Goal: Information Seeking & Learning: Learn about a topic

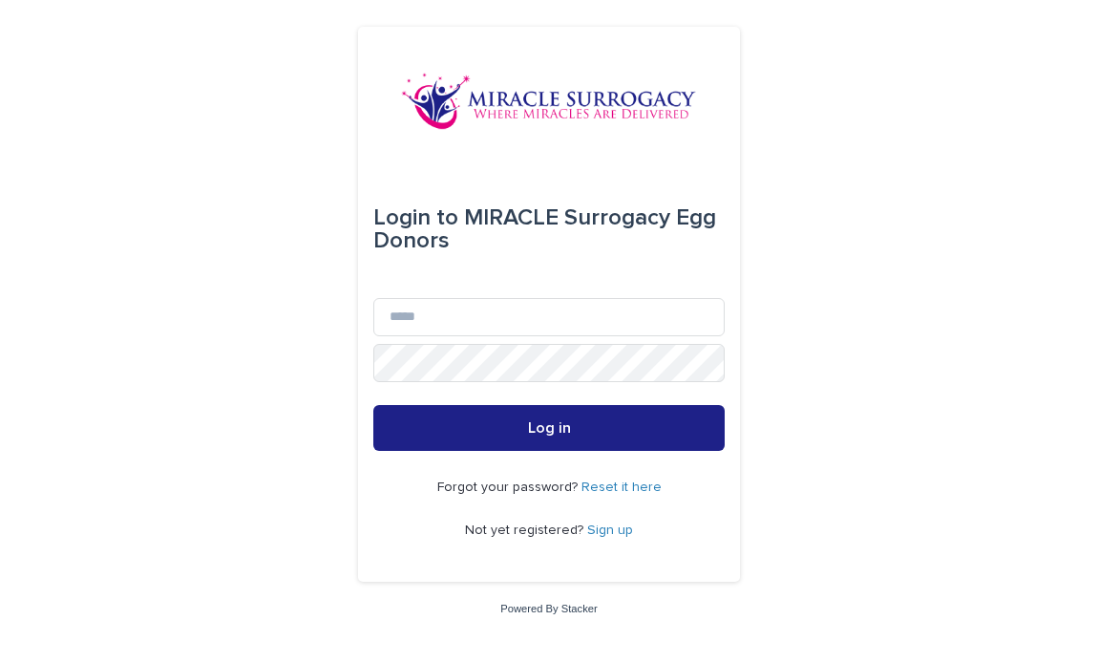
click at [613, 529] on link "Sign up" at bounding box center [610, 529] width 46 height 13
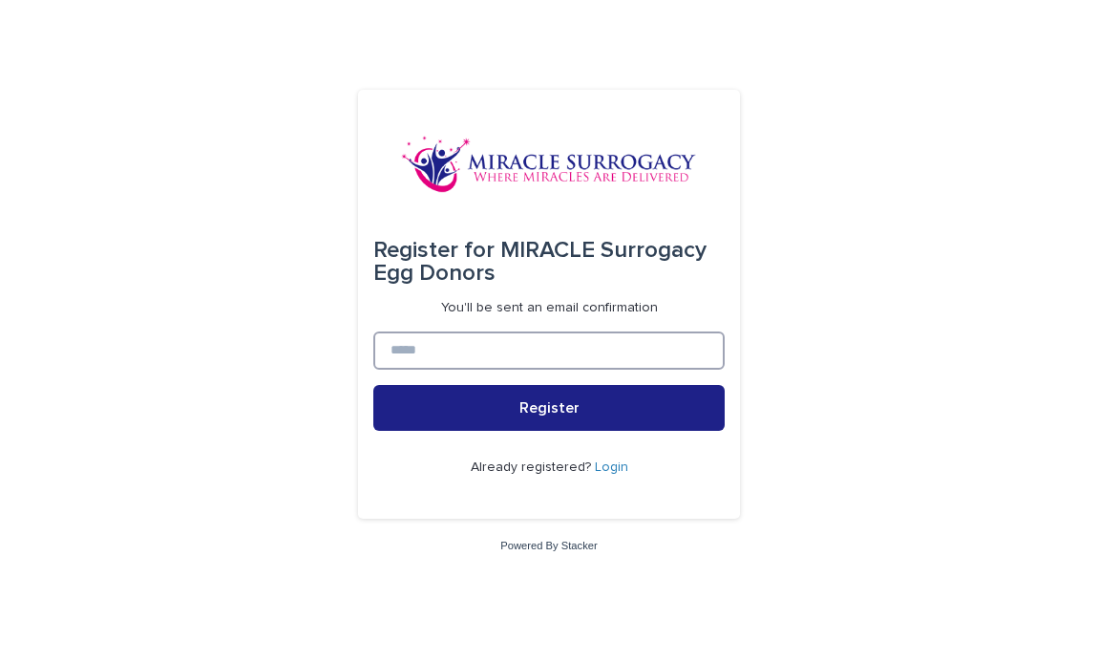
click at [523, 355] on input at bounding box center [548, 350] width 351 height 38
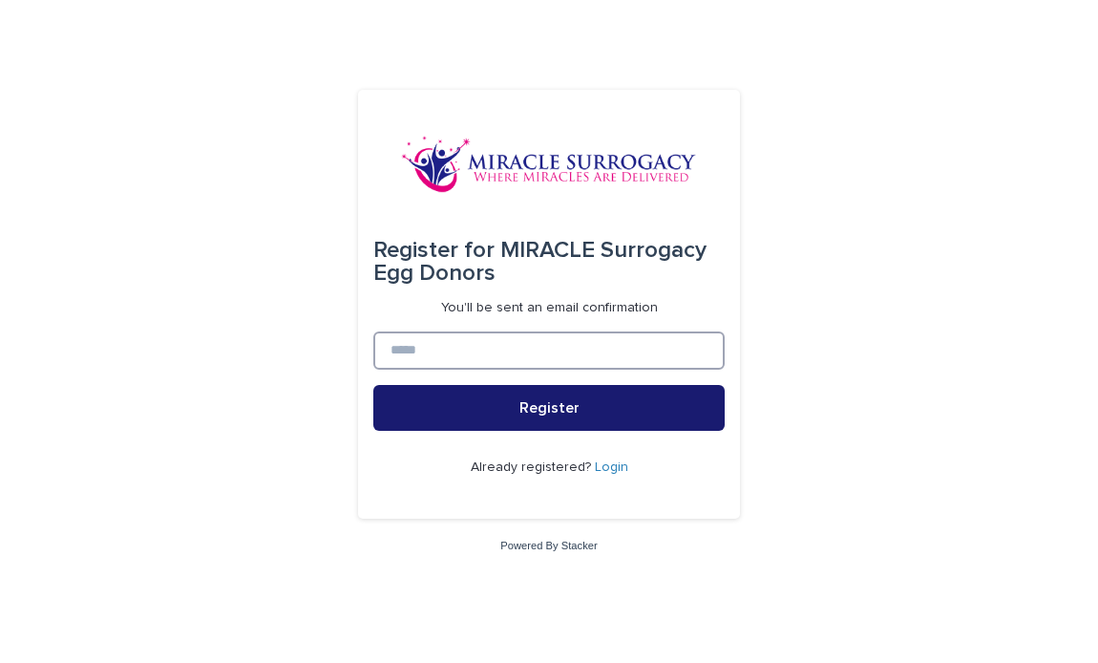
type input "**********"
click at [523, 407] on span "Register" at bounding box center [549, 407] width 60 height 15
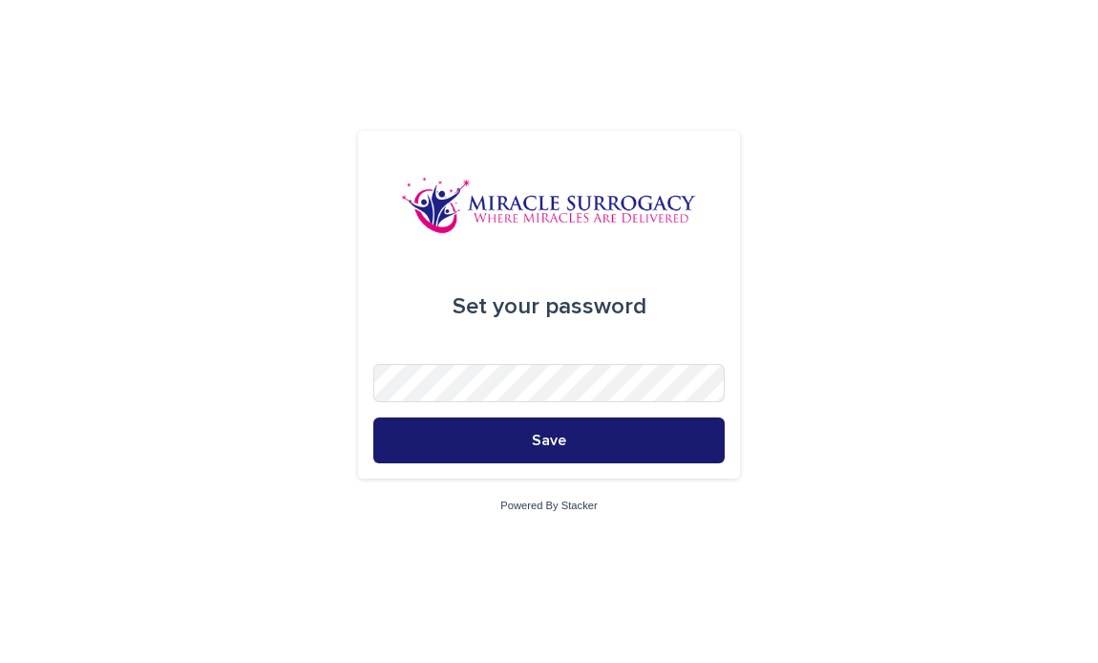
click at [481, 459] on button "Save" at bounding box center [548, 440] width 351 height 46
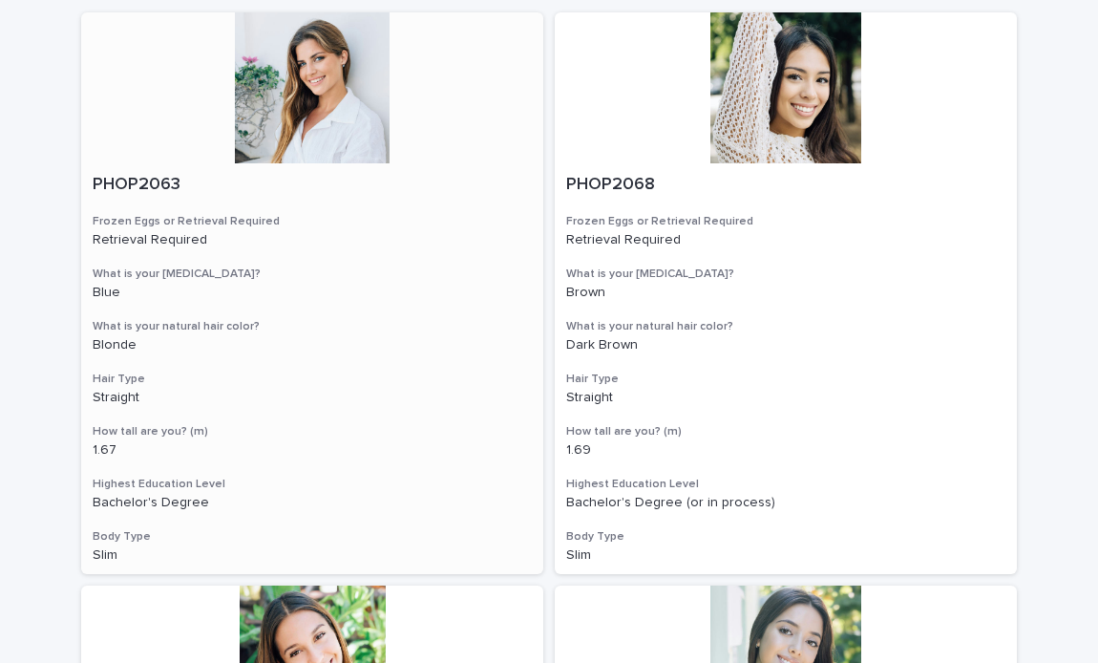
scroll to position [226, 0]
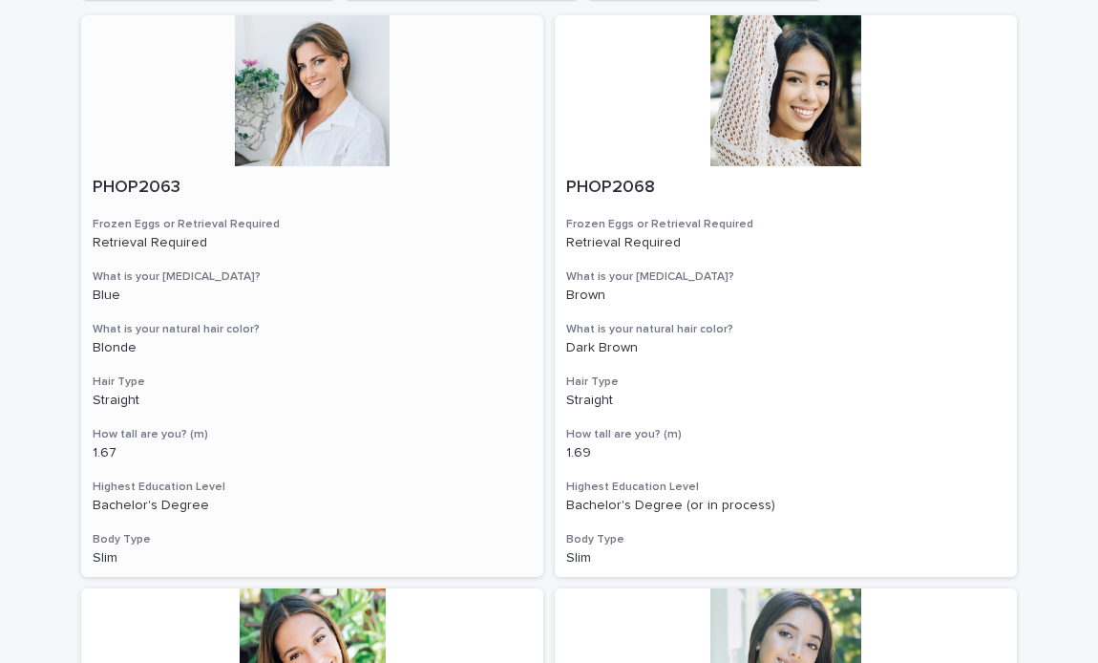
click at [323, 145] on div at bounding box center [312, 90] width 462 height 151
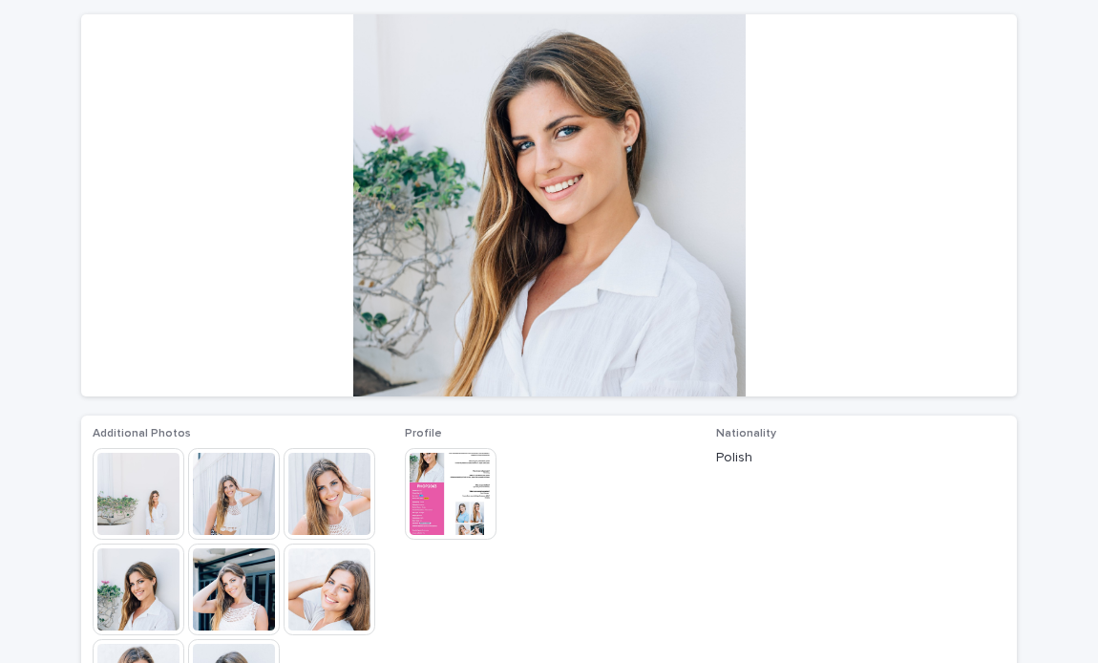
scroll to position [133, 0]
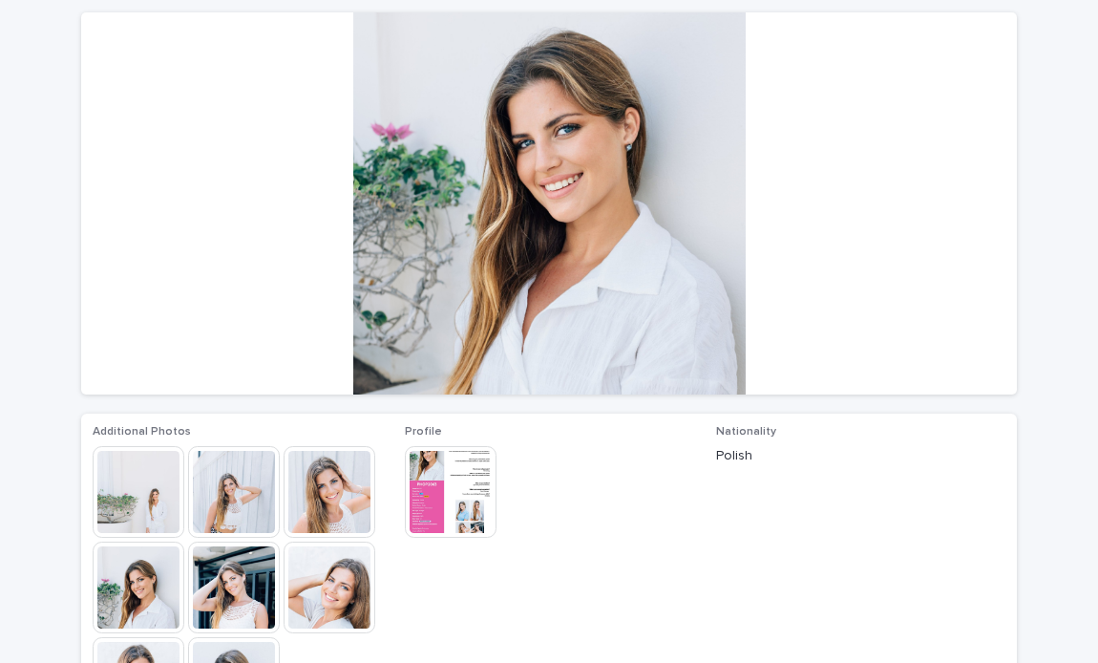
click at [253, 495] on img at bounding box center [234, 492] width 92 height 92
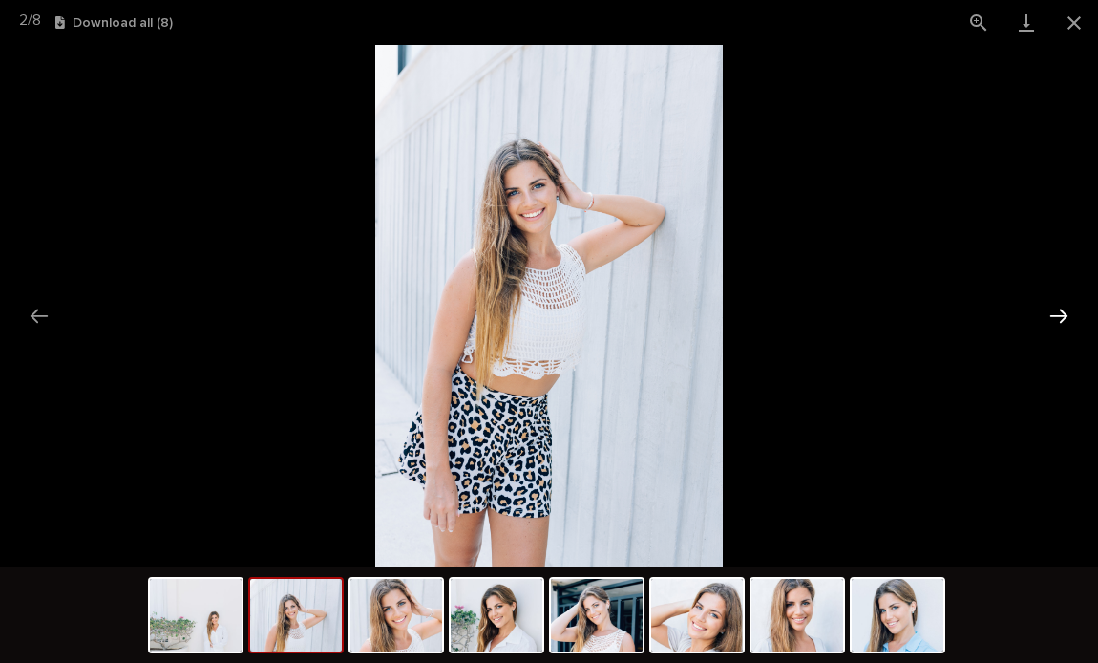
click at [1054, 320] on button "Next slide" at bounding box center [1059, 315] width 40 height 37
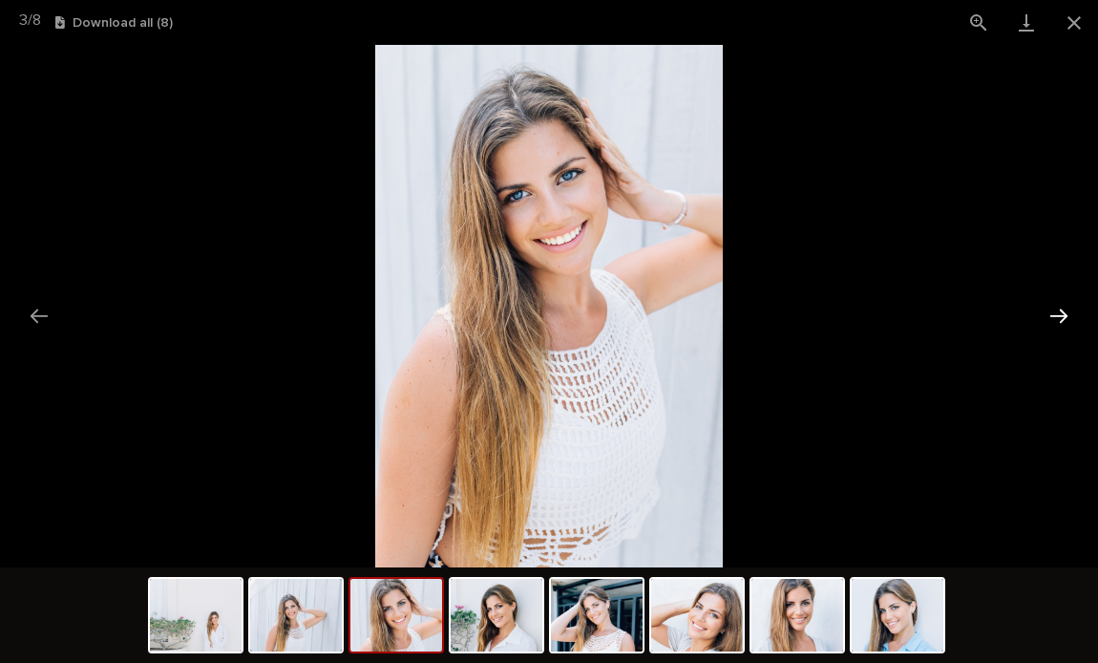
click at [1054, 317] on button "Next slide" at bounding box center [1059, 315] width 40 height 37
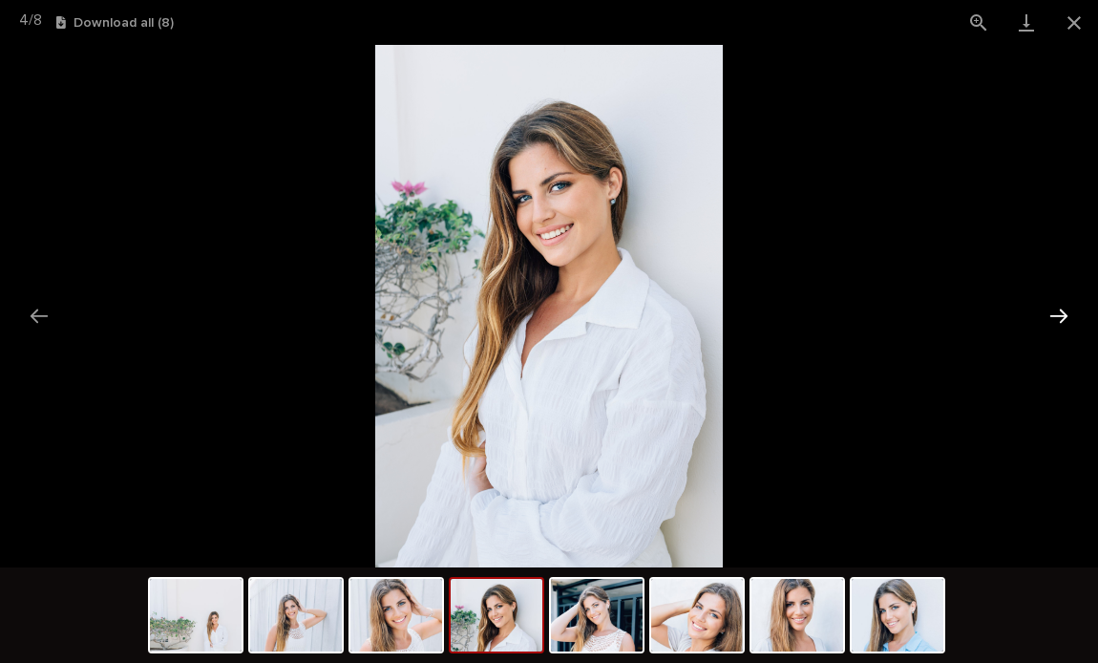
click at [1054, 317] on button "Next slide" at bounding box center [1059, 315] width 40 height 37
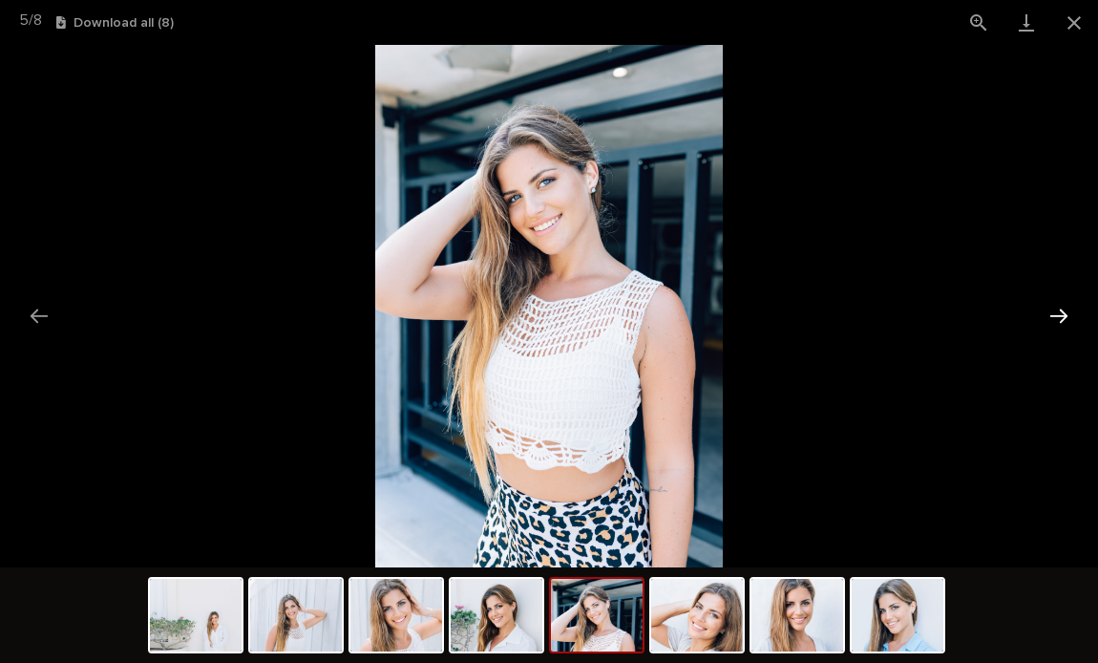
click at [1054, 317] on button "Next slide" at bounding box center [1059, 315] width 40 height 37
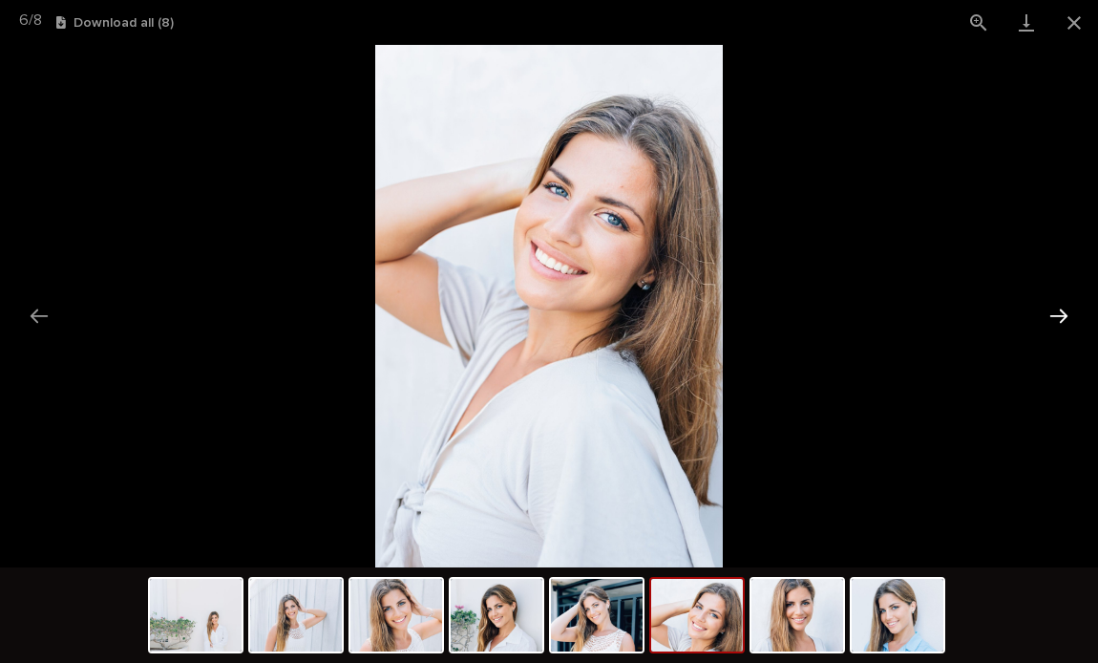
click at [1054, 317] on button "Next slide" at bounding box center [1059, 315] width 40 height 37
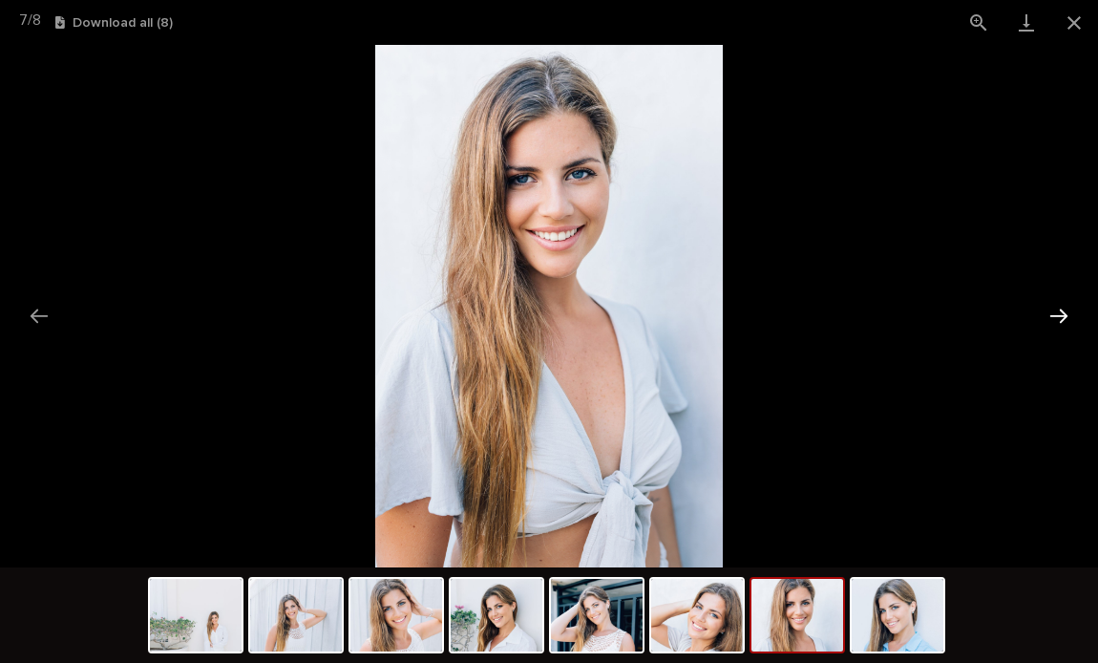
click at [1054, 317] on button "Next slide" at bounding box center [1059, 315] width 40 height 37
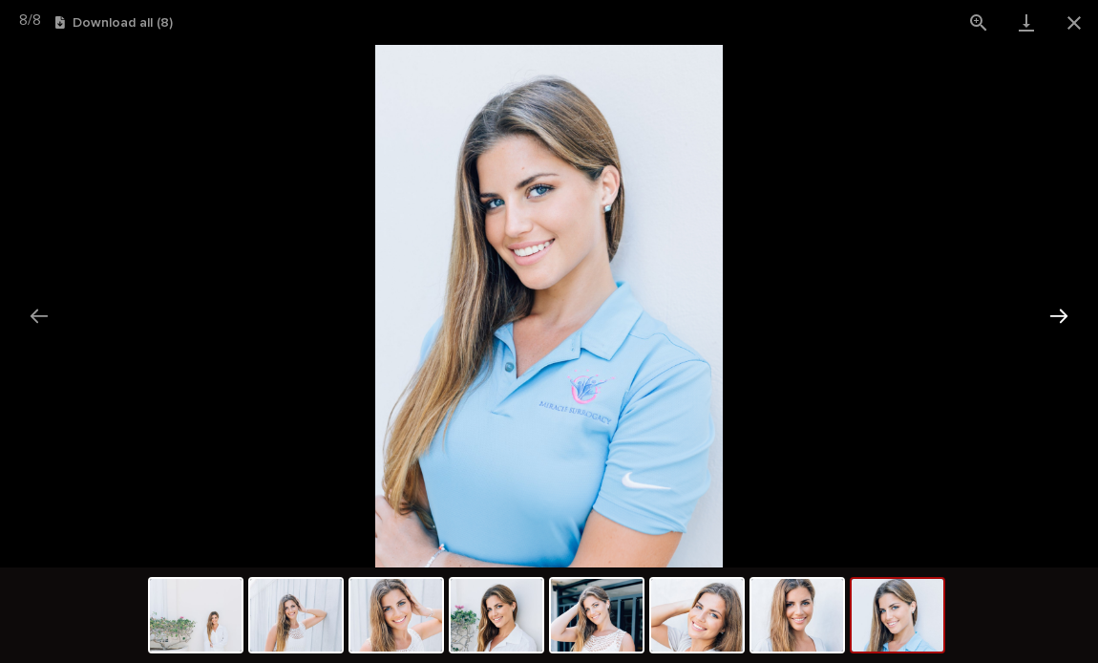
click at [1054, 317] on button "Next slide" at bounding box center [1059, 315] width 40 height 37
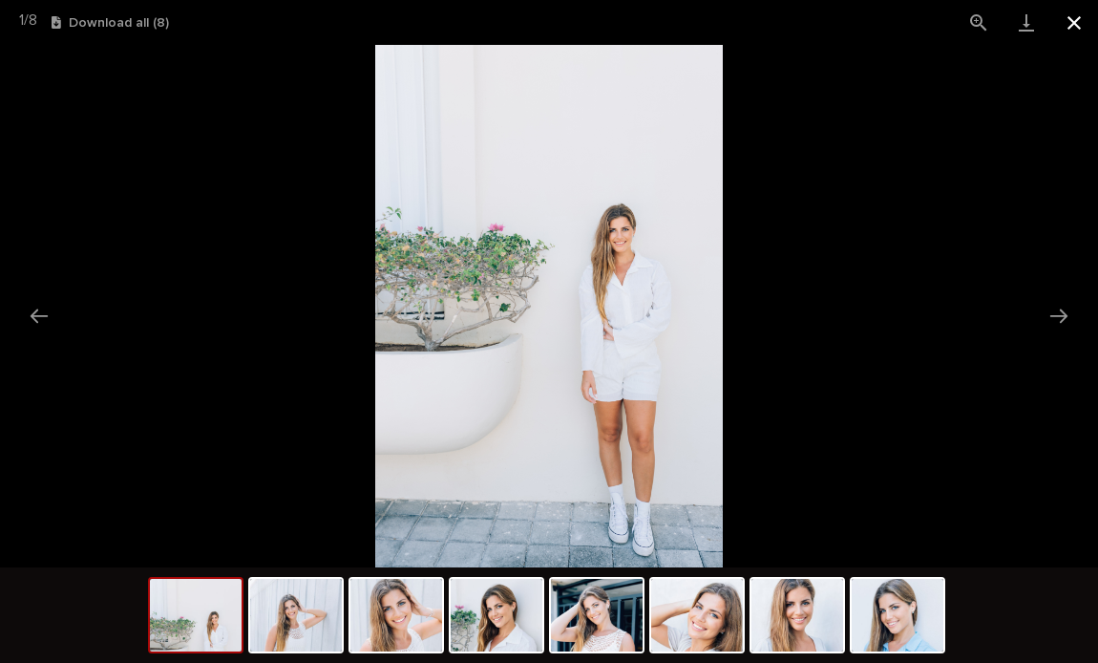
click at [1066, 28] on button "Close gallery" at bounding box center [1074, 22] width 48 height 45
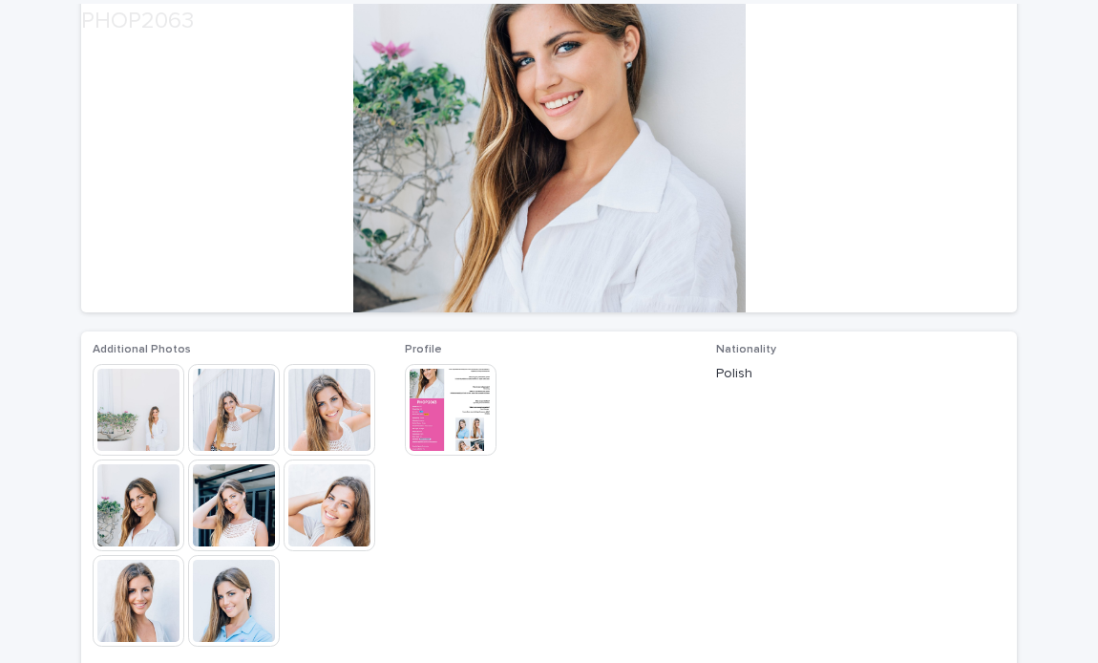
scroll to position [227, 0]
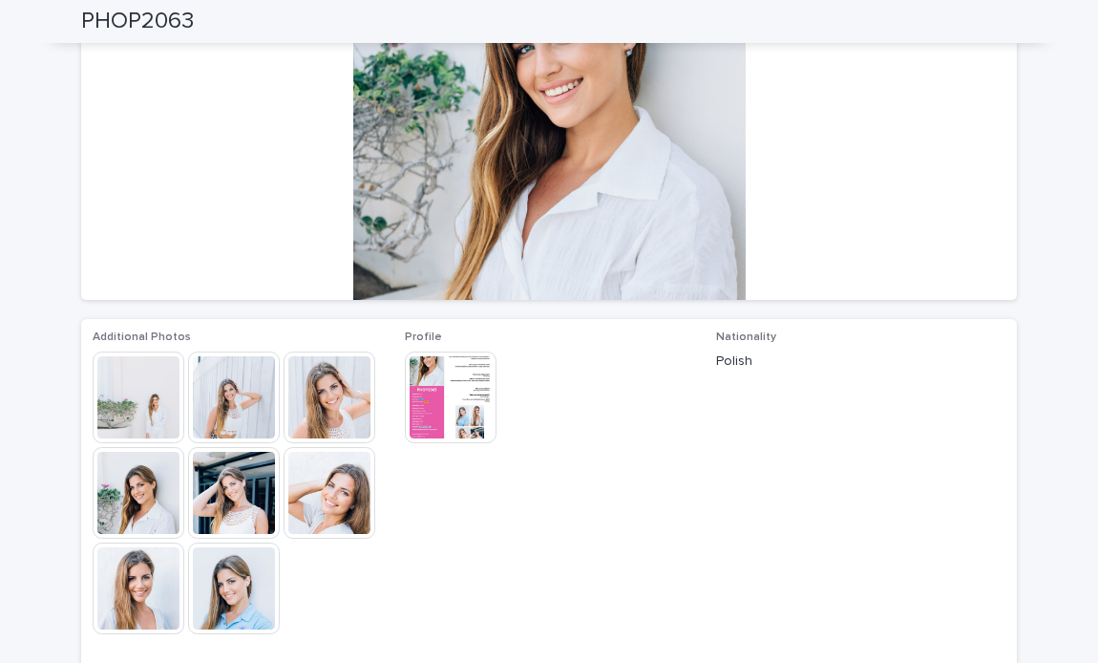
click at [458, 383] on img at bounding box center [451, 397] width 92 height 92
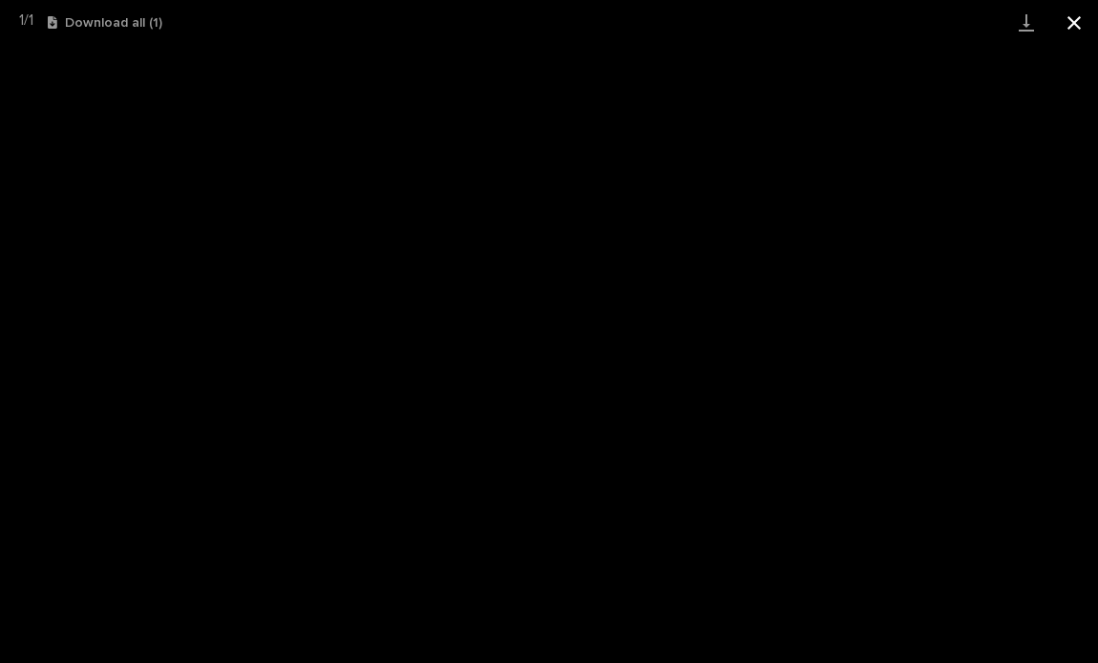
click at [1069, 14] on button "Close gallery" at bounding box center [1074, 22] width 48 height 45
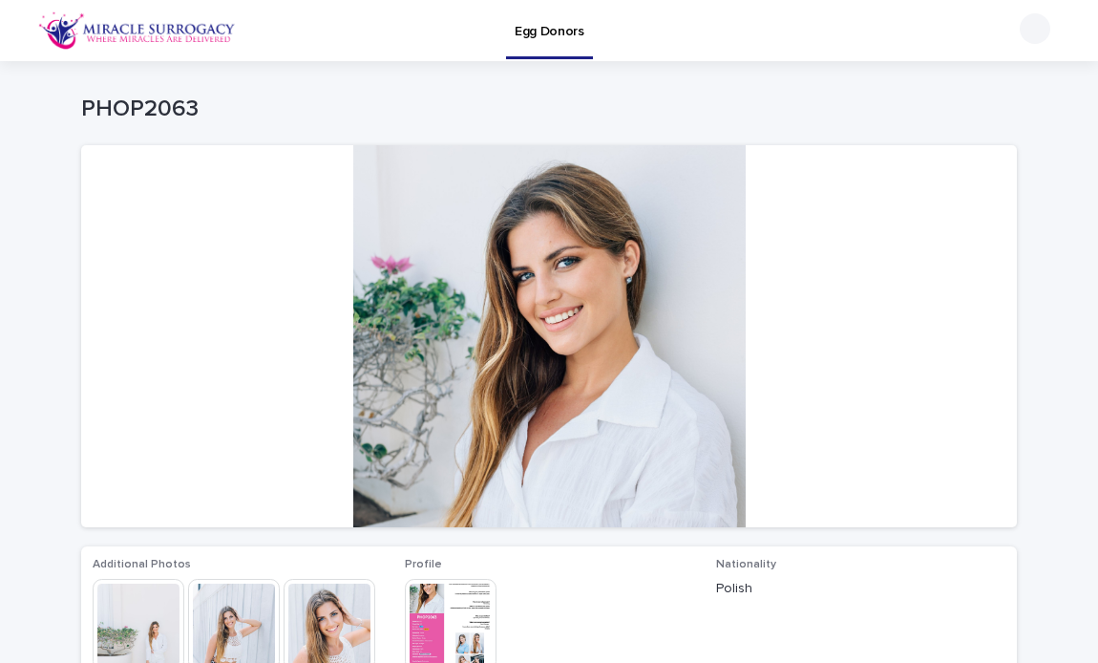
scroll to position [0, 0]
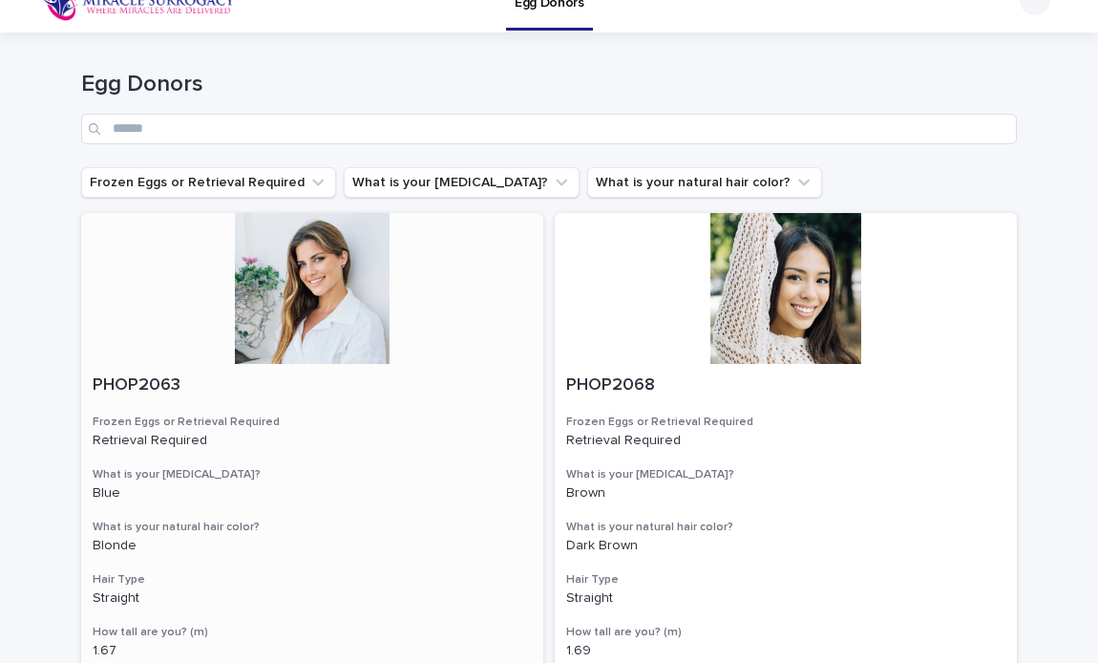
scroll to position [32, 0]
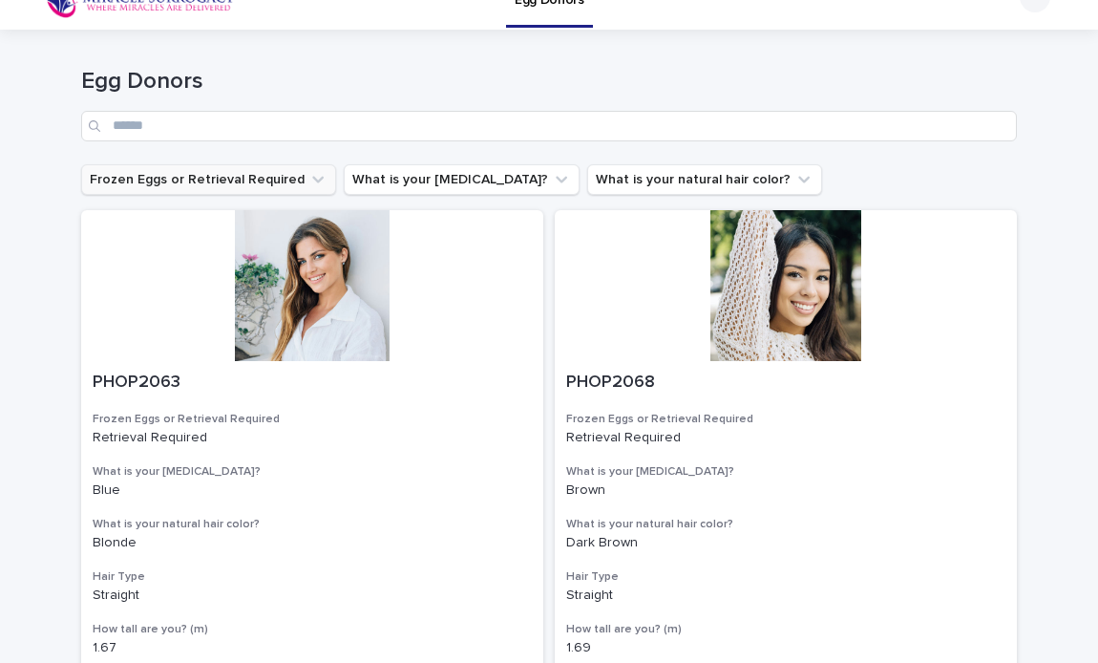
click at [289, 181] on button "Frozen Eggs or Retrieval Required" at bounding box center [208, 179] width 255 height 31
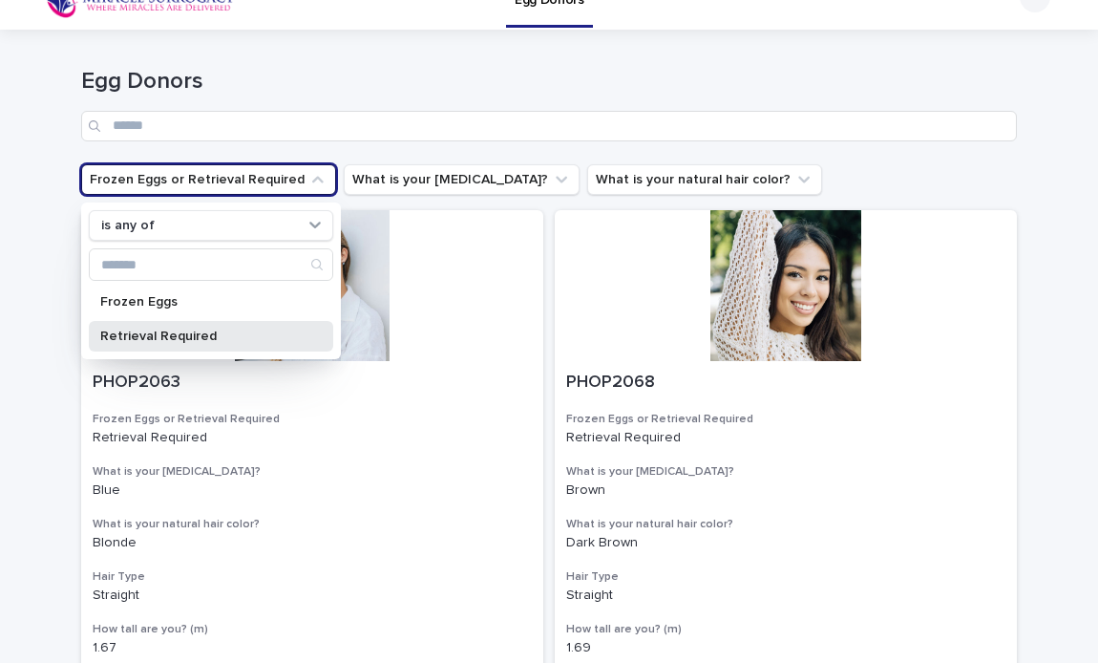
click at [249, 332] on p "Retrieval Required" at bounding box center [201, 335] width 202 height 13
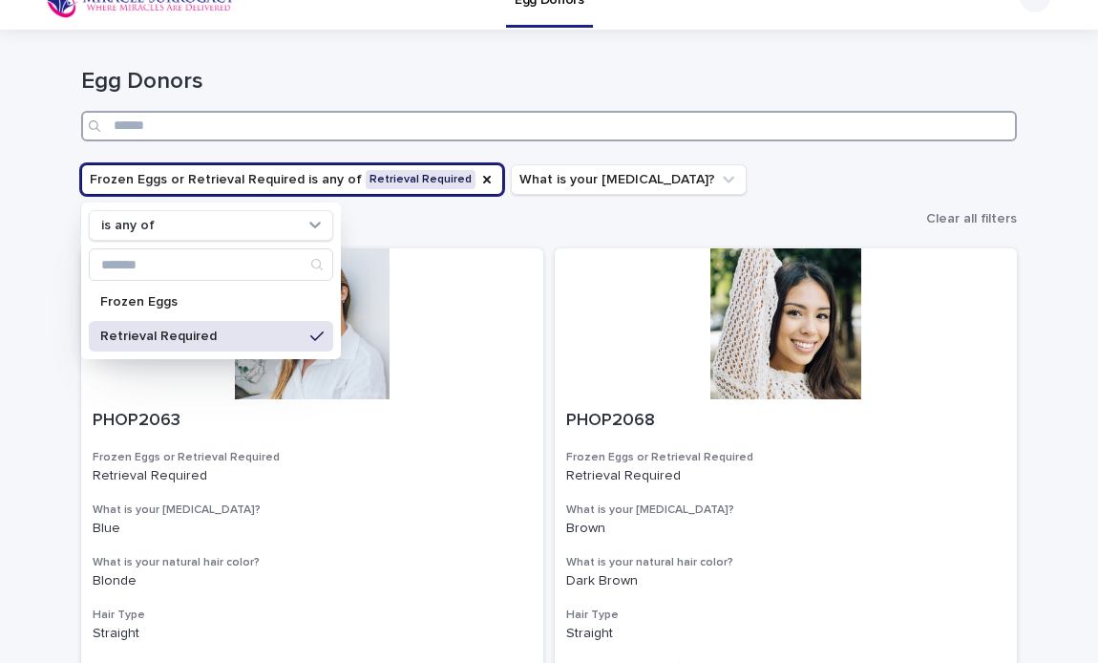
click at [577, 138] on input "Search" at bounding box center [549, 126] width 936 height 31
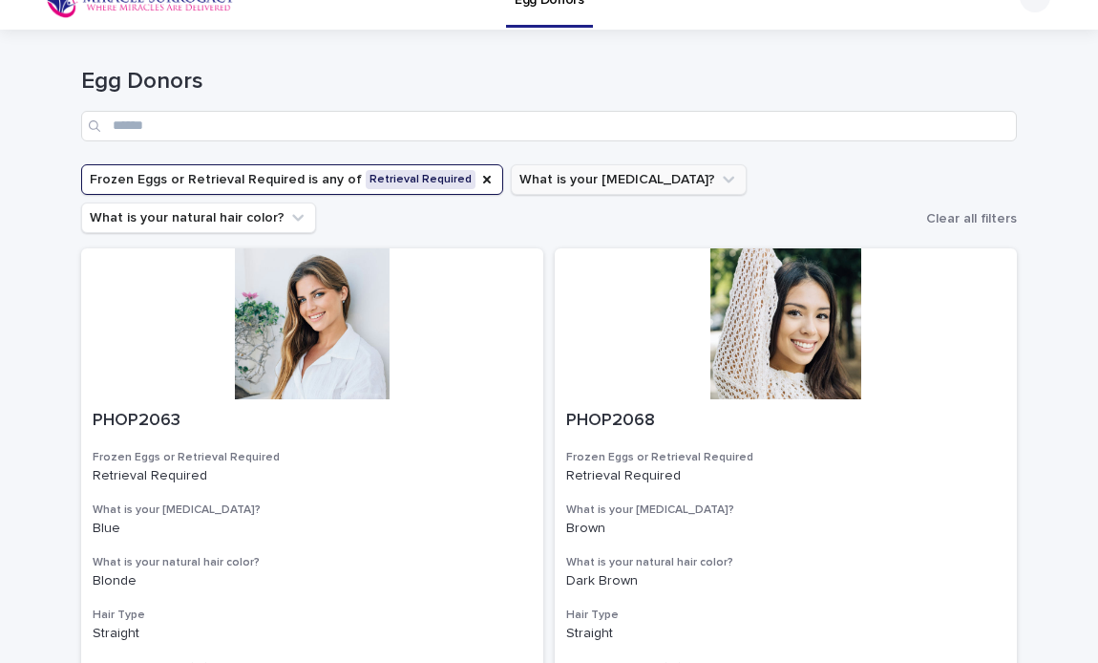
click at [585, 177] on button "What is your eye color?" at bounding box center [629, 179] width 236 height 31
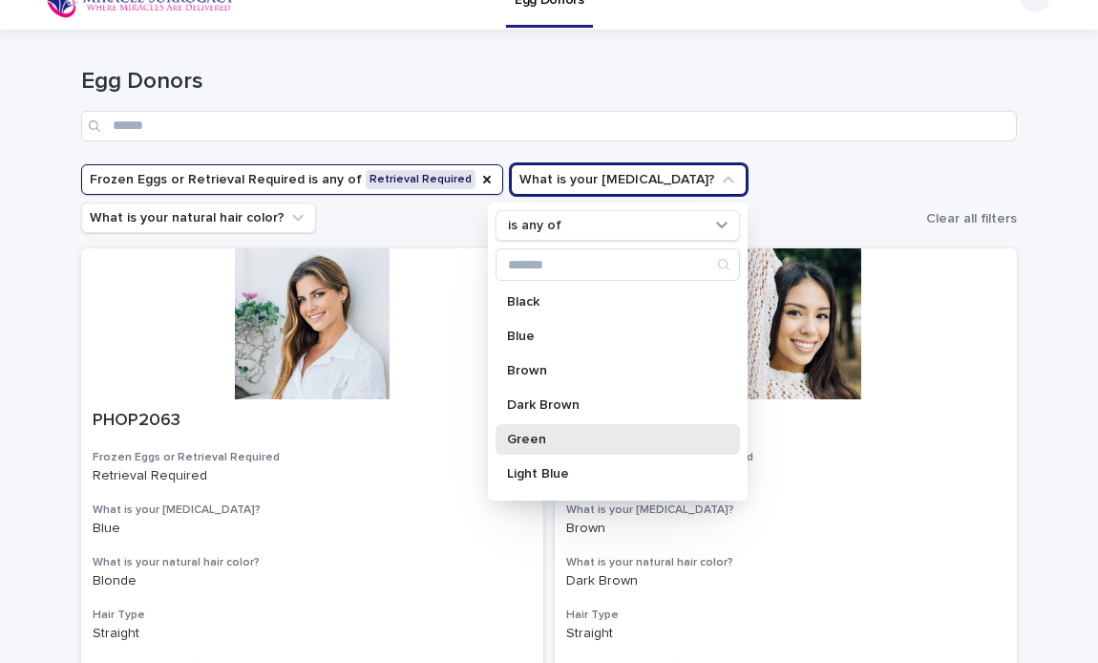
click at [567, 427] on div "Green" at bounding box center [617, 439] width 244 height 31
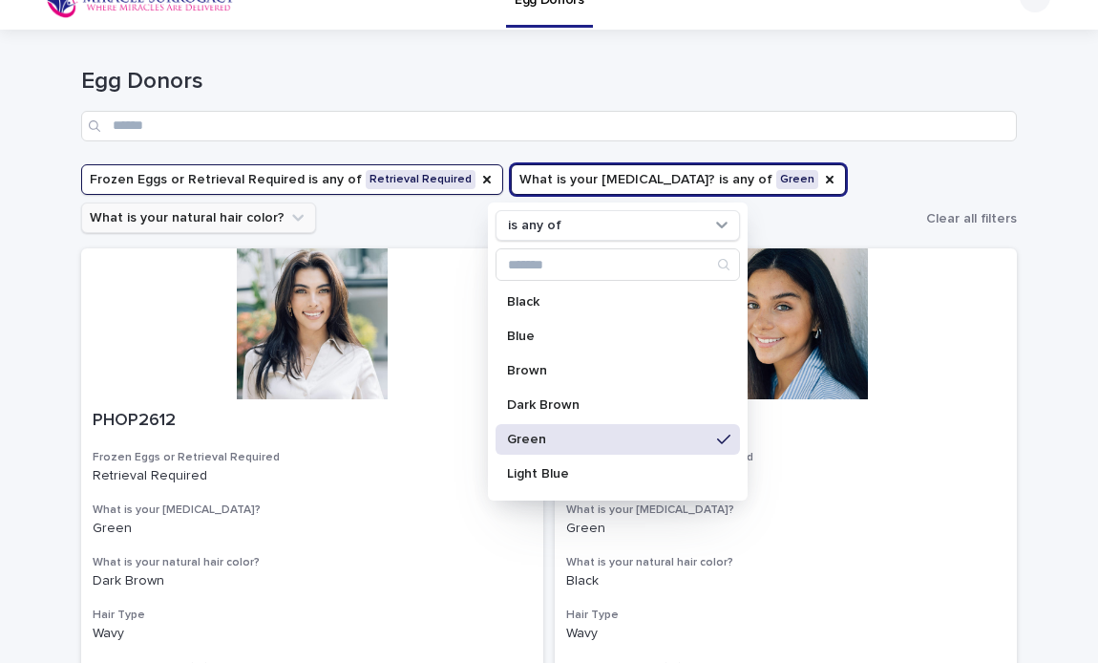
click at [268, 221] on button "What is your natural hair color?" at bounding box center [198, 217] width 235 height 31
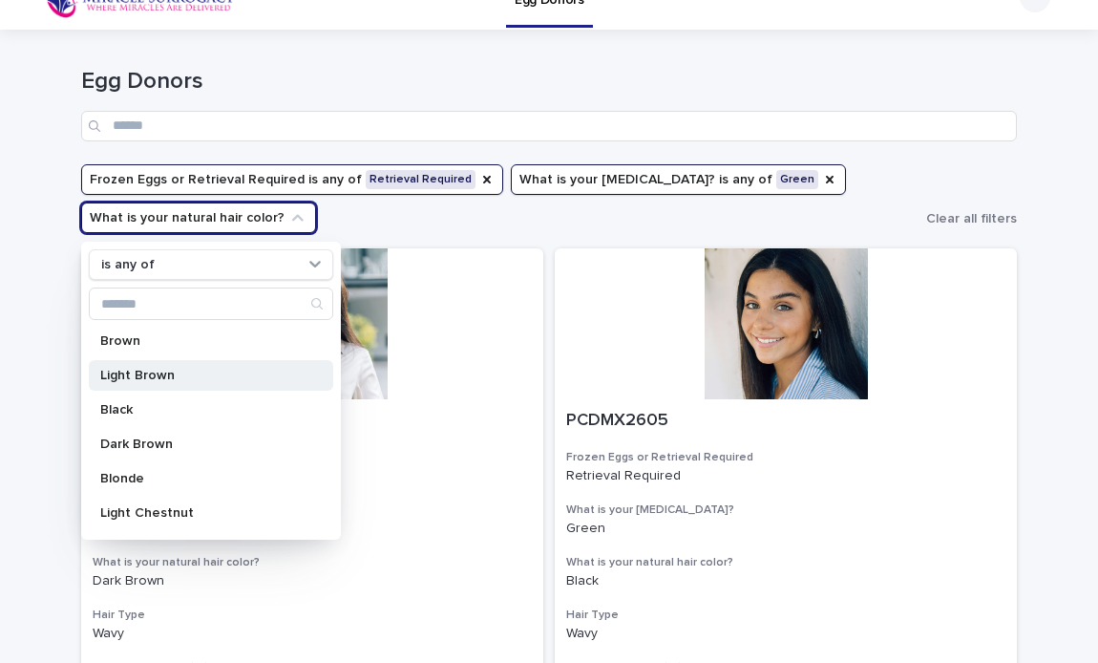
click at [263, 370] on p "Light Brown" at bounding box center [201, 375] width 202 height 13
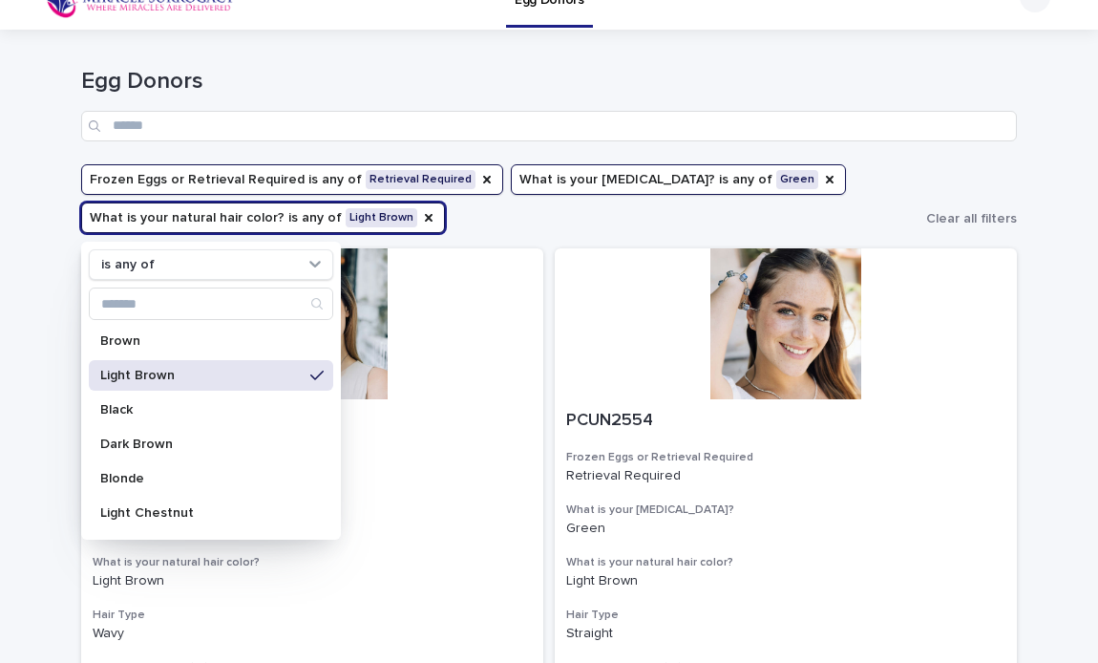
click at [860, 176] on ul "Frozen Eggs or Retrieval Required is any of Retrieval Required What is your eye…" at bounding box center [499, 198] width 845 height 76
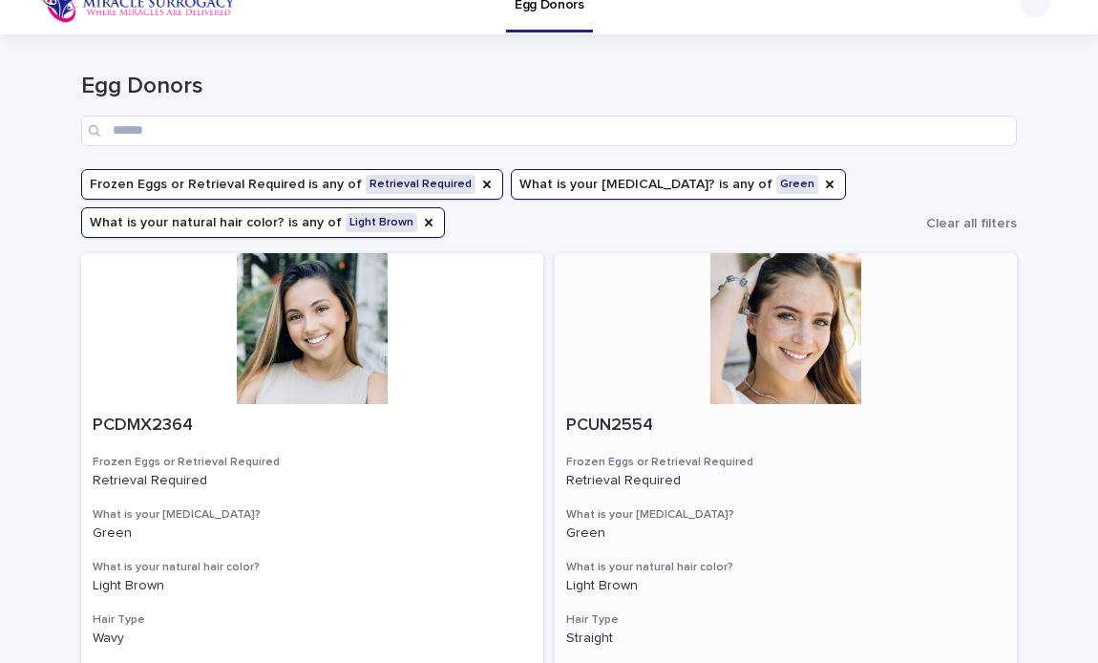
scroll to position [32, 0]
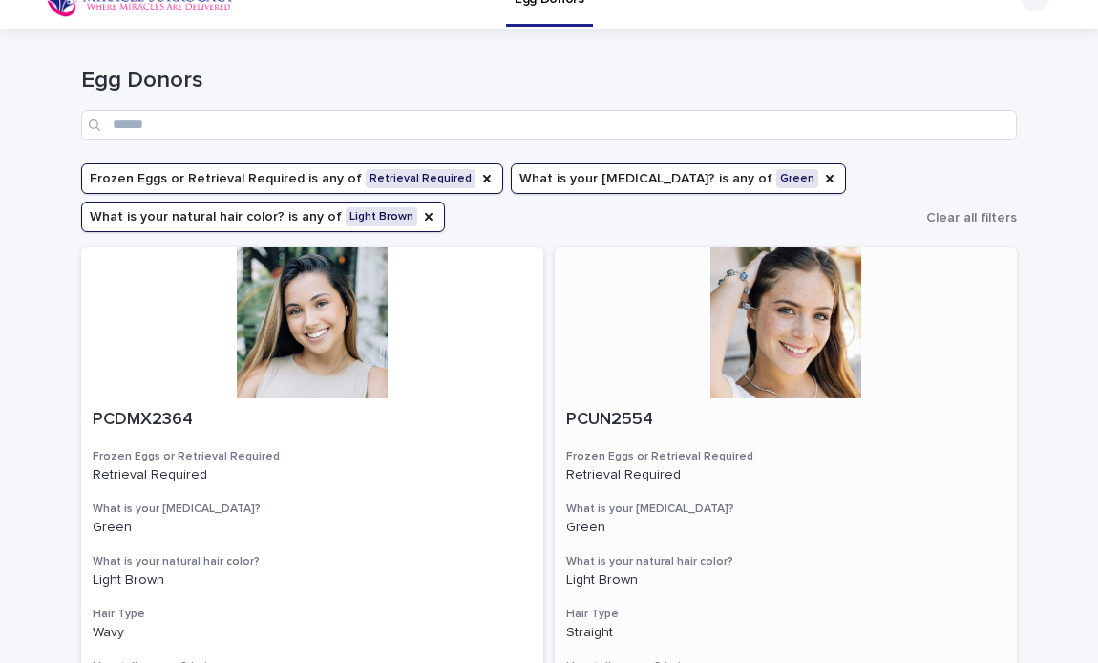
click at [750, 335] on div at bounding box center [786, 322] width 462 height 151
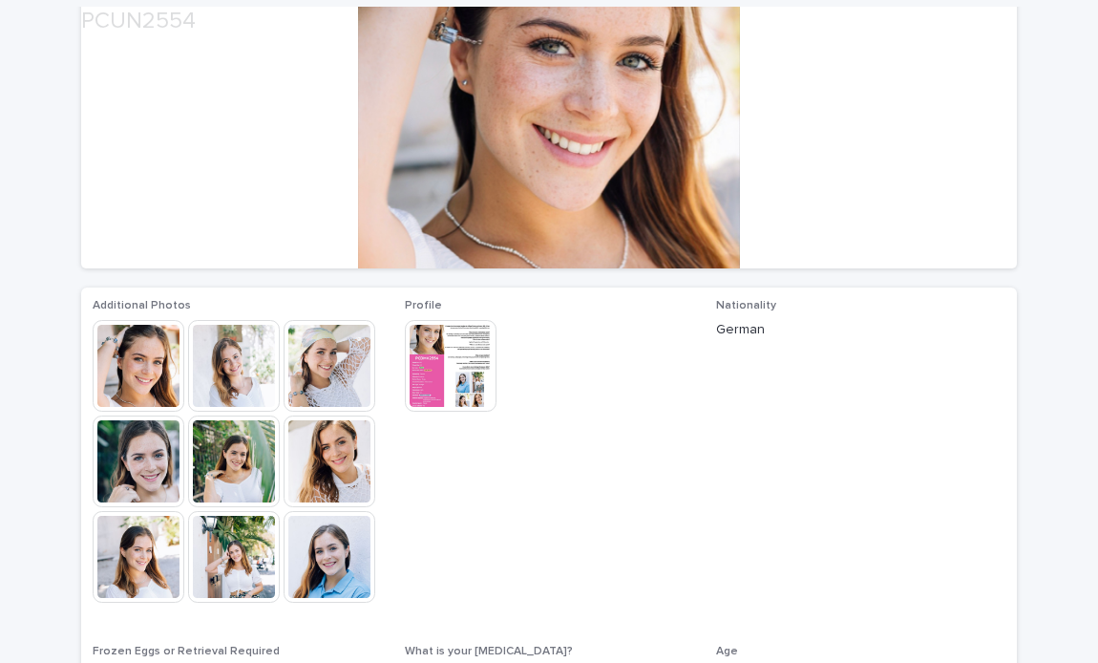
scroll to position [369, 0]
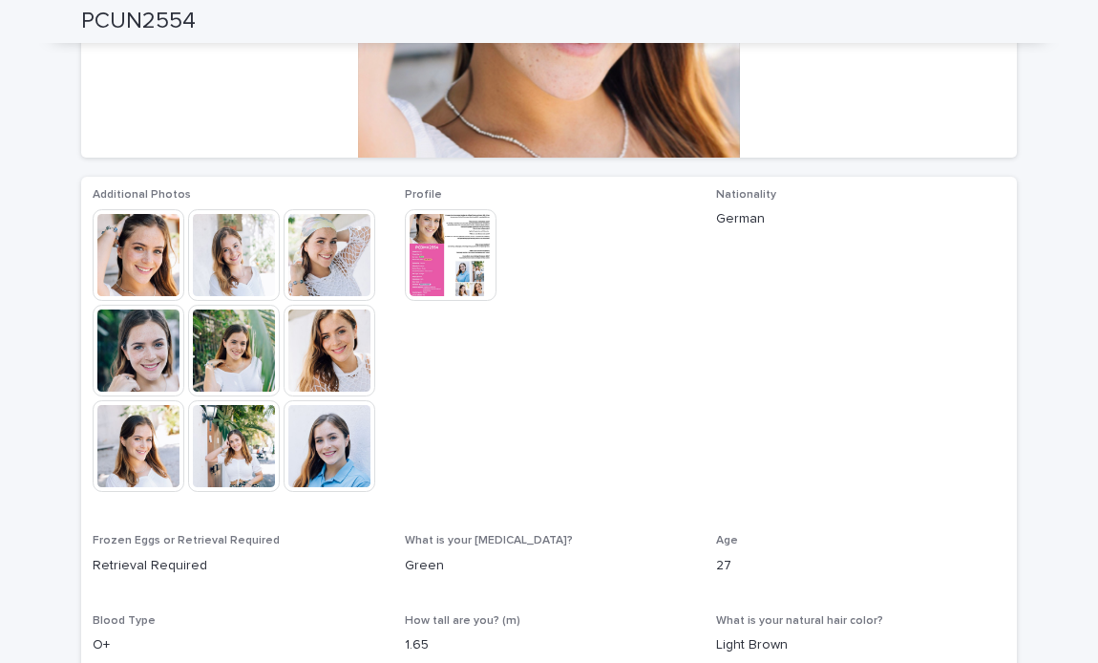
click at [348, 460] on img at bounding box center [330, 446] width 92 height 92
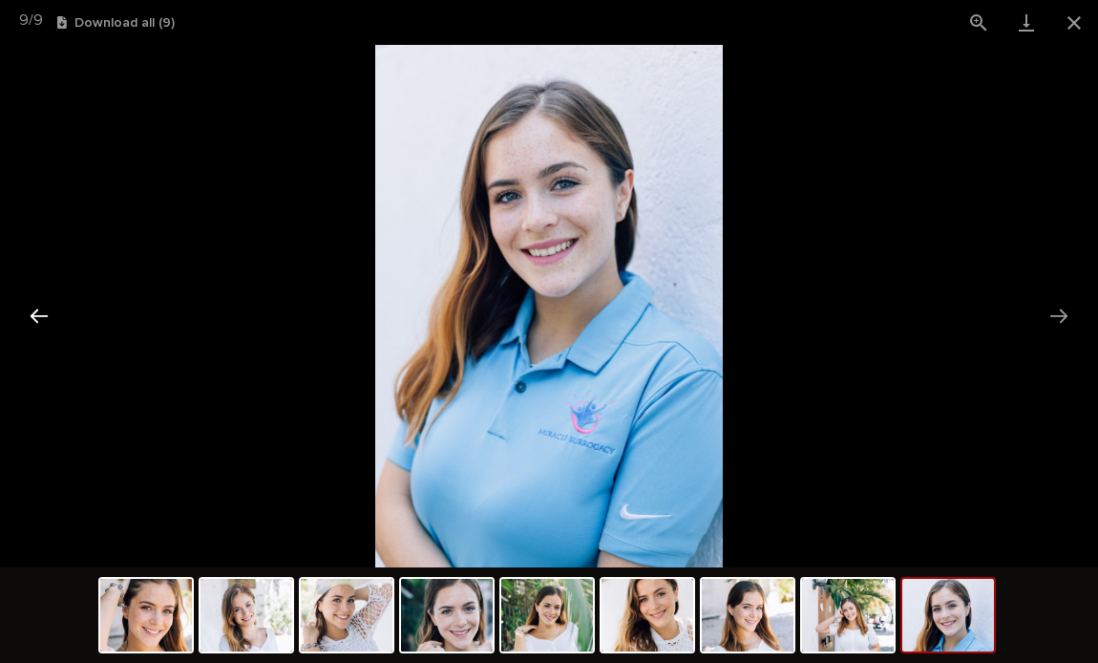
click at [33, 308] on button "Previous slide" at bounding box center [39, 315] width 40 height 37
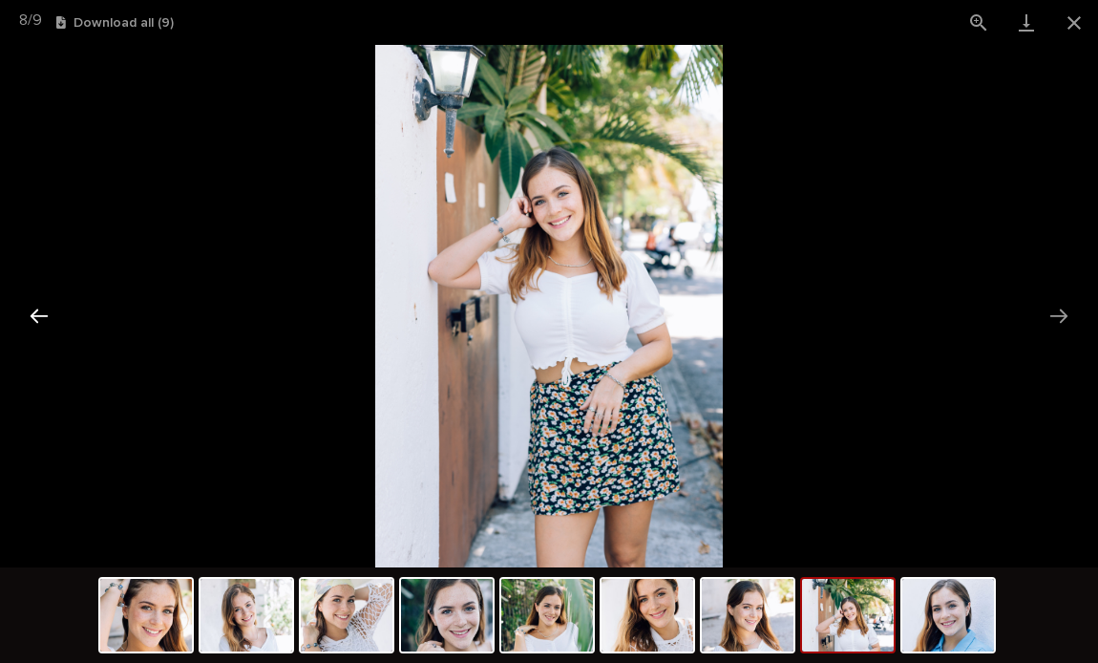
click at [33, 308] on button "Previous slide" at bounding box center [39, 315] width 40 height 37
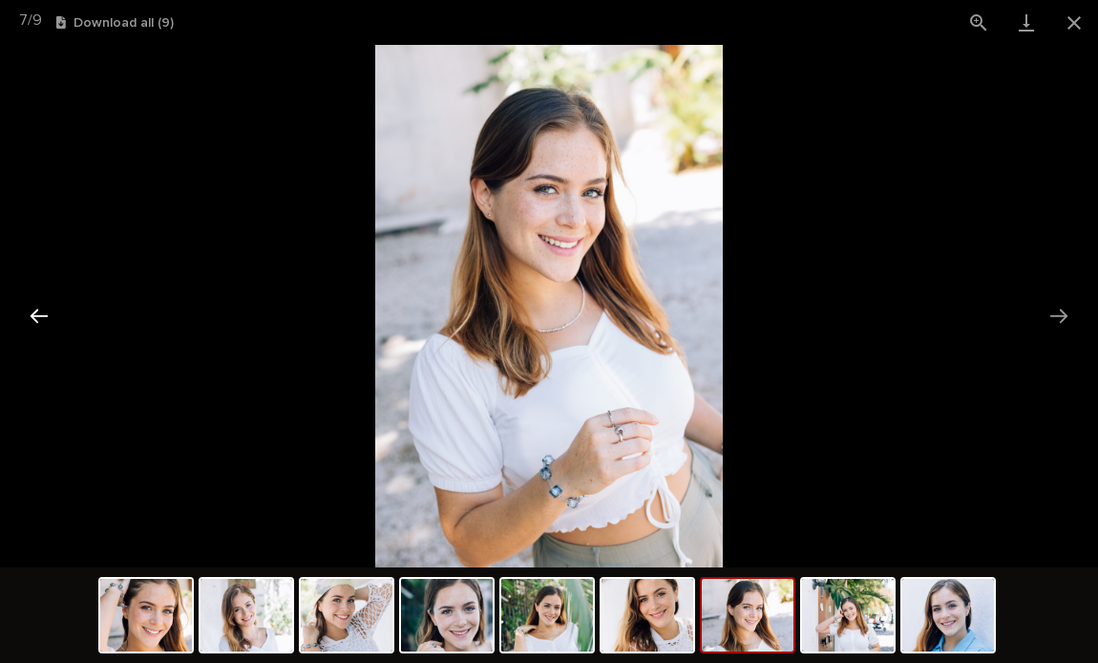
click at [33, 308] on button "Previous slide" at bounding box center [39, 315] width 40 height 37
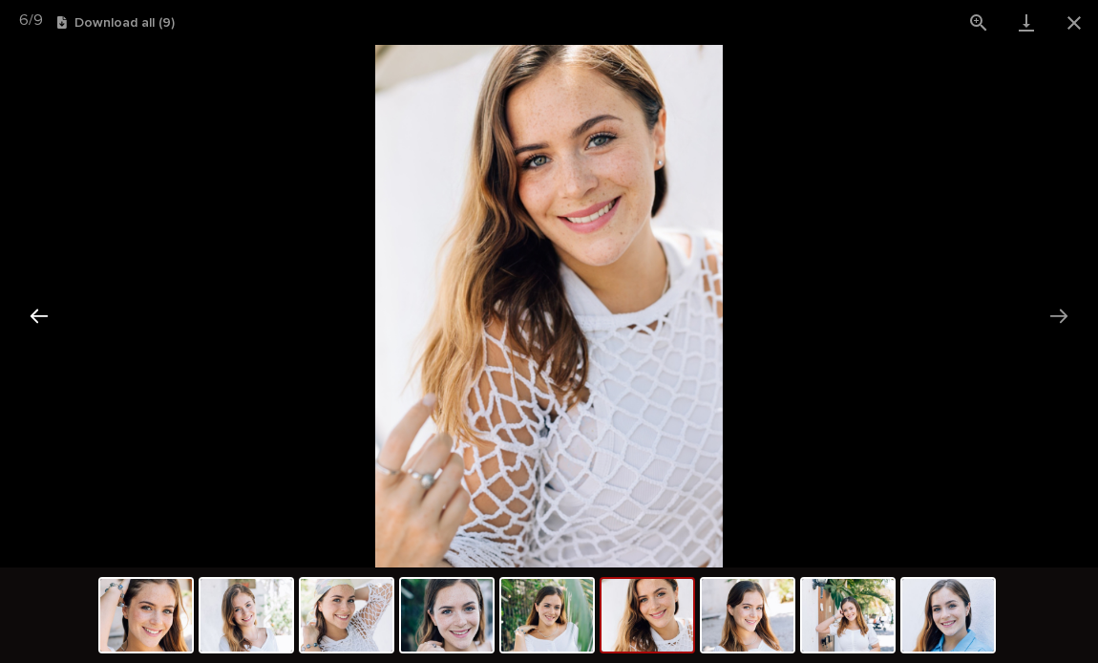
click at [33, 308] on button "Previous slide" at bounding box center [39, 315] width 40 height 37
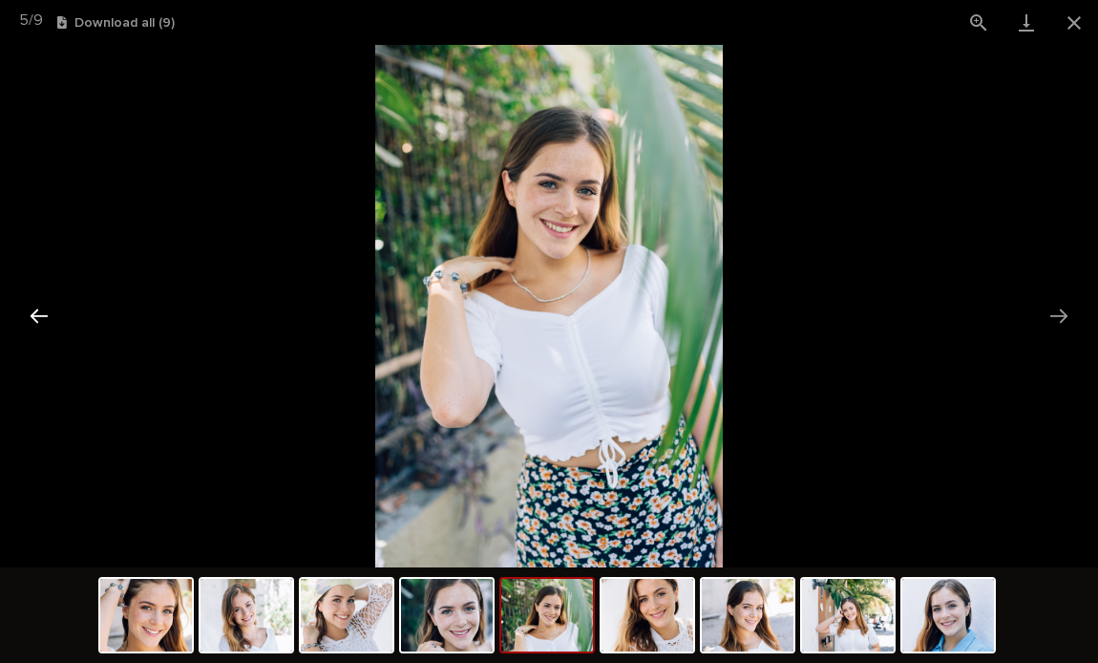
click at [33, 308] on button "Previous slide" at bounding box center [39, 315] width 40 height 37
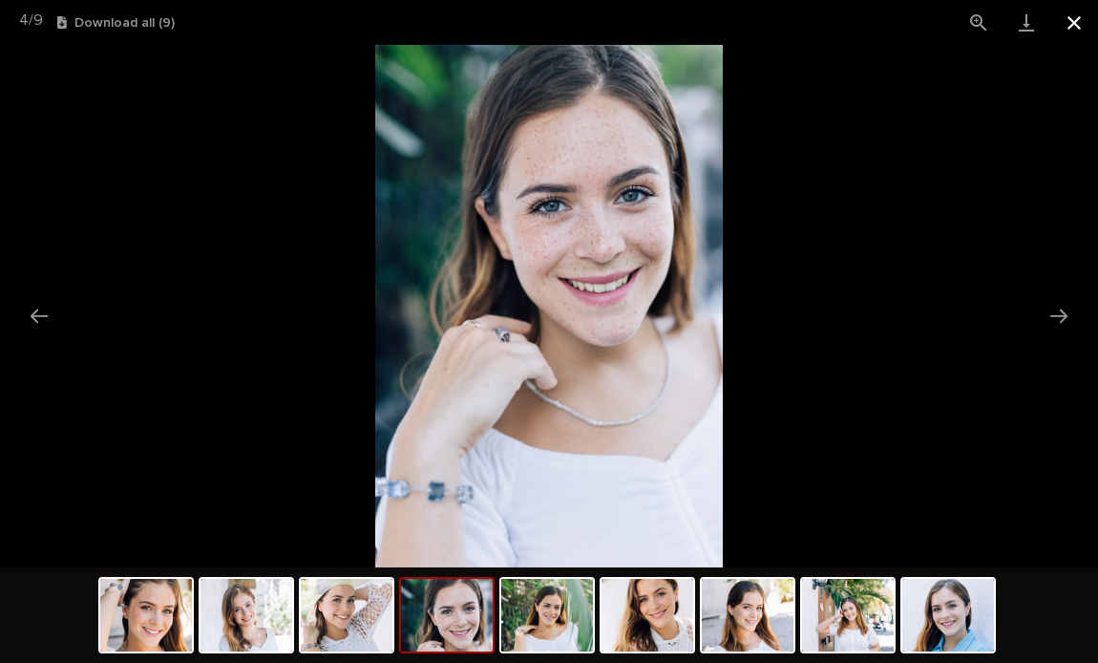
click at [1072, 24] on button "Close gallery" at bounding box center [1074, 22] width 48 height 45
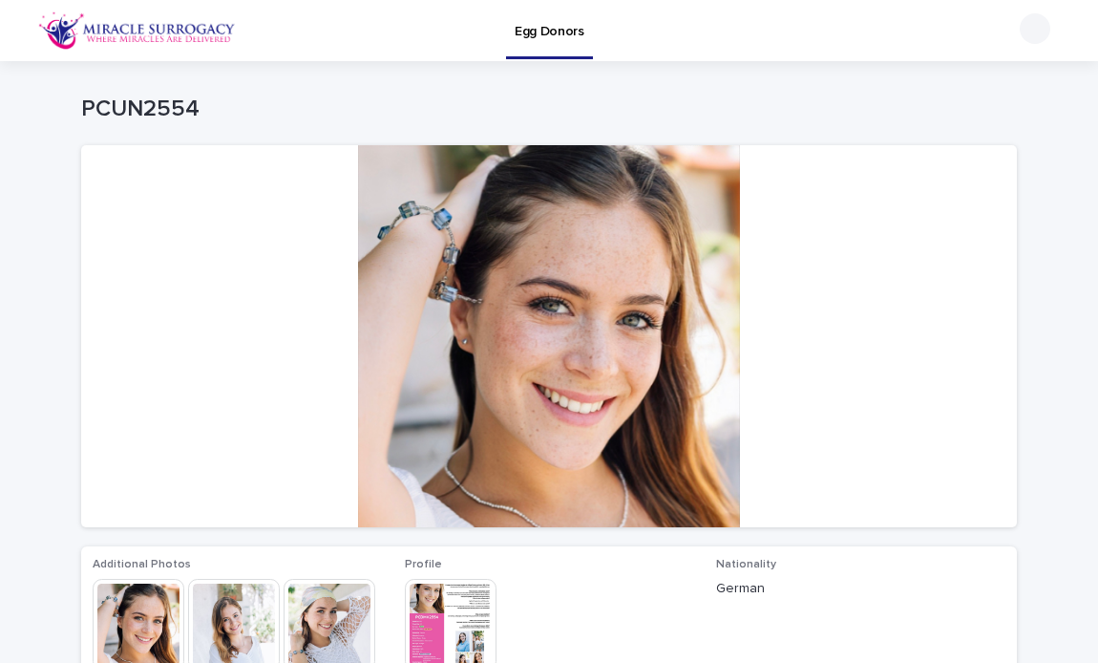
scroll to position [0, 0]
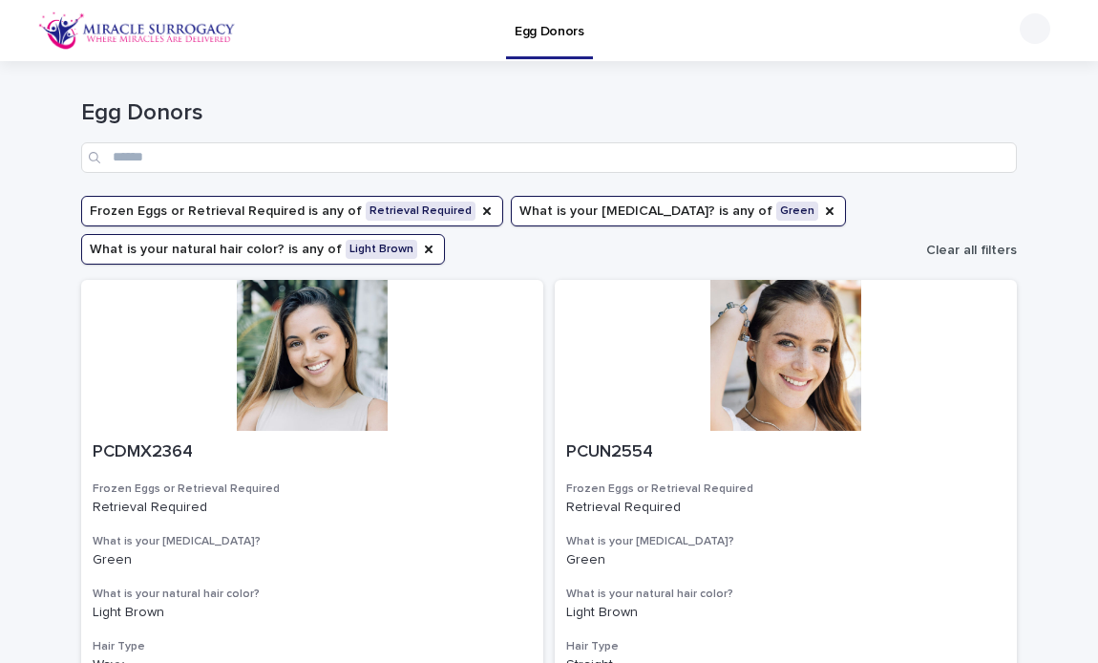
click at [977, 260] on button "Clear all filters" at bounding box center [967, 250] width 98 height 29
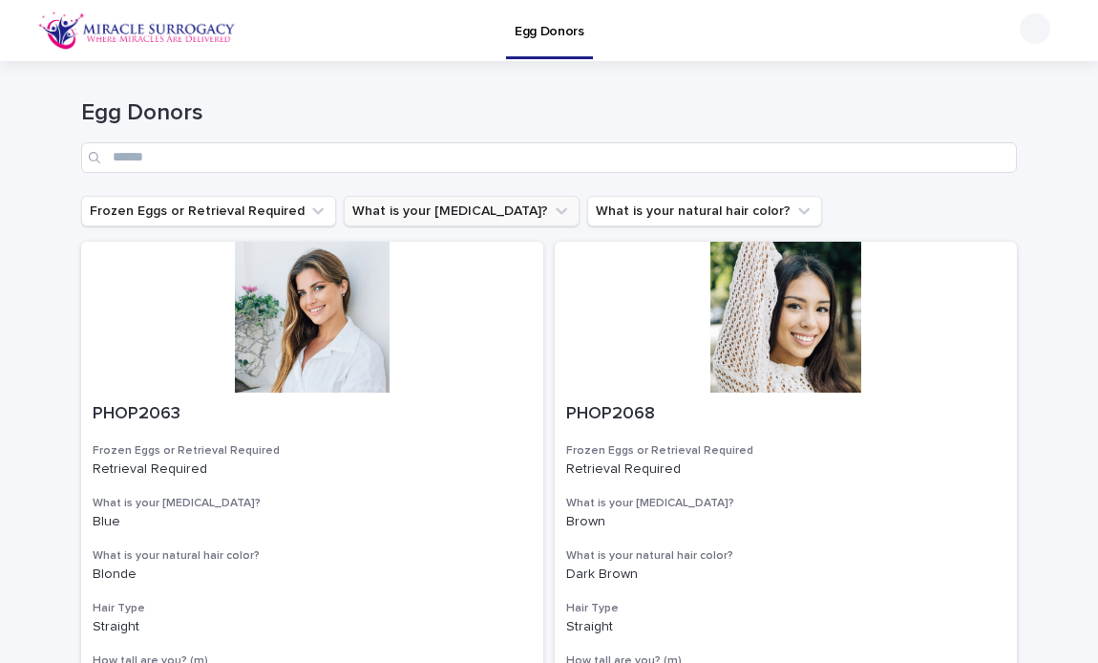
click at [448, 219] on button "What is your eye color?" at bounding box center [462, 211] width 236 height 31
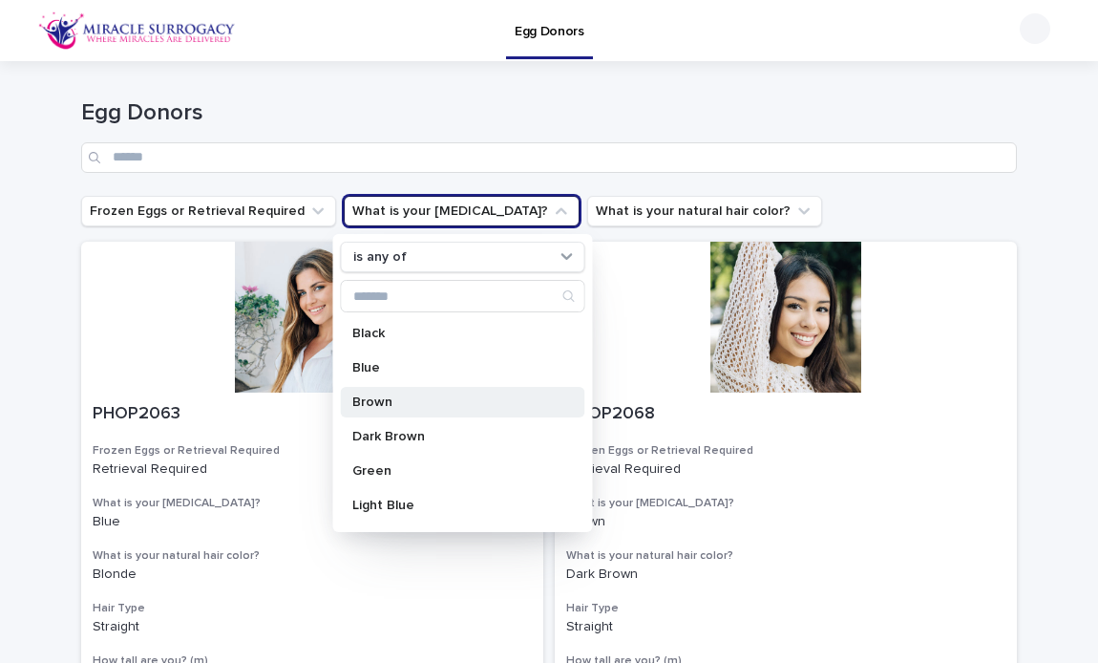
click at [419, 407] on p "Brown" at bounding box center [453, 401] width 202 height 13
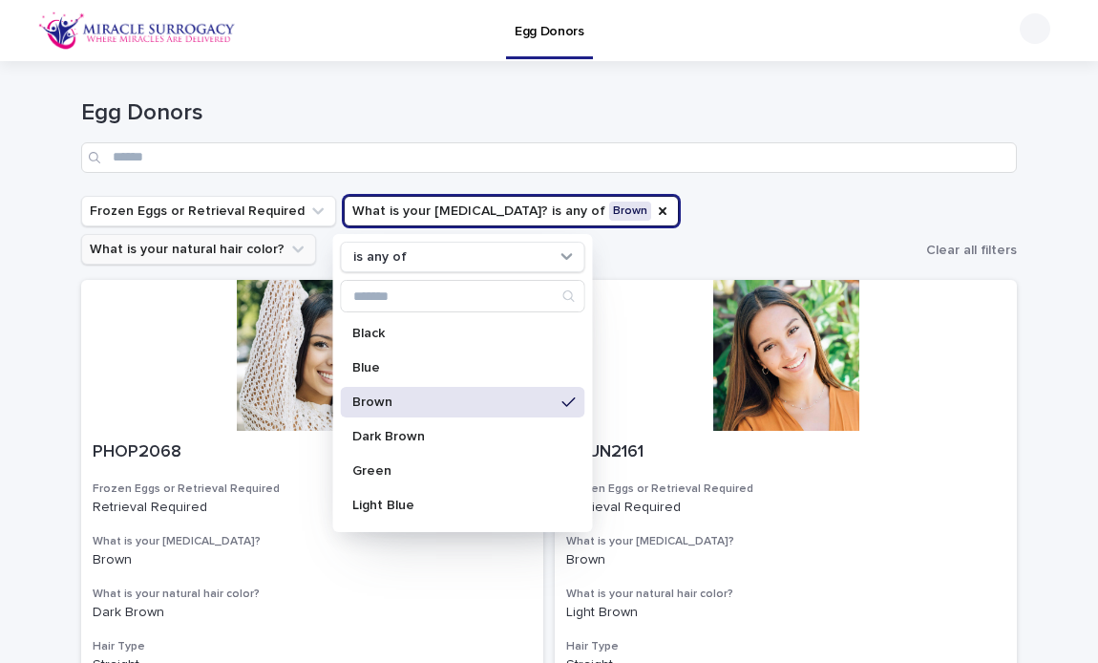
click at [316, 234] on button "What is your natural hair color?" at bounding box center [198, 249] width 235 height 31
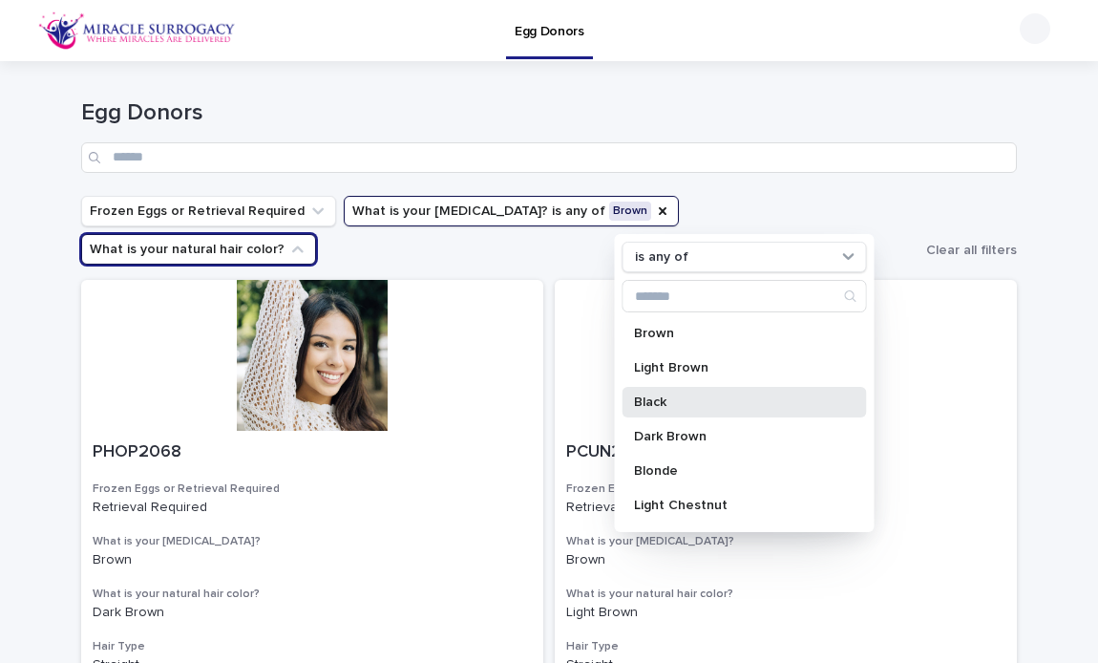
click at [672, 410] on div "Black" at bounding box center [744, 402] width 244 height 31
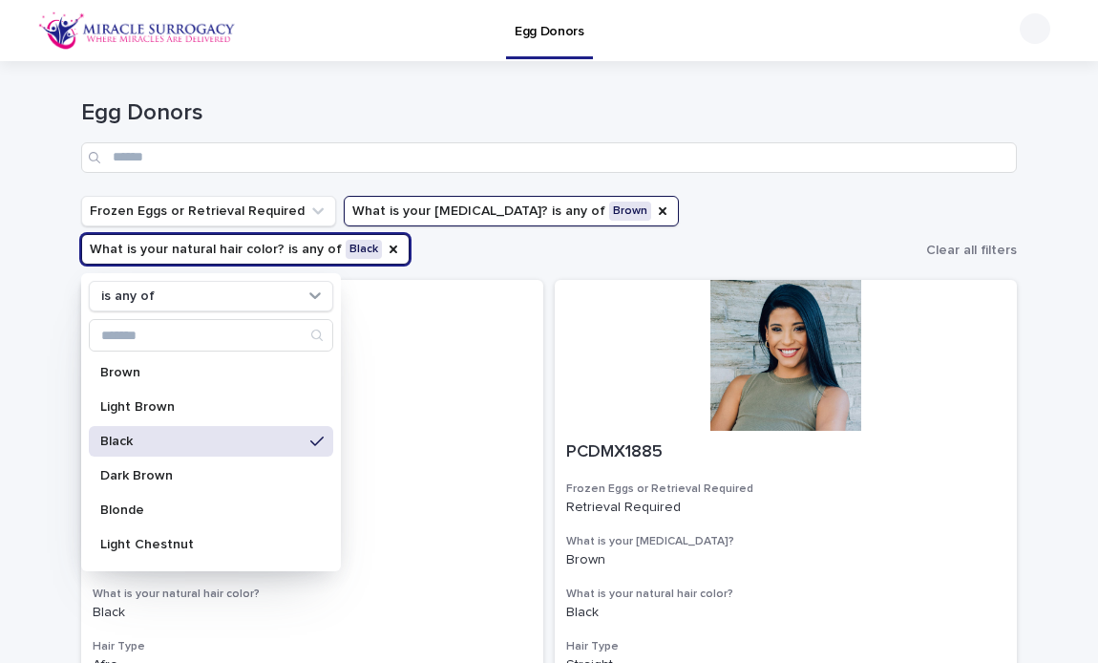
click at [724, 130] on div "Egg Donors" at bounding box center [549, 136] width 936 height 74
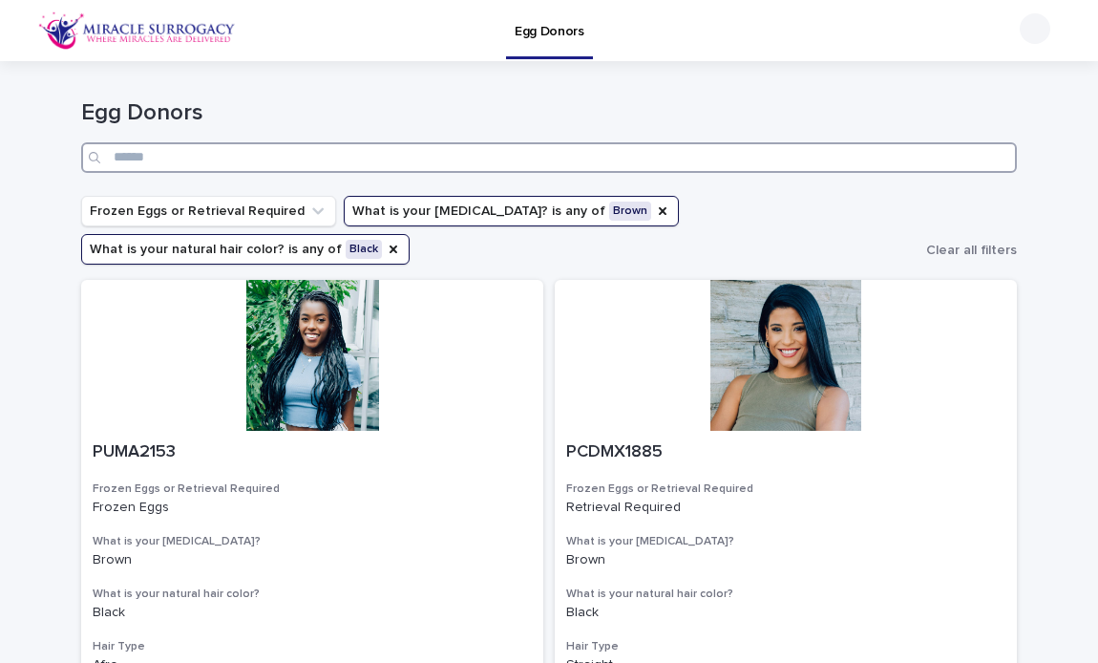
click at [633, 164] on input "Search" at bounding box center [549, 157] width 936 height 31
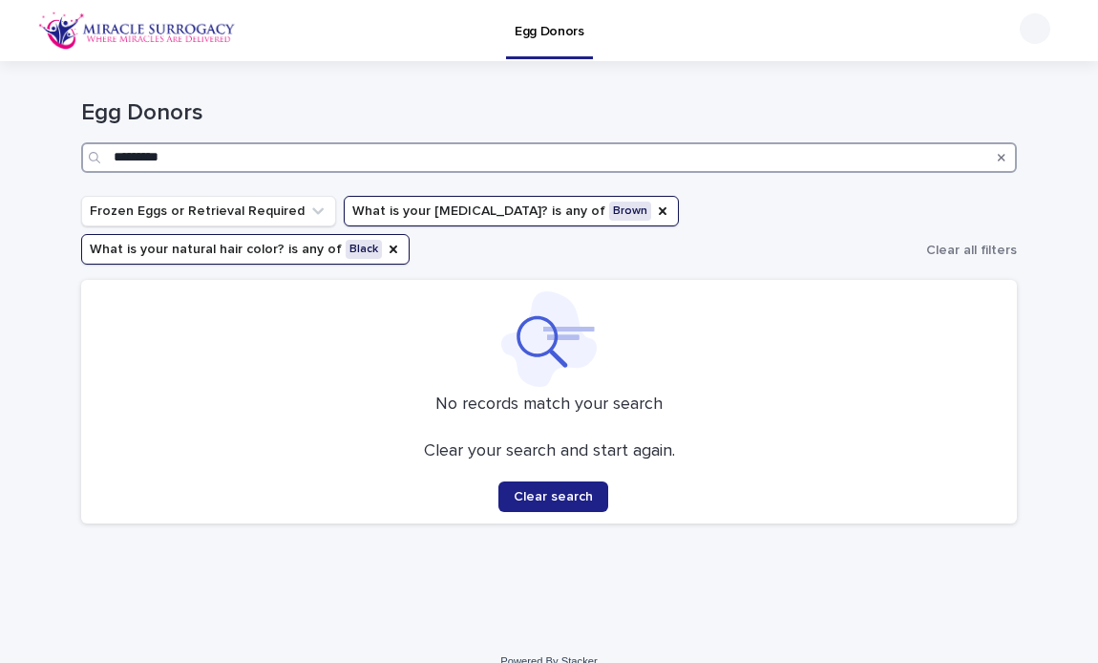
click at [621, 159] on input "*********" at bounding box center [549, 157] width 936 height 31
drag, startPoint x: 594, startPoint y: 161, endPoint x: 306, endPoint y: 163, distance: 287.4
click at [306, 163] on input "********" at bounding box center [549, 157] width 936 height 31
type input "*"
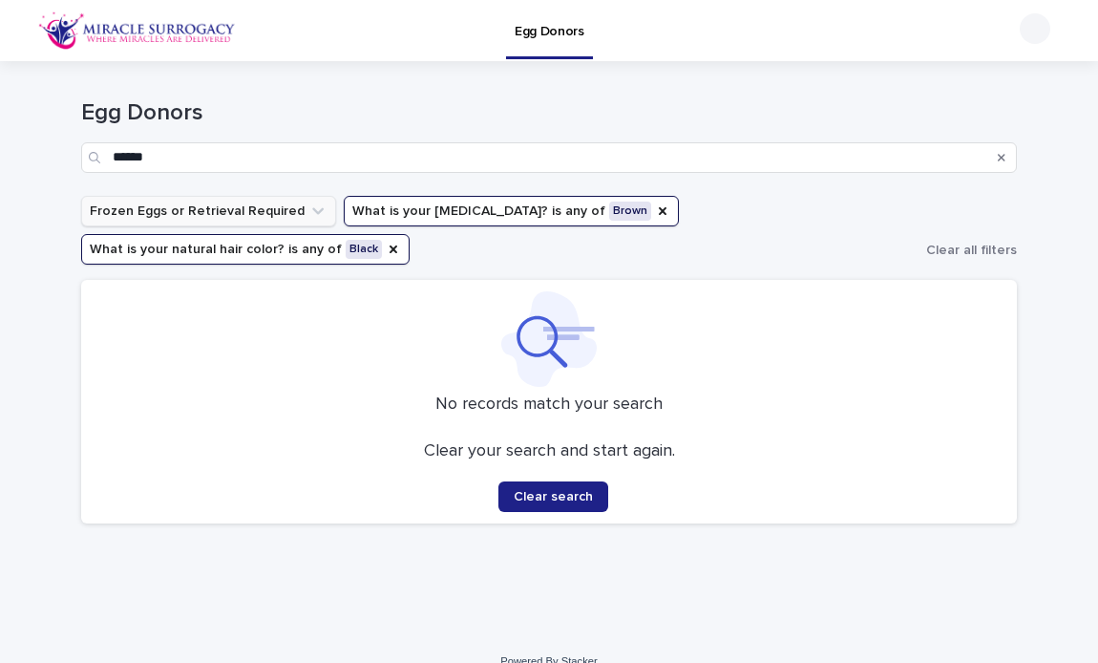
click at [308, 207] on icon "Frozen Eggs or Retrieval Required" at bounding box center [317, 210] width 19 height 19
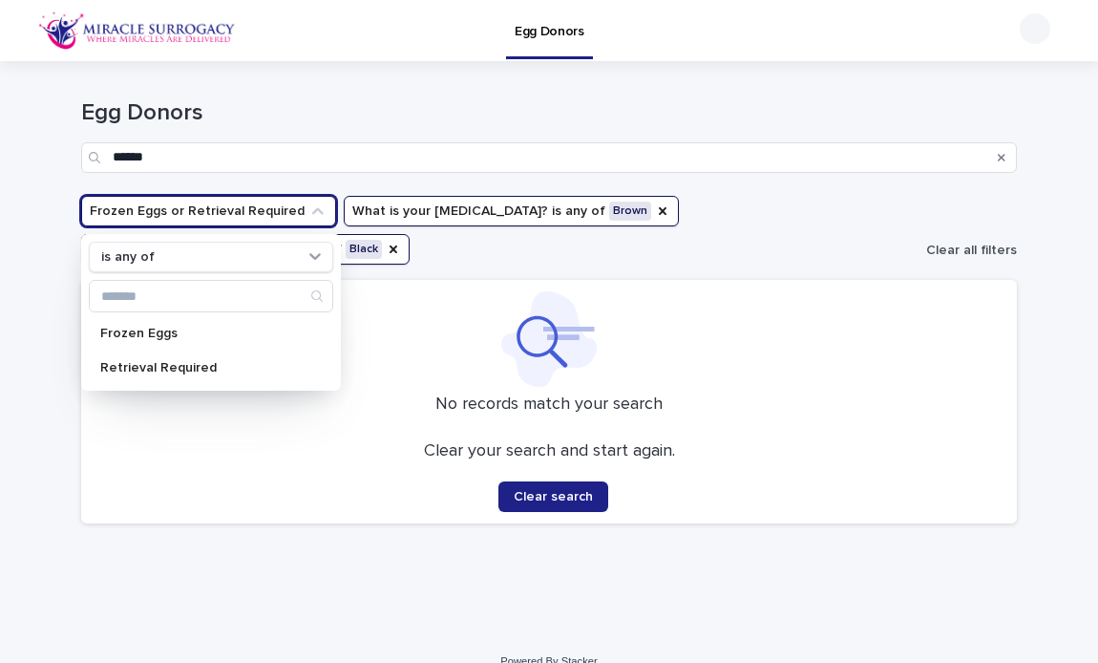
click at [960, 252] on span "Clear all filters" at bounding box center [971, 249] width 91 height 13
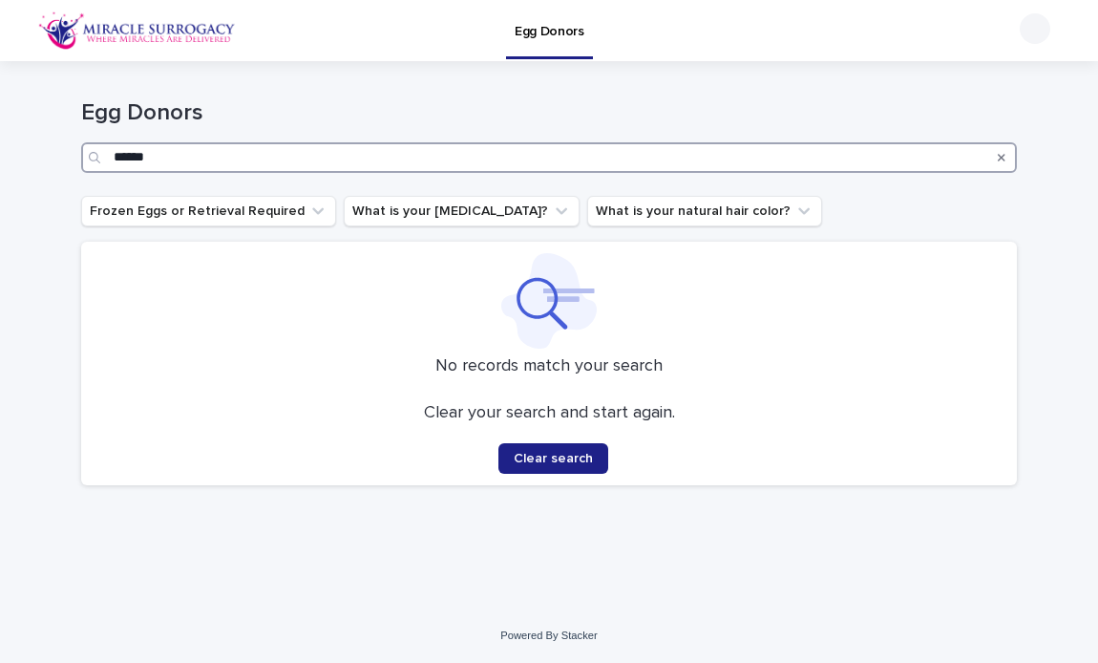
click at [546, 160] on input "******" at bounding box center [549, 157] width 936 height 31
type input "*"
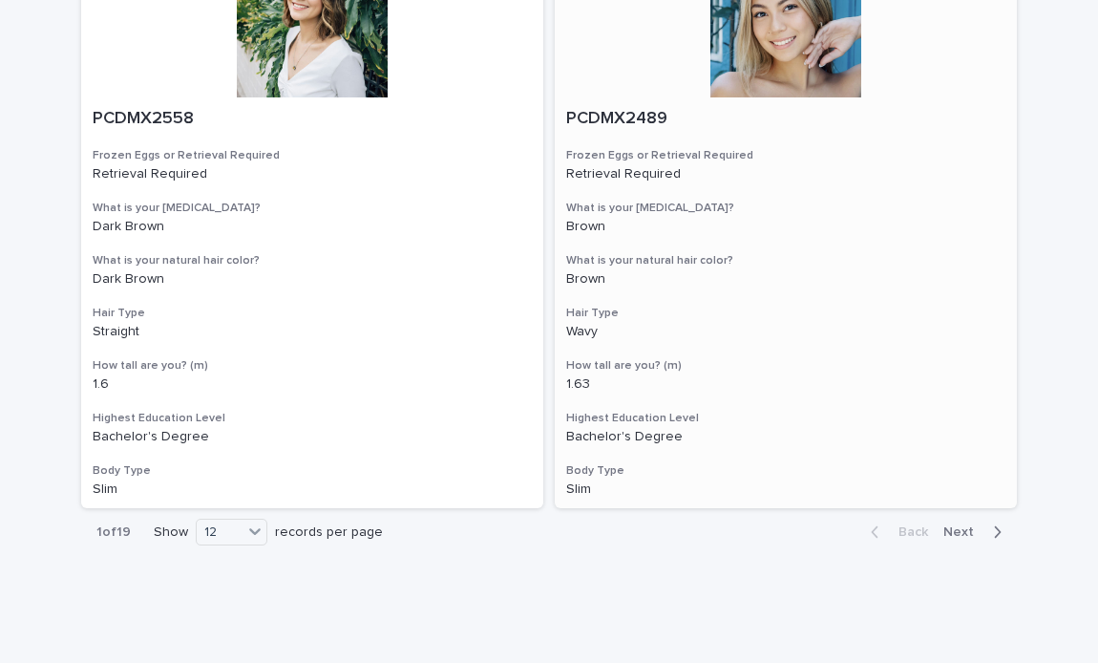
scroll to position [3161, 0]
click at [223, 523] on div "12" at bounding box center [220, 533] width 46 height 20
click at [221, 558] on div "36" at bounding box center [233, 561] width 70 height 23
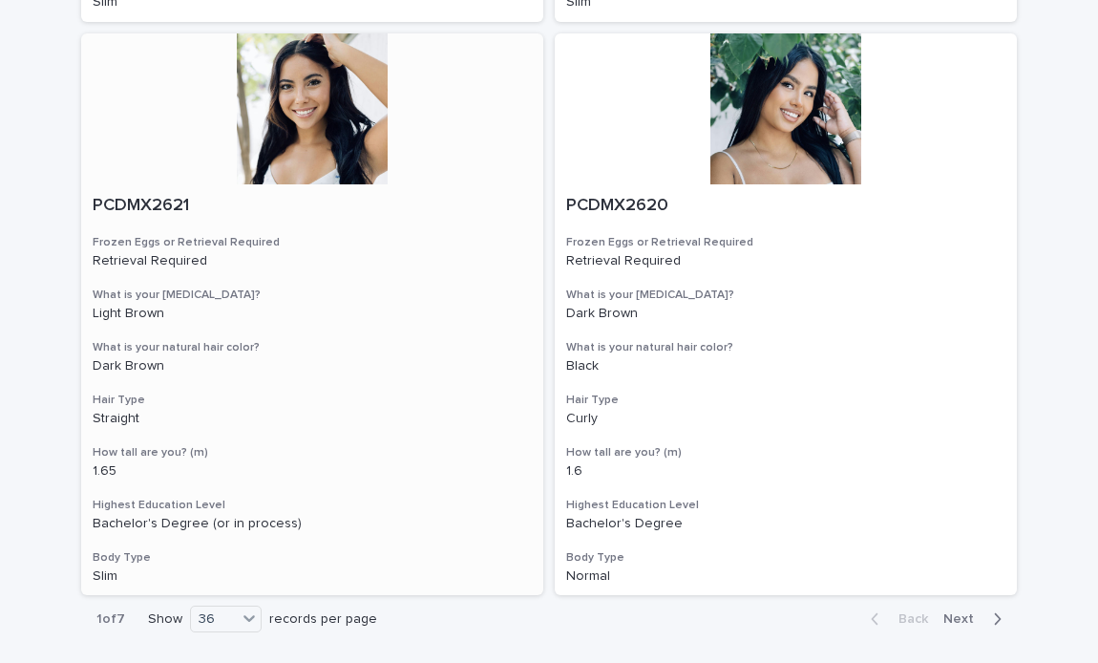
scroll to position [9955, 0]
click at [972, 613] on span "Next" at bounding box center [964, 619] width 42 height 13
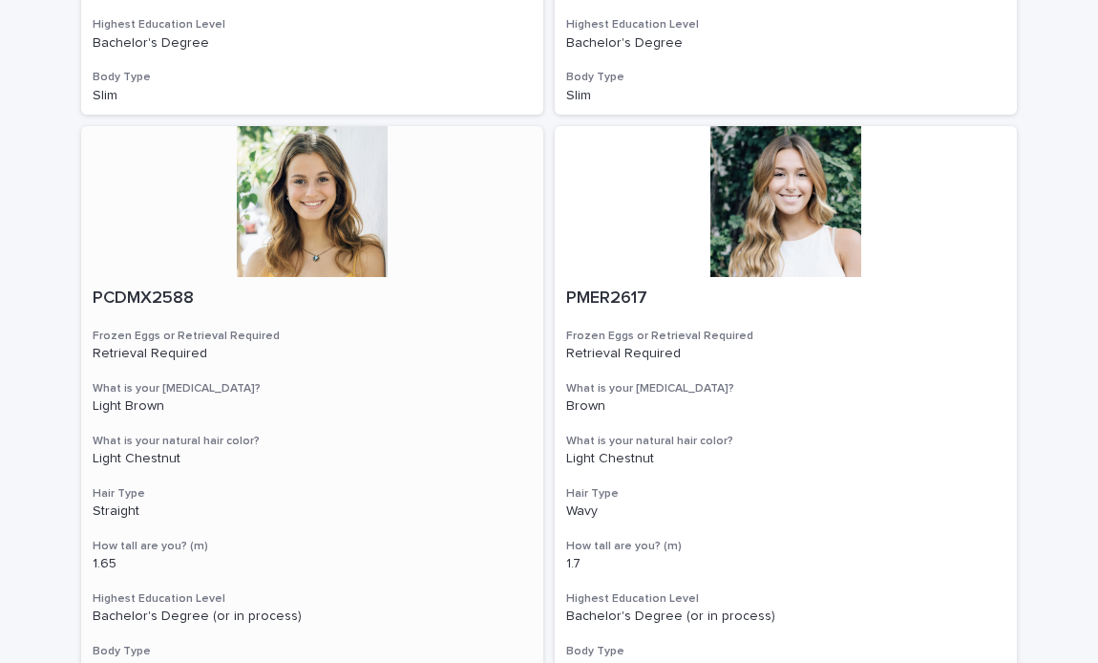
scroll to position [513, 0]
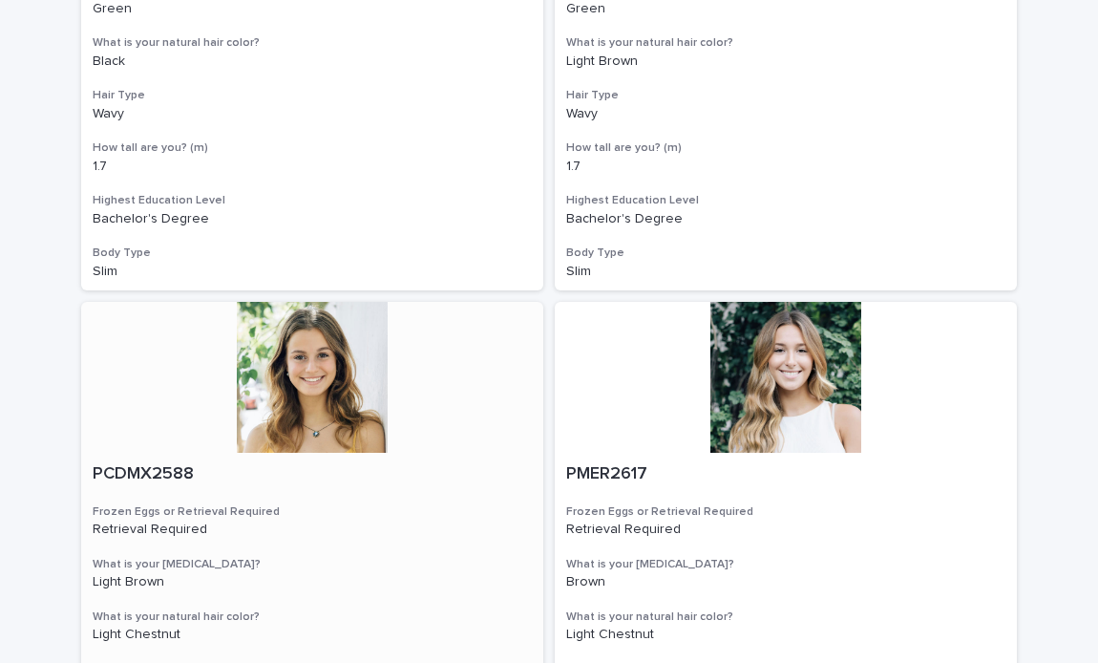
click at [326, 302] on div at bounding box center [312, 377] width 462 height 151
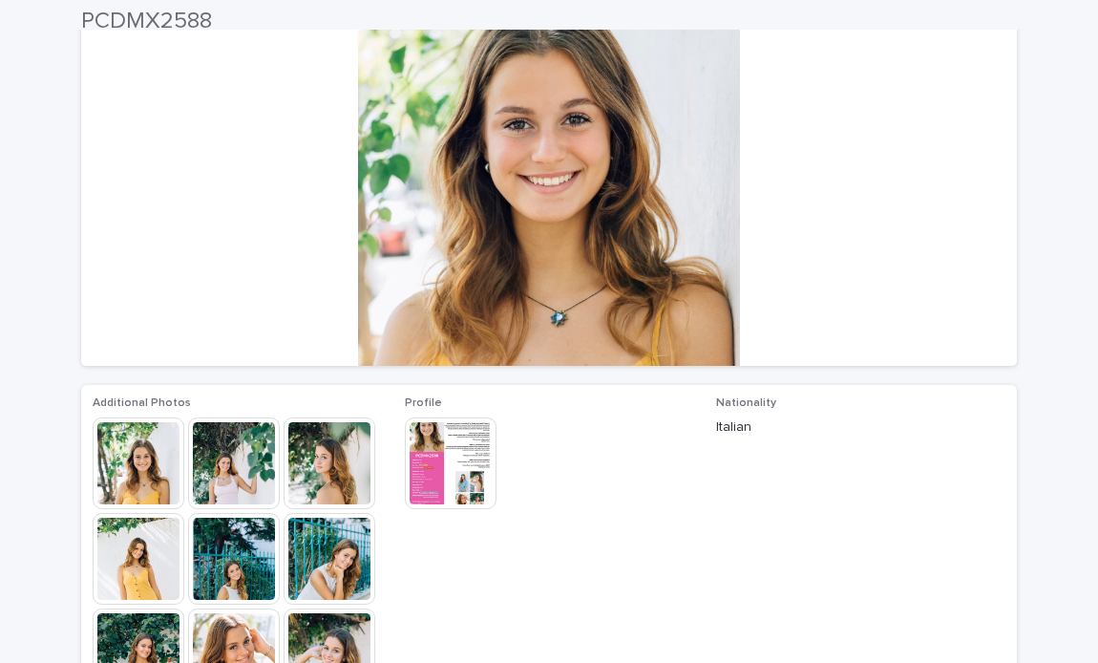
scroll to position [165, 0]
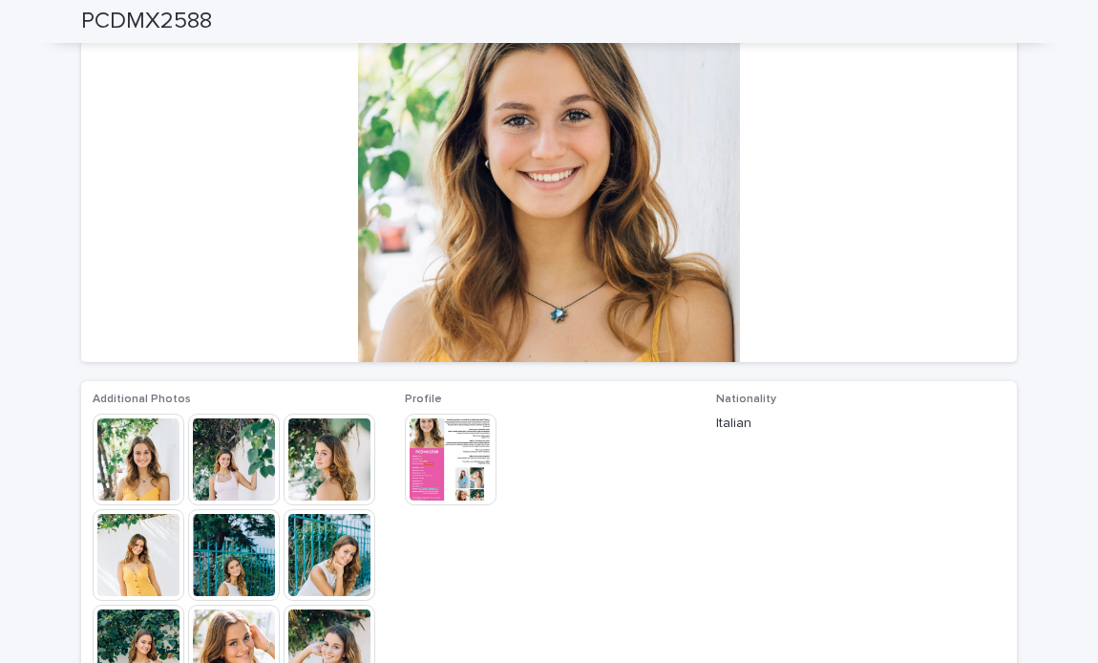
click at [253, 451] on img at bounding box center [234, 459] width 92 height 92
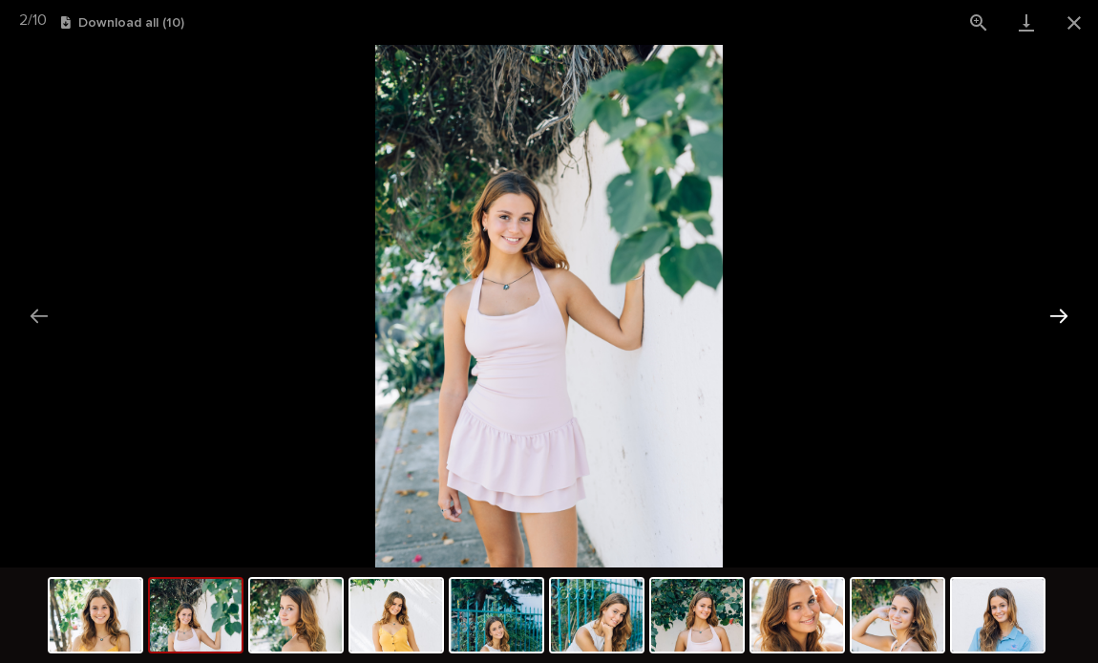
click at [1070, 317] on button "Next slide" at bounding box center [1059, 315] width 40 height 37
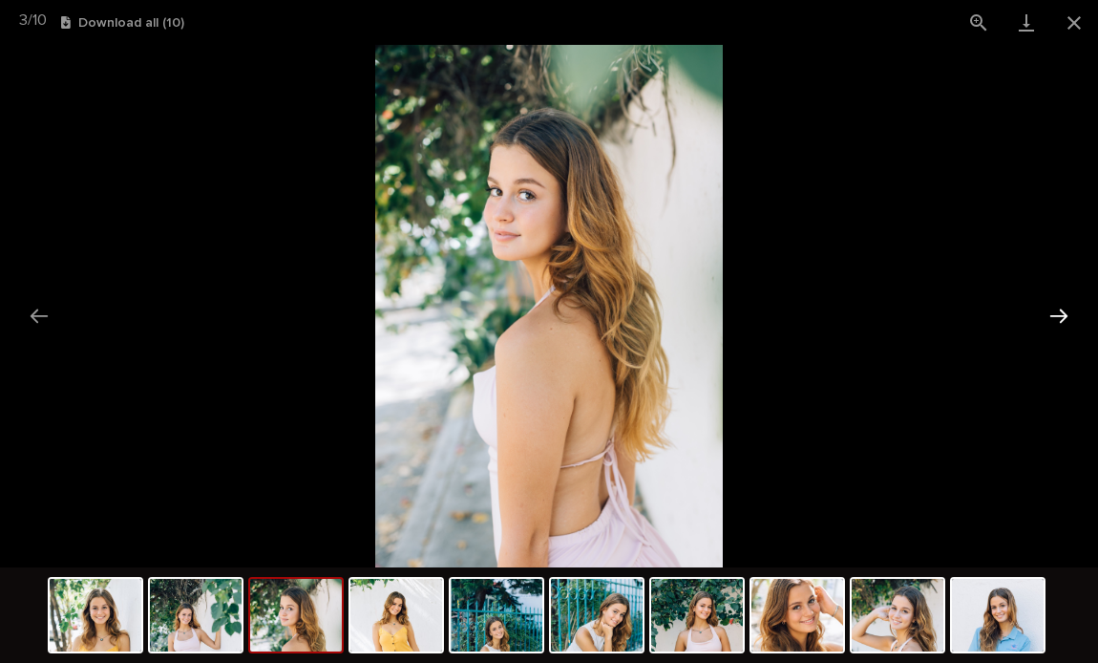
click at [1069, 317] on button "Next slide" at bounding box center [1059, 315] width 40 height 37
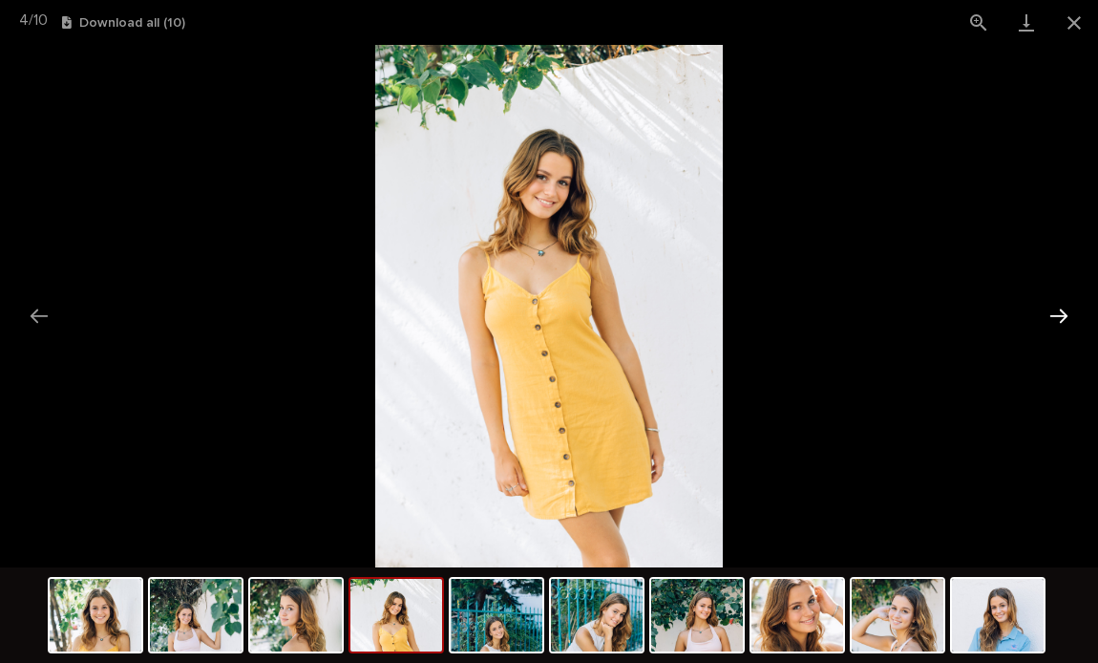
click at [1069, 317] on button "Next slide" at bounding box center [1059, 315] width 40 height 37
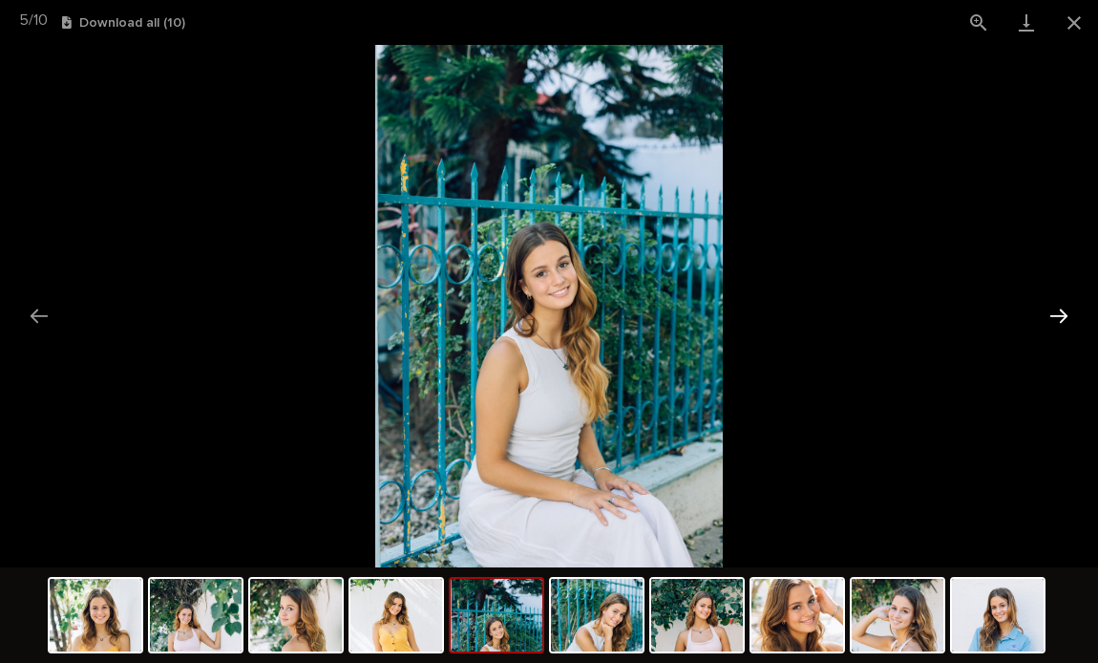
click at [1068, 317] on button "Next slide" at bounding box center [1059, 315] width 40 height 37
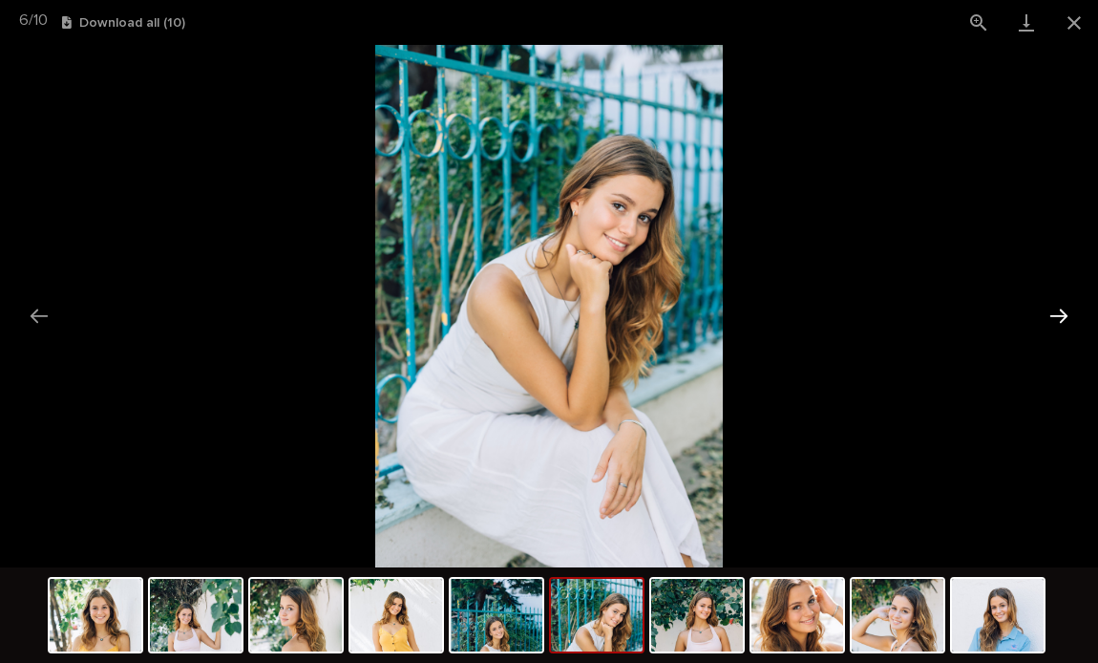
click at [1068, 317] on button "Next slide" at bounding box center [1059, 315] width 40 height 37
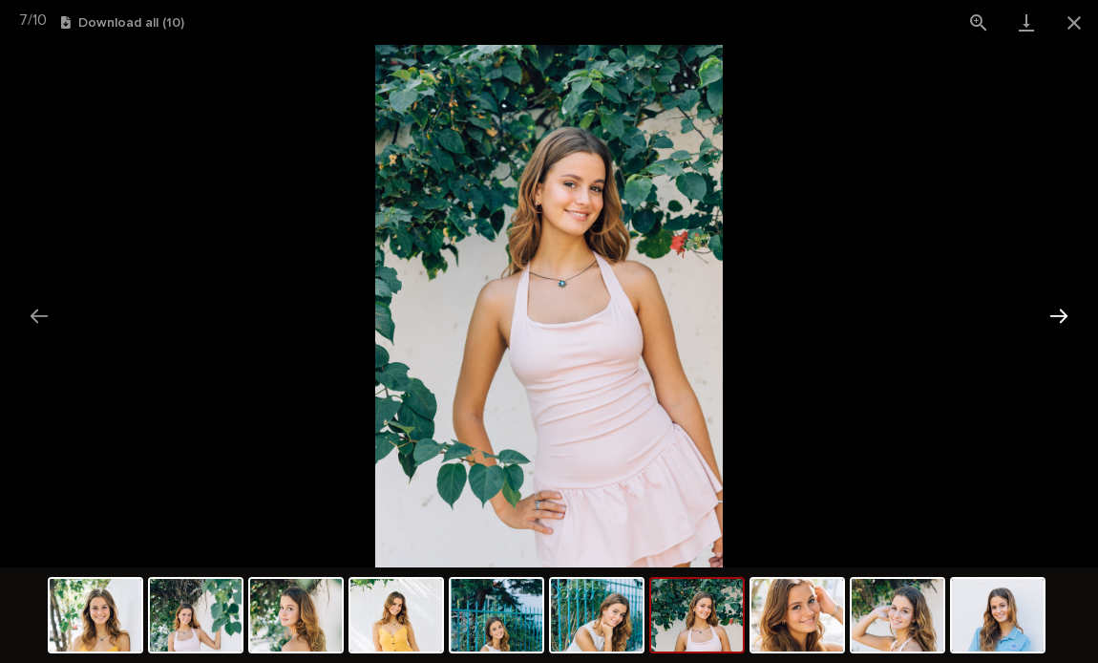
click at [1068, 317] on button "Next slide" at bounding box center [1059, 315] width 40 height 37
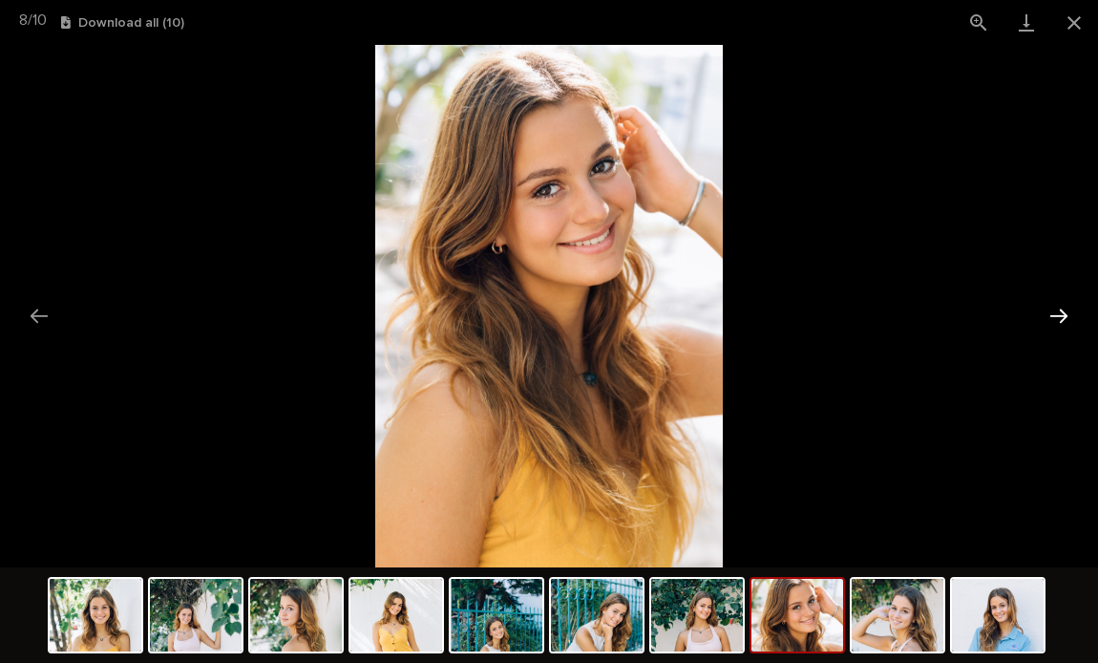
click at [1068, 317] on button "Next slide" at bounding box center [1059, 315] width 40 height 37
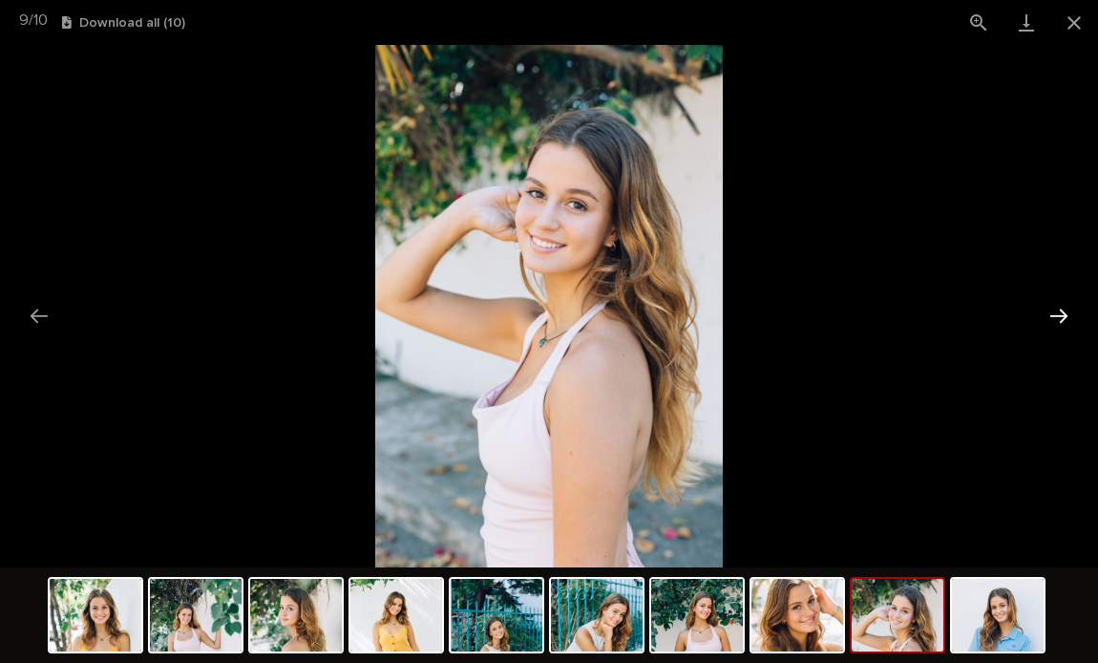
click at [1068, 317] on button "Next slide" at bounding box center [1059, 315] width 40 height 37
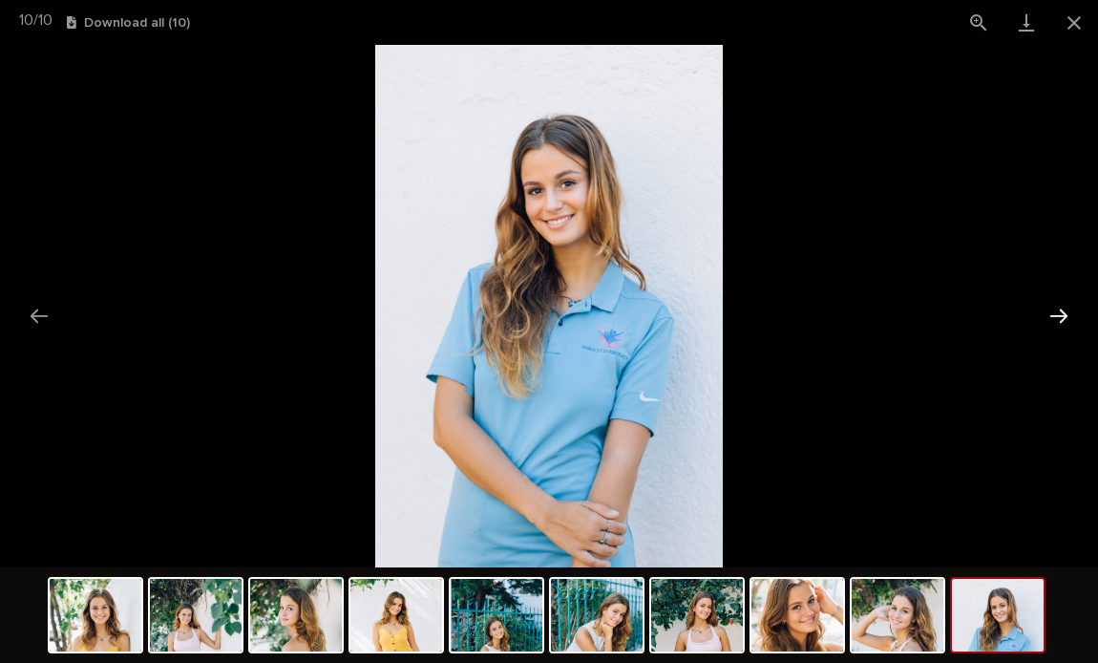
click at [1068, 317] on button "Next slide" at bounding box center [1059, 315] width 40 height 37
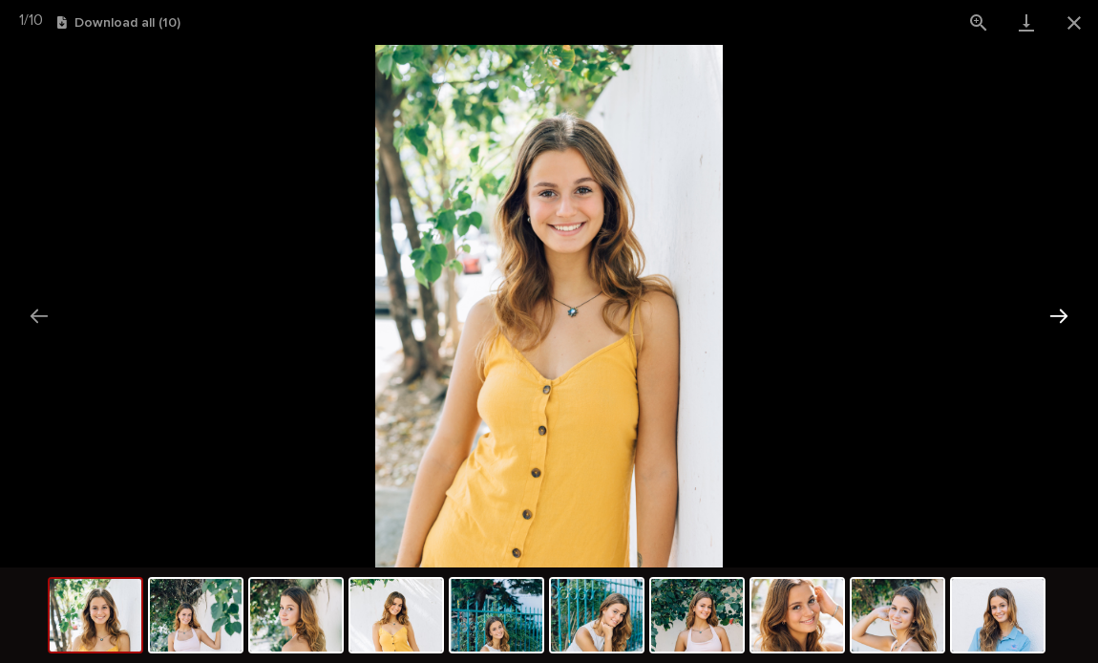
click at [1068, 317] on button "Next slide" at bounding box center [1059, 315] width 40 height 37
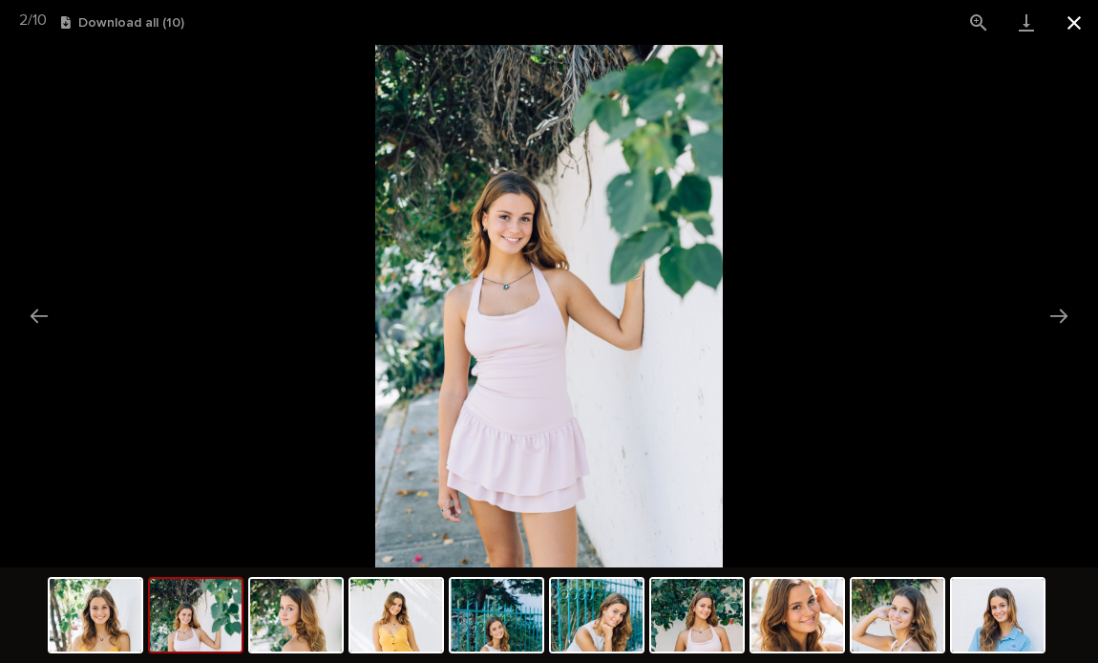
click at [1079, 26] on button "Close gallery" at bounding box center [1074, 22] width 48 height 45
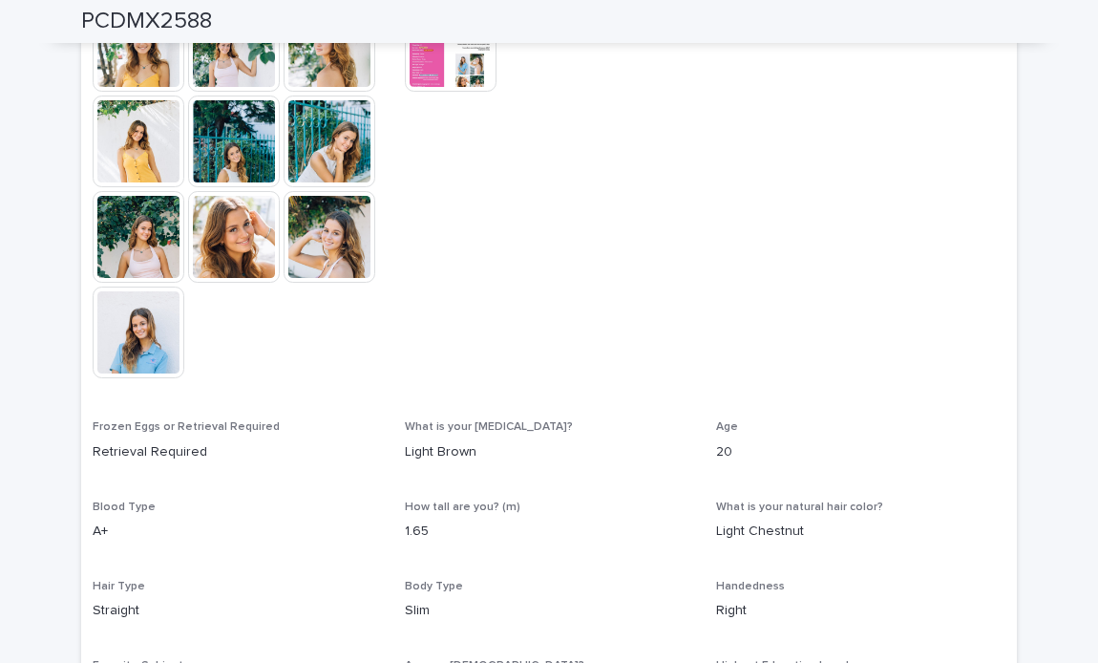
scroll to position [571, 0]
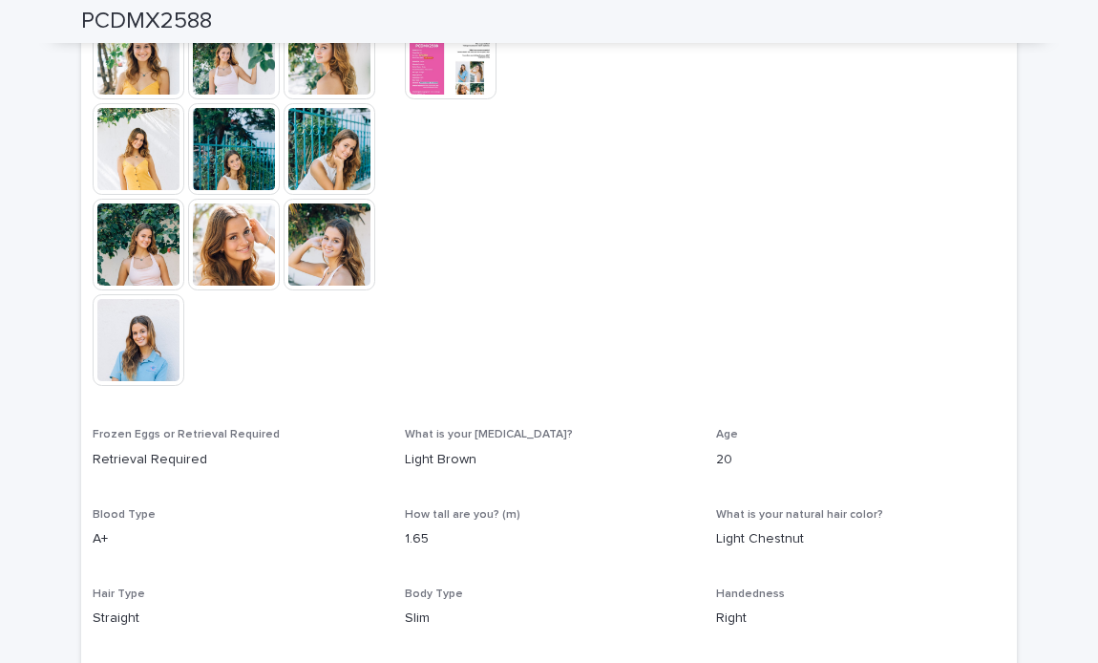
click at [468, 57] on img at bounding box center [451, 54] width 92 height 92
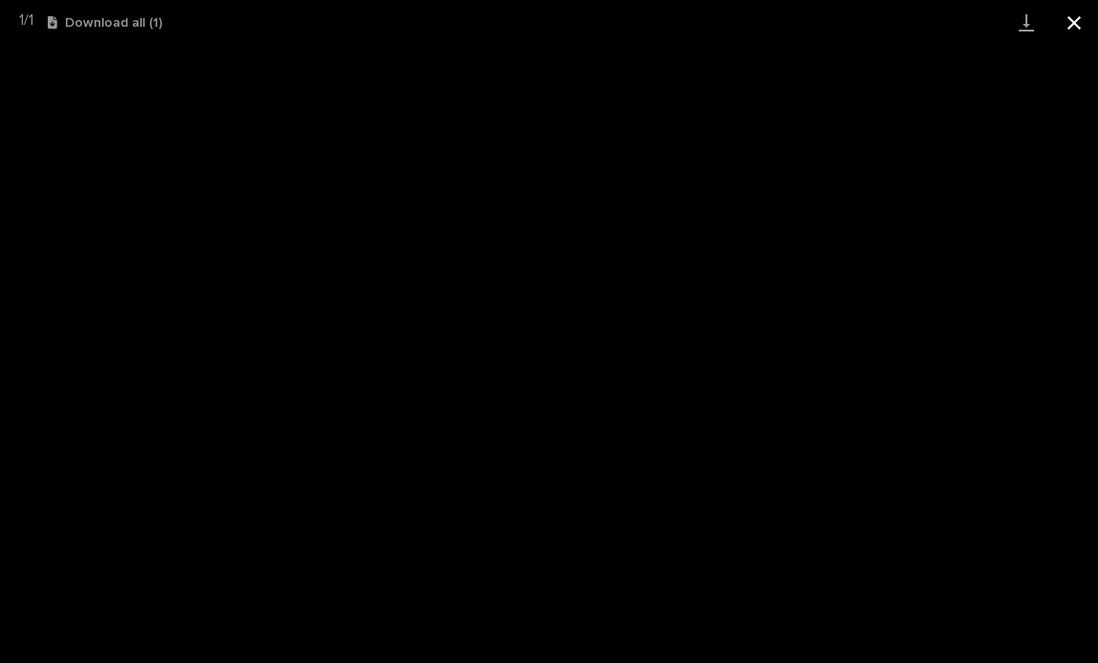
click at [1078, 15] on button "Close gallery" at bounding box center [1074, 22] width 48 height 45
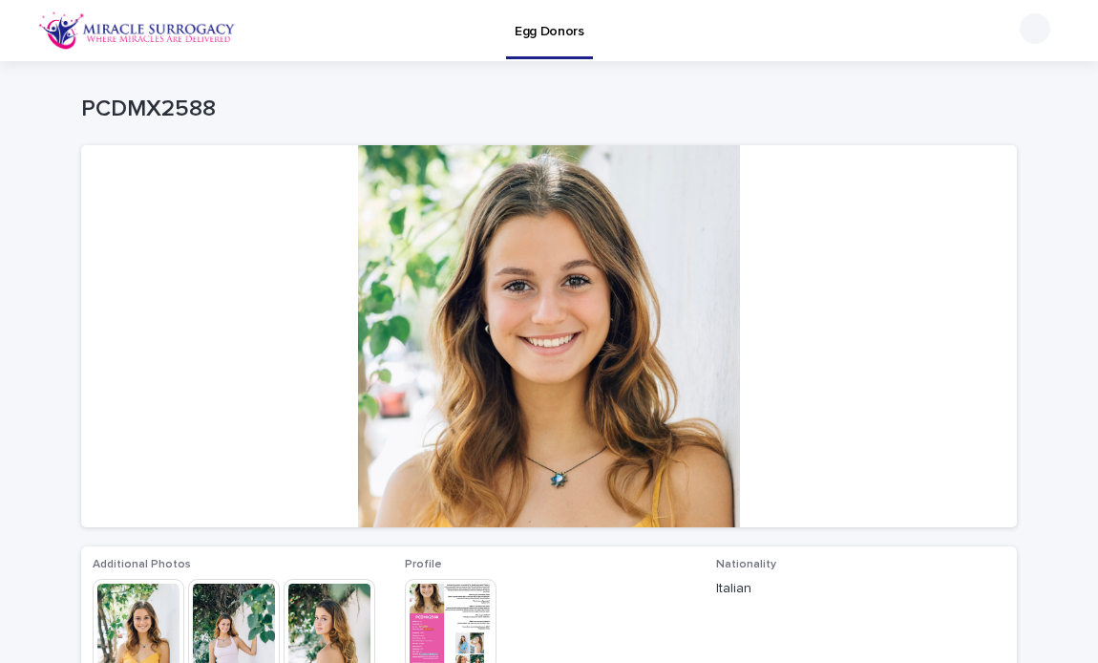
scroll to position [0, 0]
click at [561, 36] on p "Egg Donors" at bounding box center [550, 20] width 70 height 40
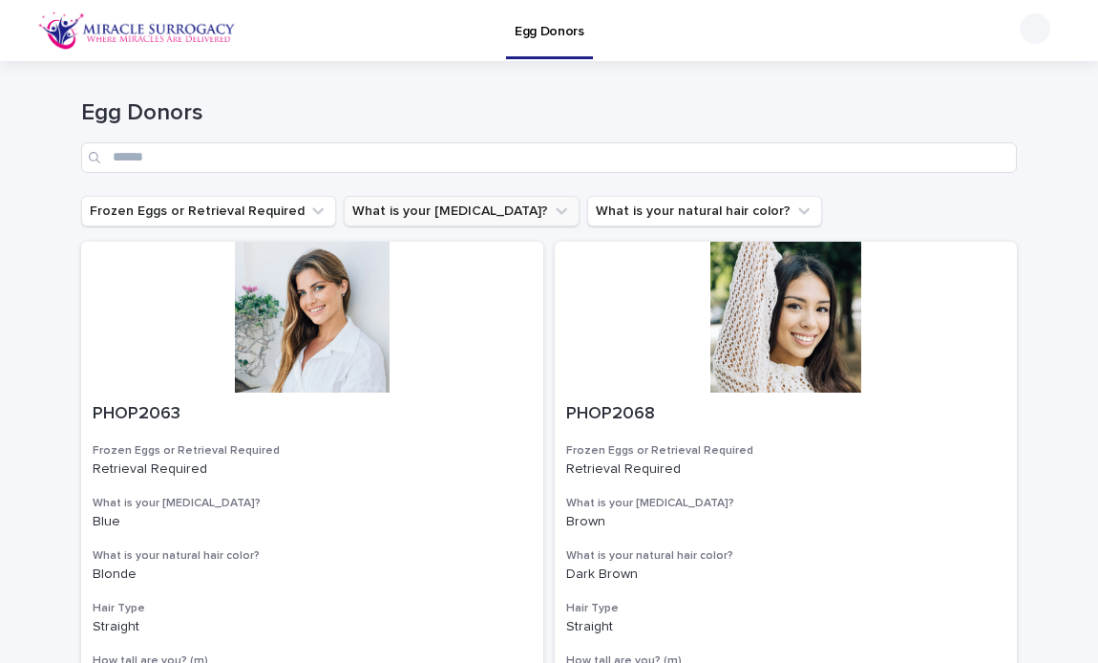
click at [429, 211] on button "What is your eye color?" at bounding box center [462, 211] width 236 height 31
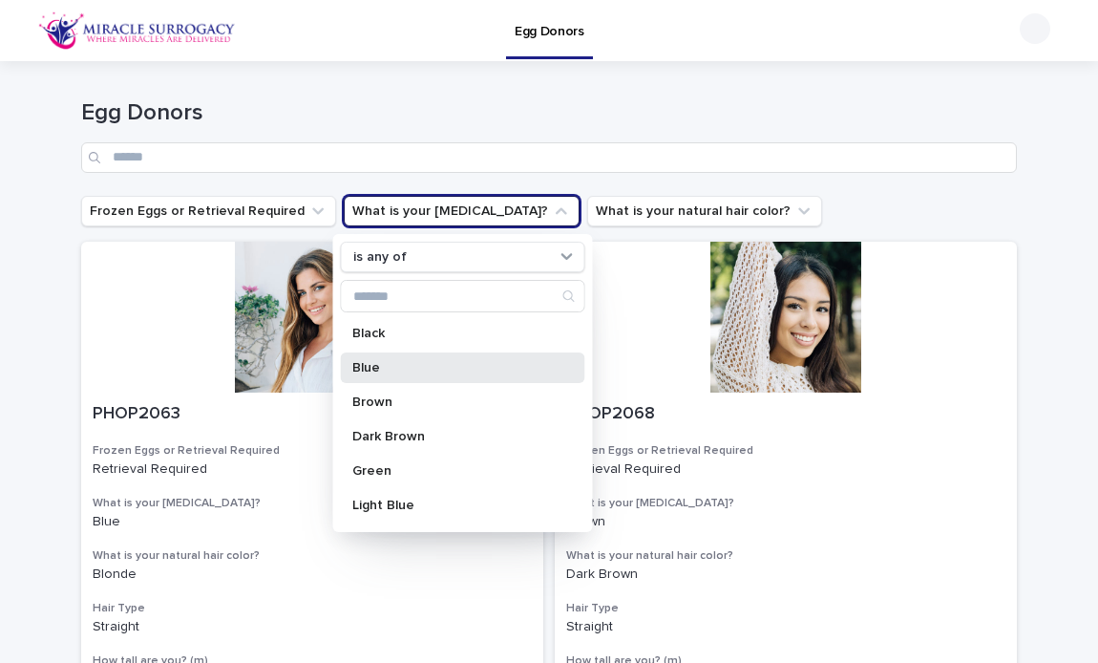
click at [410, 352] on div "Blue" at bounding box center [463, 367] width 244 height 31
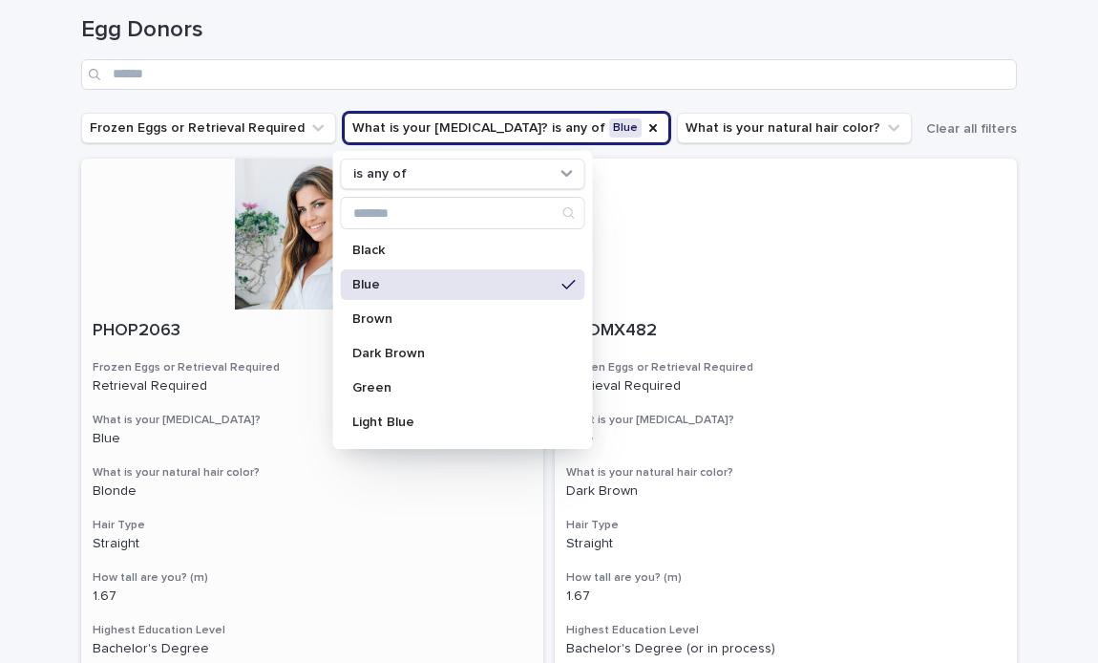
scroll to position [60, 0]
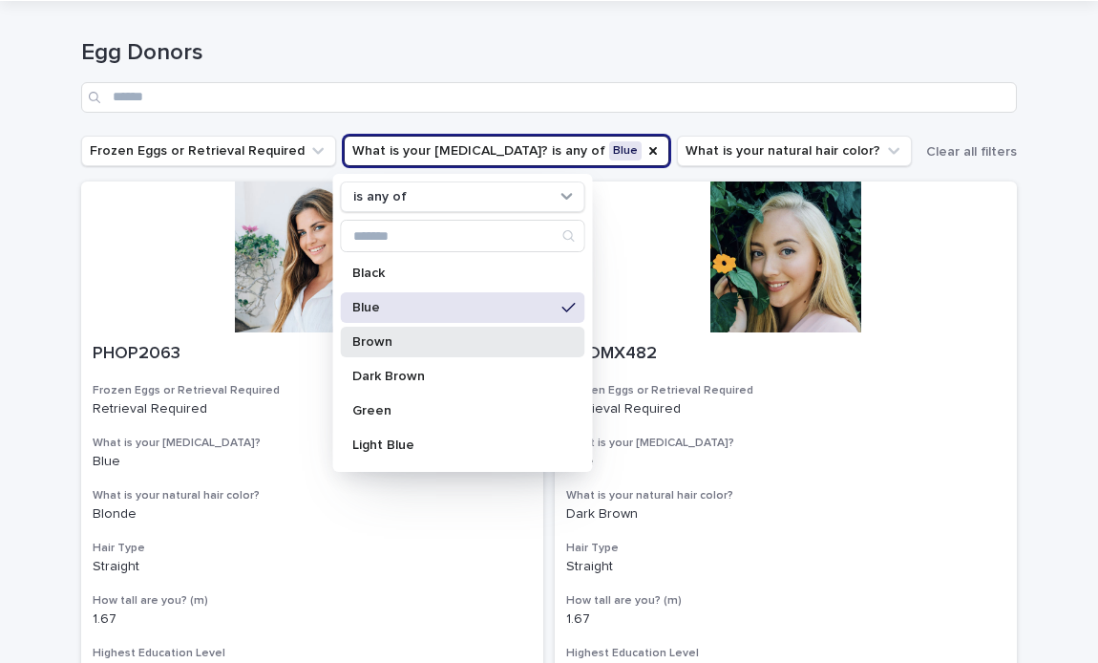
click at [445, 349] on div "Brown" at bounding box center [463, 342] width 244 height 31
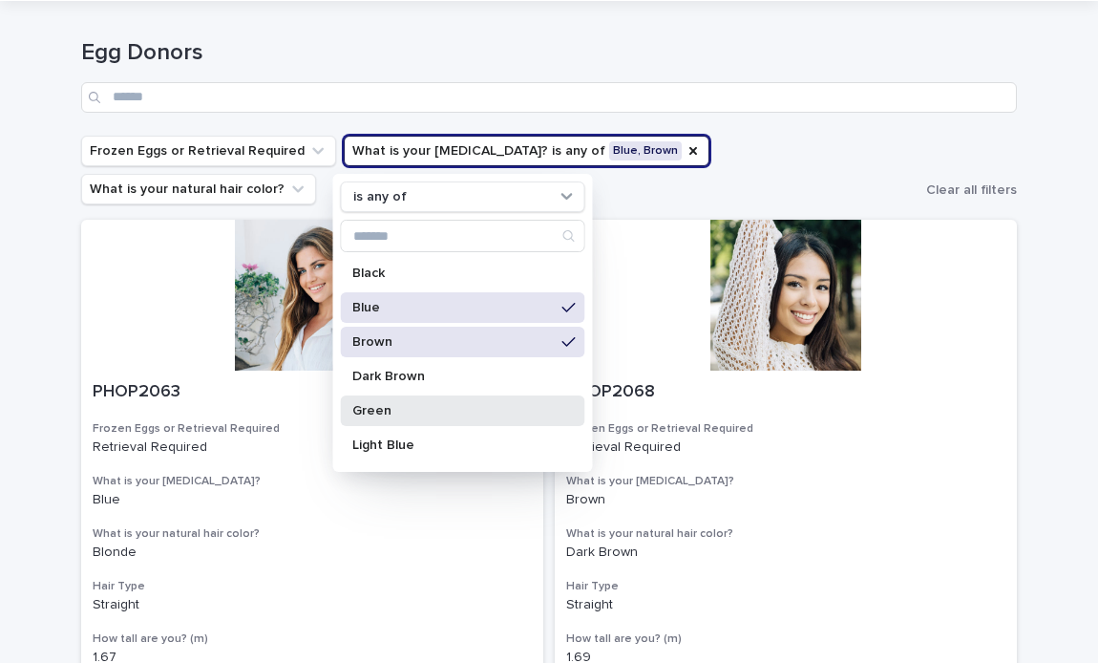
click at [447, 407] on p "Green" at bounding box center [453, 410] width 202 height 13
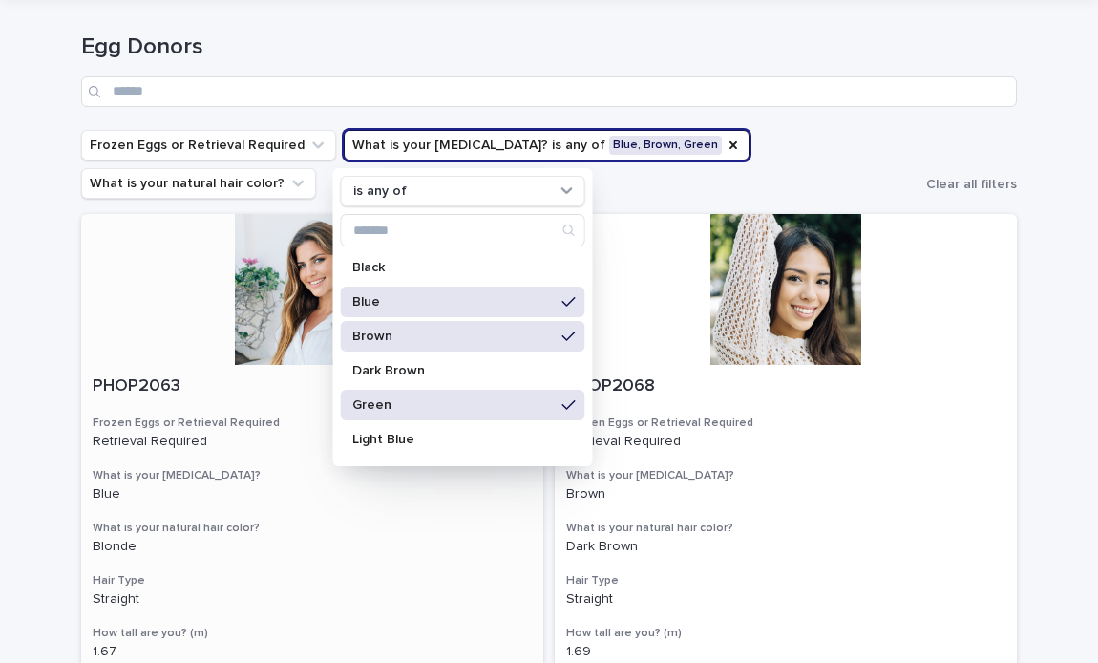
scroll to position [79, 0]
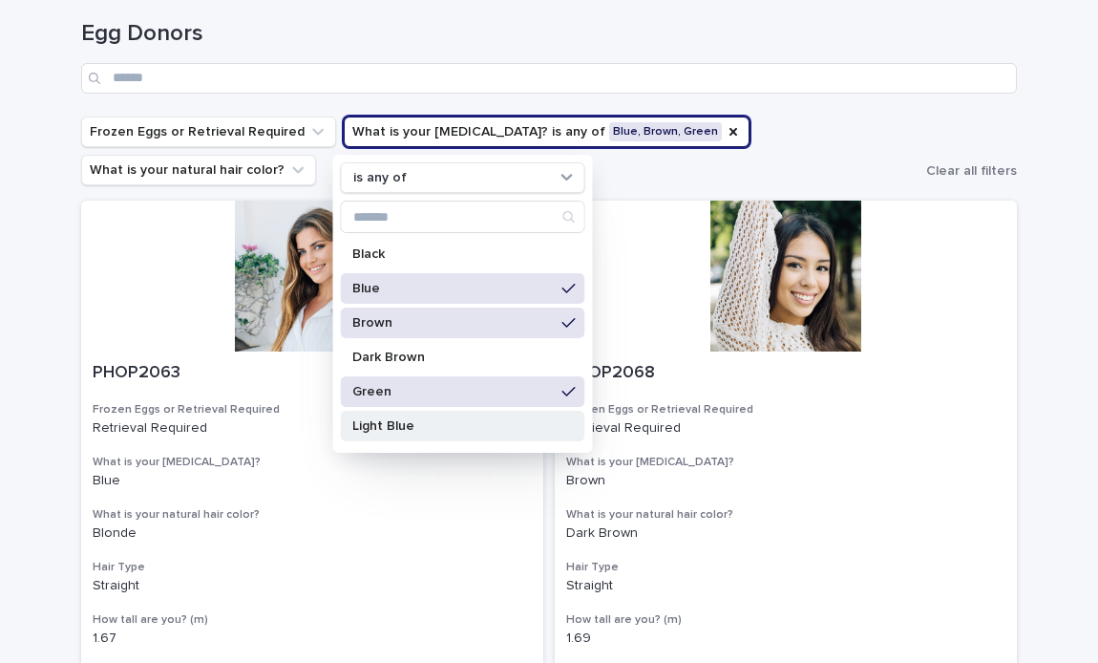
click at [436, 435] on div "Light Blue" at bounding box center [463, 426] width 244 height 31
click at [452, 563] on h3 "Hair Type" at bounding box center [312, 566] width 439 height 15
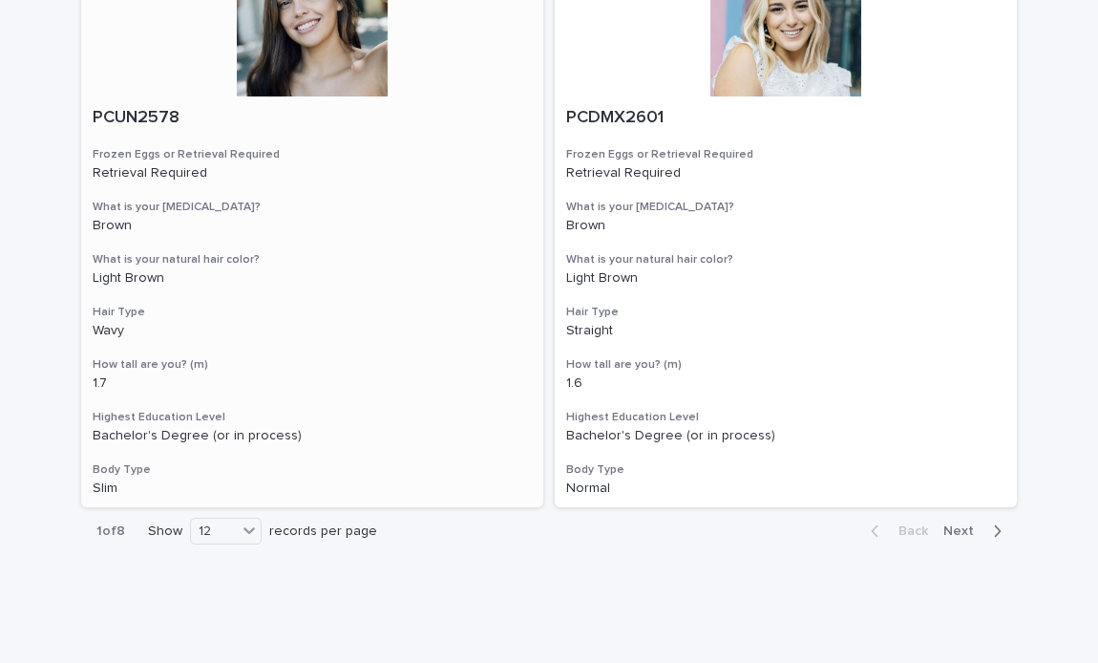
scroll to position [3200, 0]
click at [970, 525] on span "Next" at bounding box center [964, 531] width 42 height 13
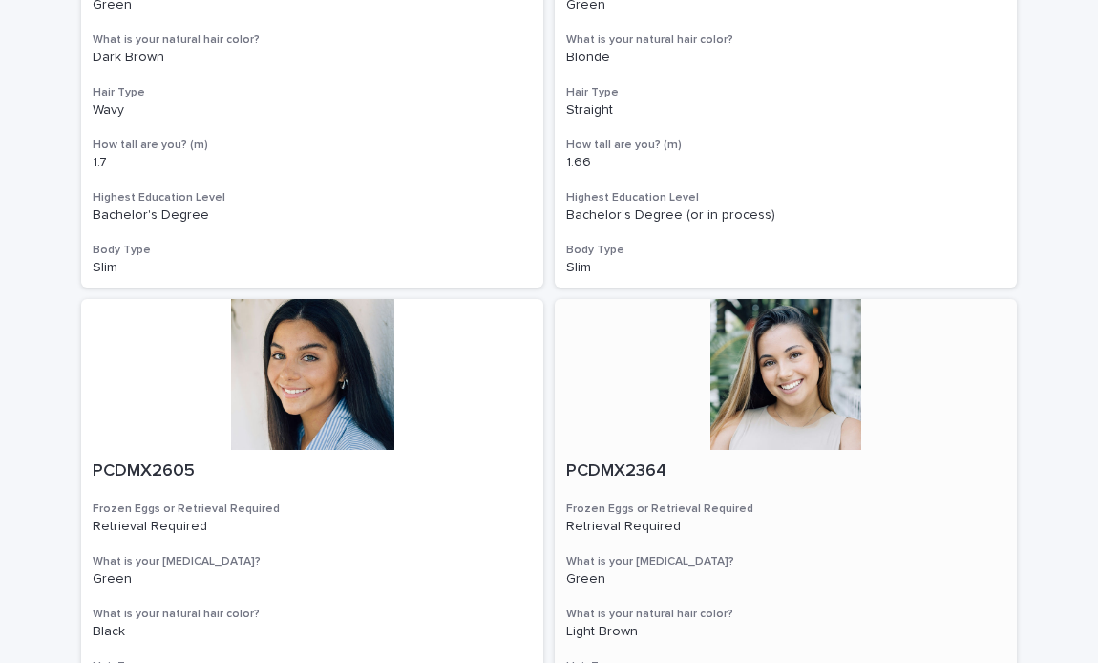
scroll to position [2277, 0]
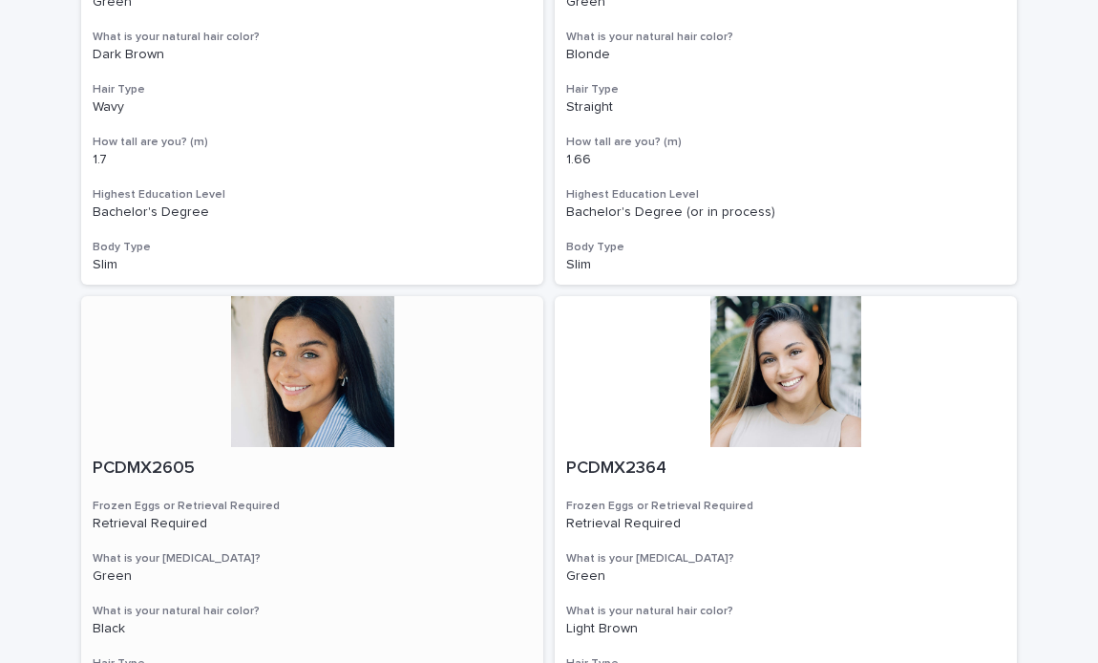
click at [326, 400] on div at bounding box center [312, 371] width 462 height 151
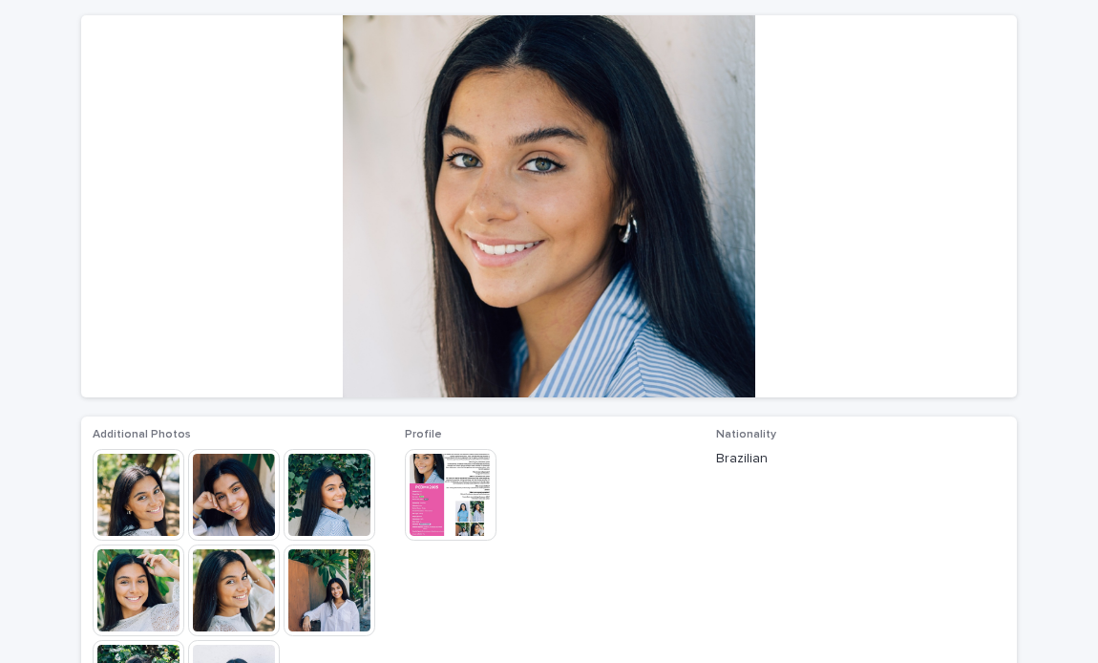
scroll to position [190, 0]
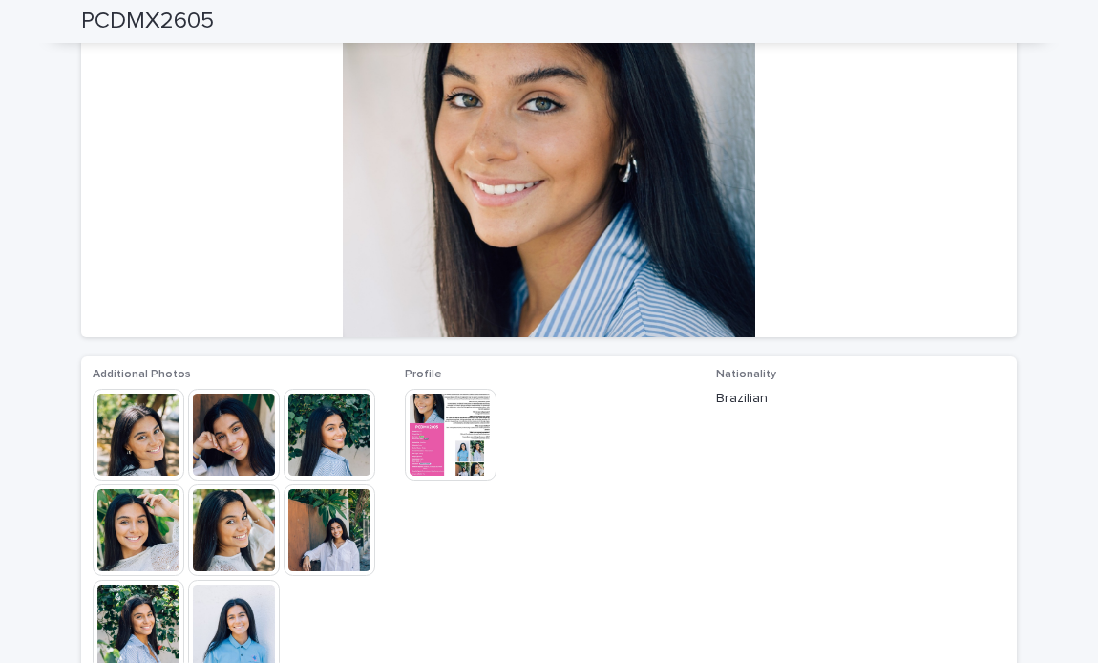
click at [311, 449] on img at bounding box center [330, 435] width 92 height 92
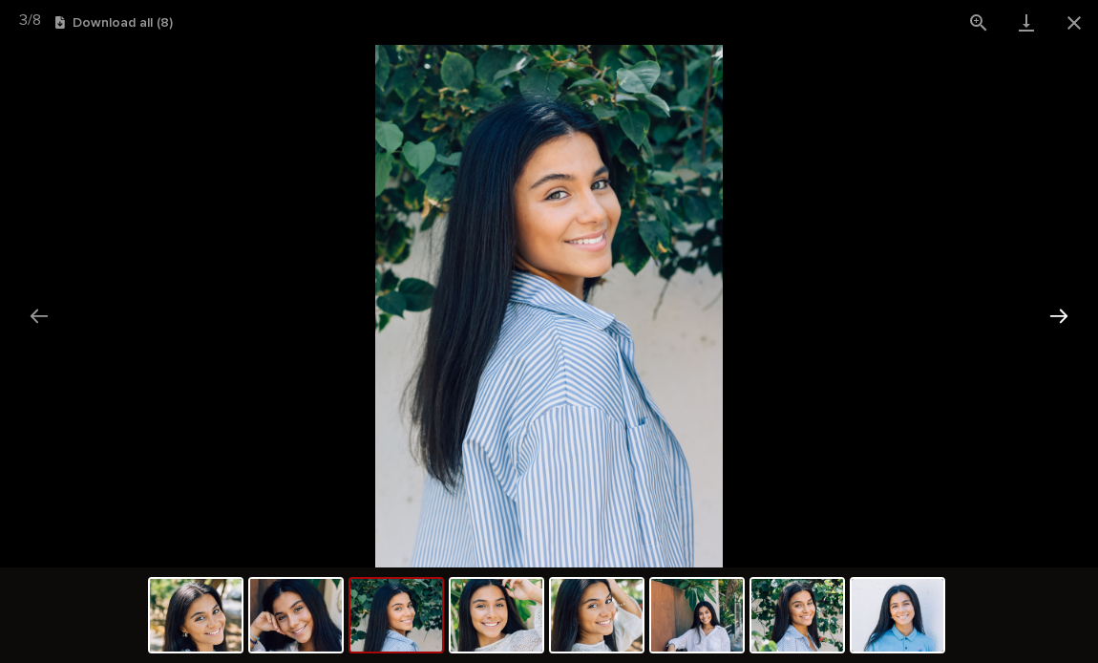
click at [1078, 297] on button "Next slide" at bounding box center [1059, 315] width 40 height 37
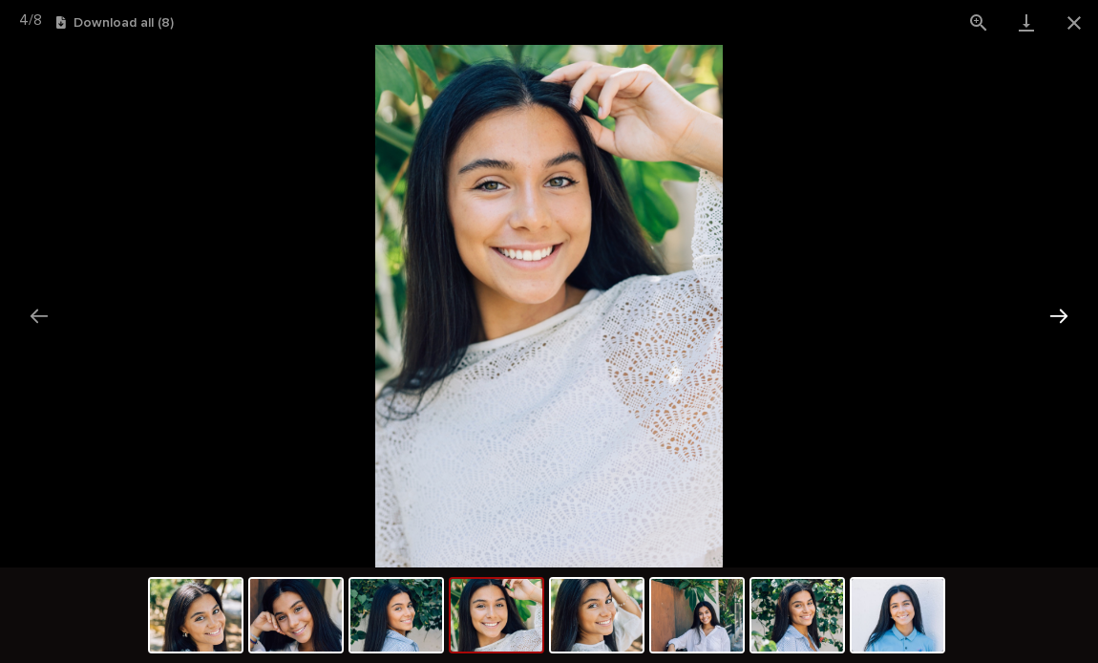
click at [1078, 297] on button "Next slide" at bounding box center [1059, 315] width 40 height 37
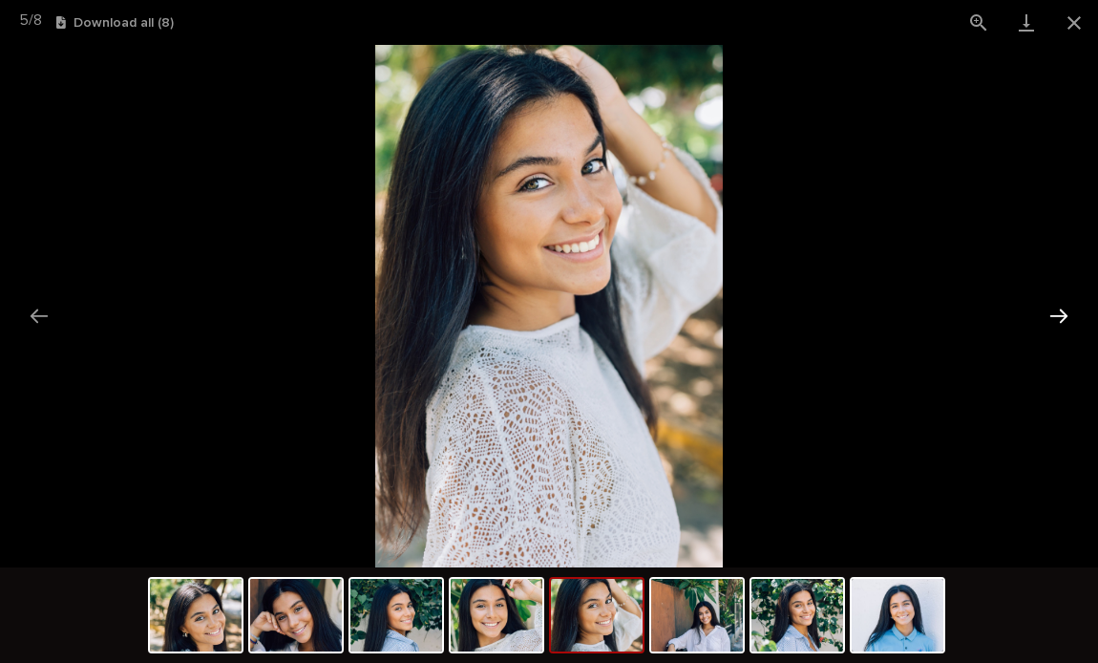
click at [1078, 297] on button "Next slide" at bounding box center [1059, 315] width 40 height 37
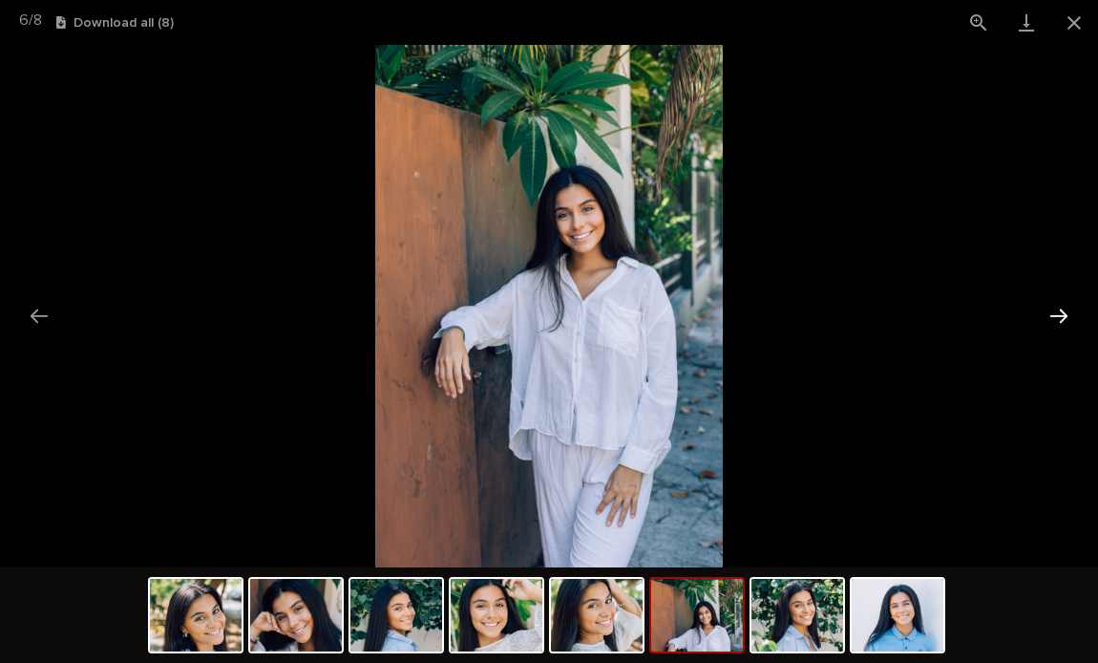
click at [1078, 297] on button "Next slide" at bounding box center [1059, 315] width 40 height 37
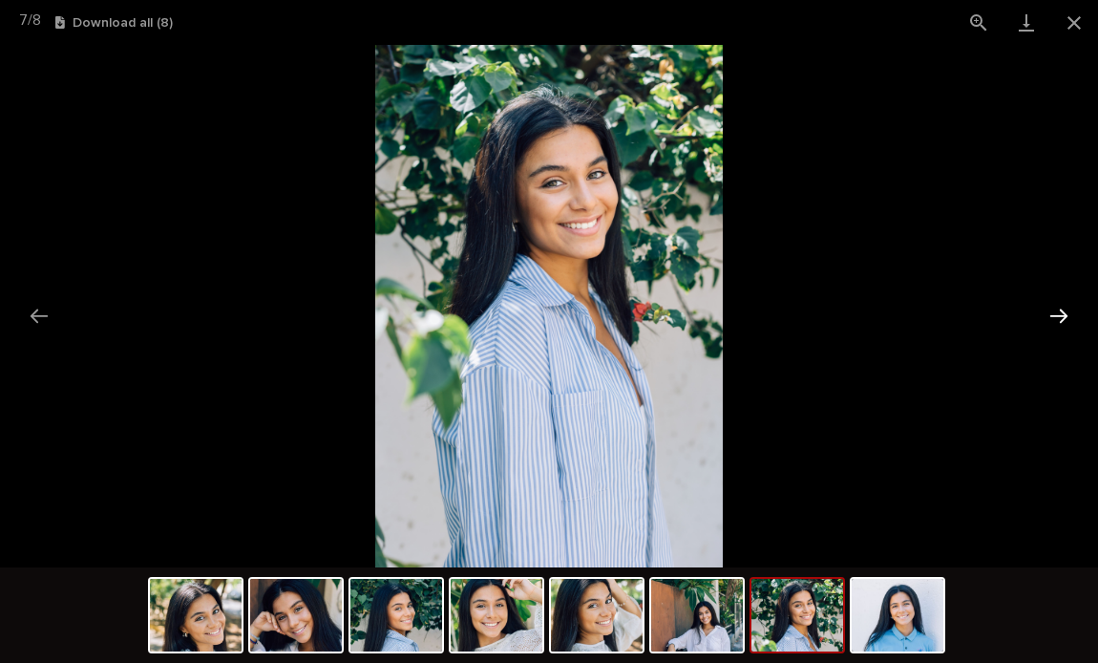
click at [1077, 297] on button "Next slide" at bounding box center [1059, 315] width 40 height 37
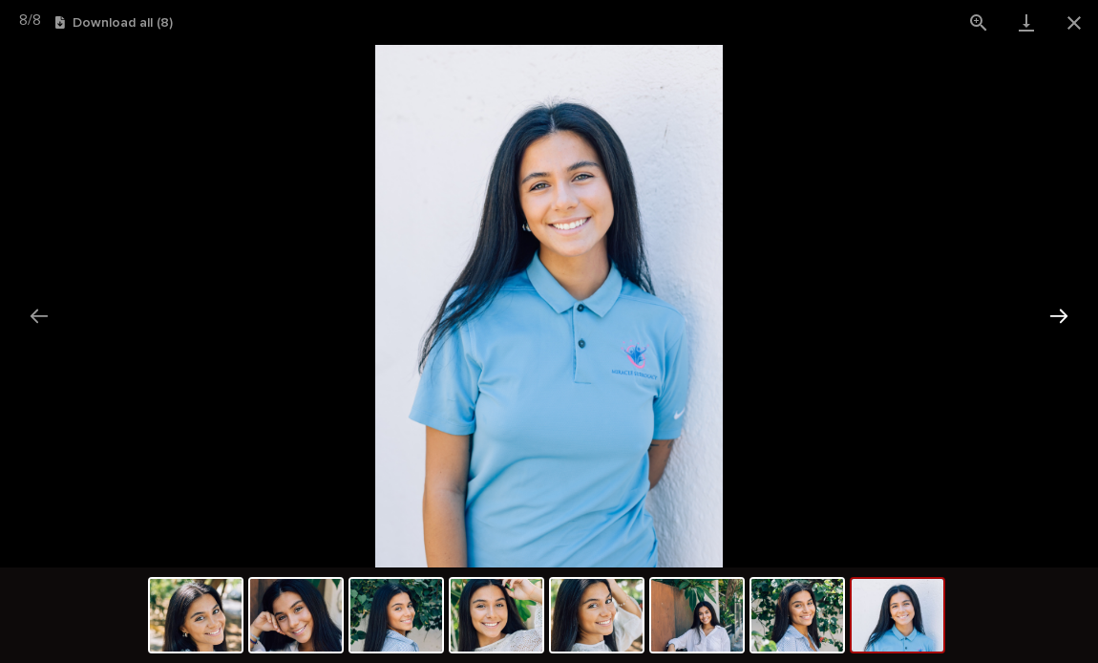
click at [1077, 297] on button "Next slide" at bounding box center [1059, 315] width 40 height 37
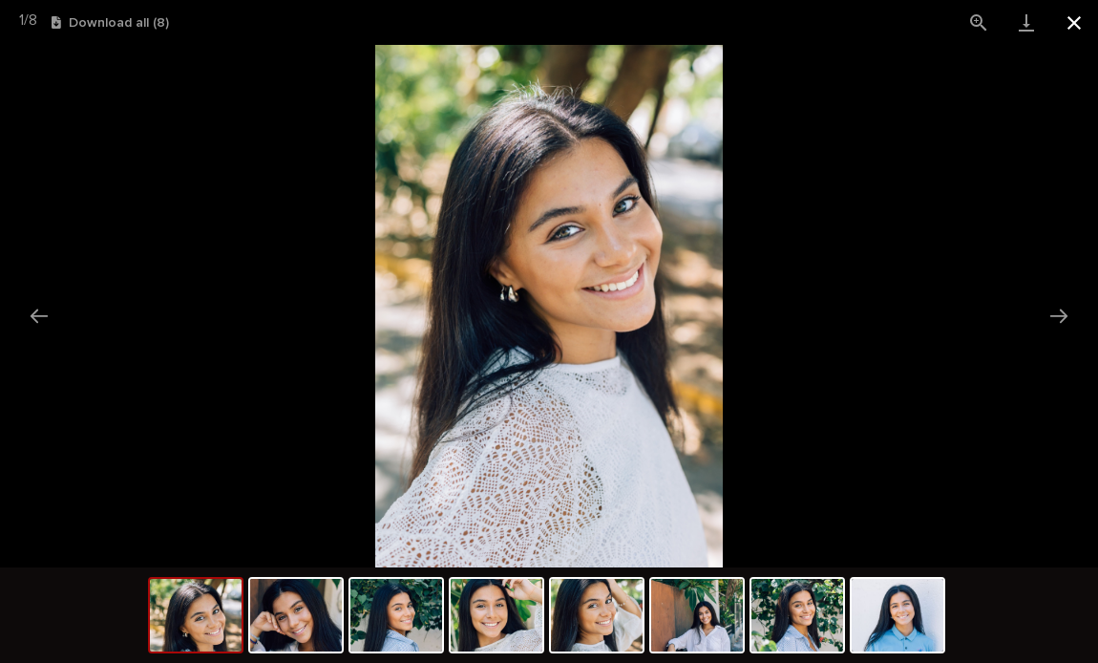
click at [1066, 20] on button "Close gallery" at bounding box center [1074, 22] width 48 height 45
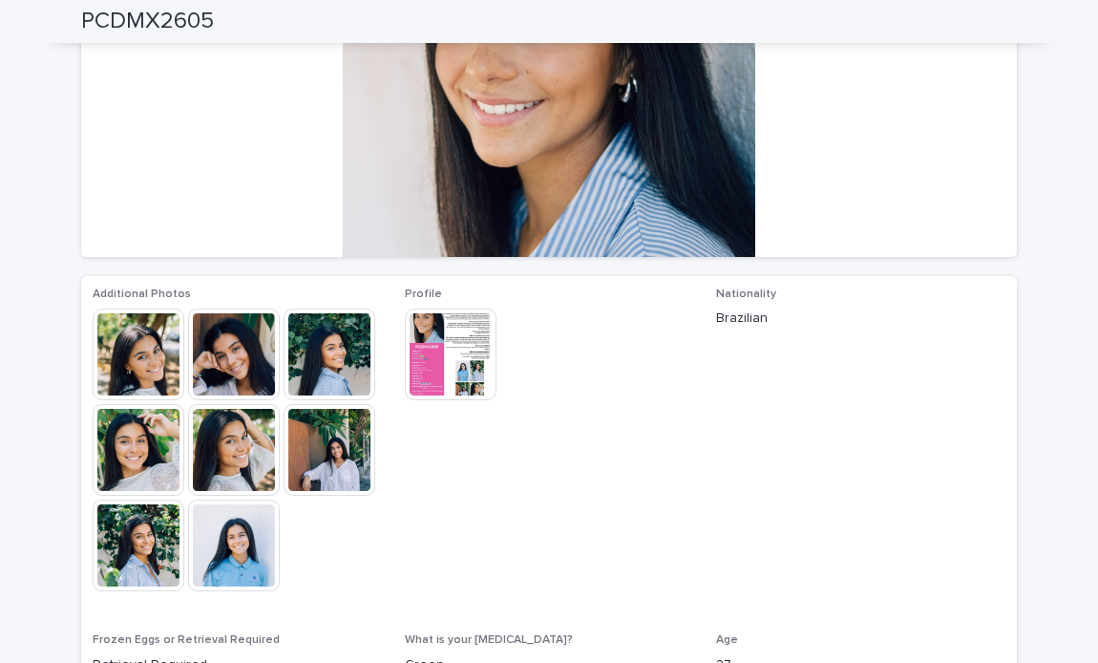
scroll to position [362, 0]
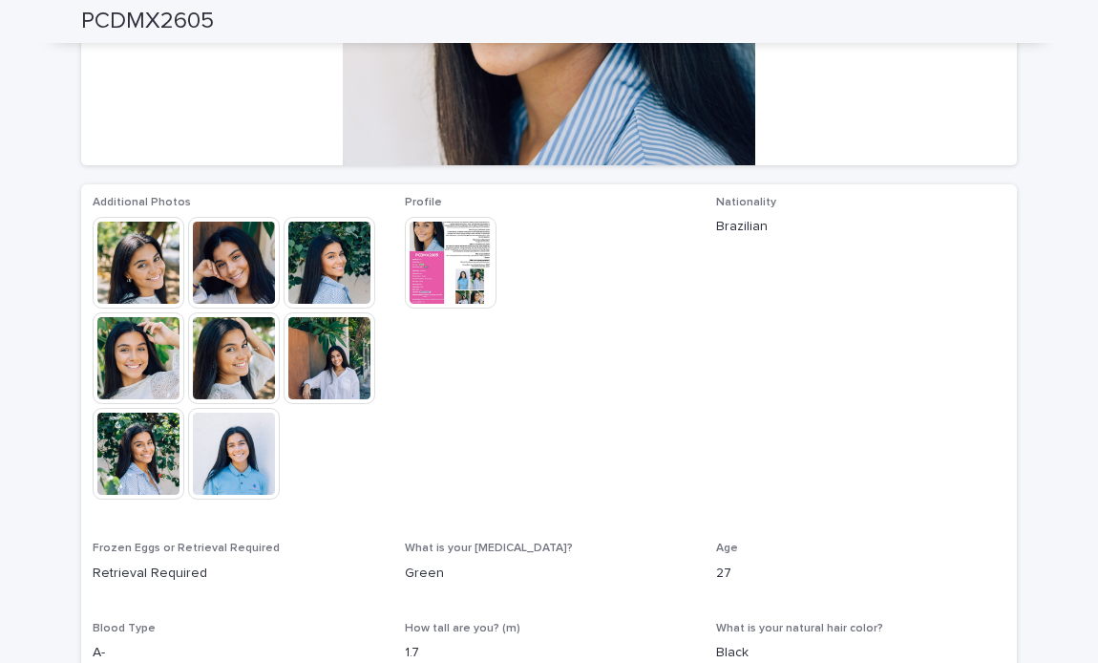
click at [443, 277] on img at bounding box center [451, 263] width 92 height 92
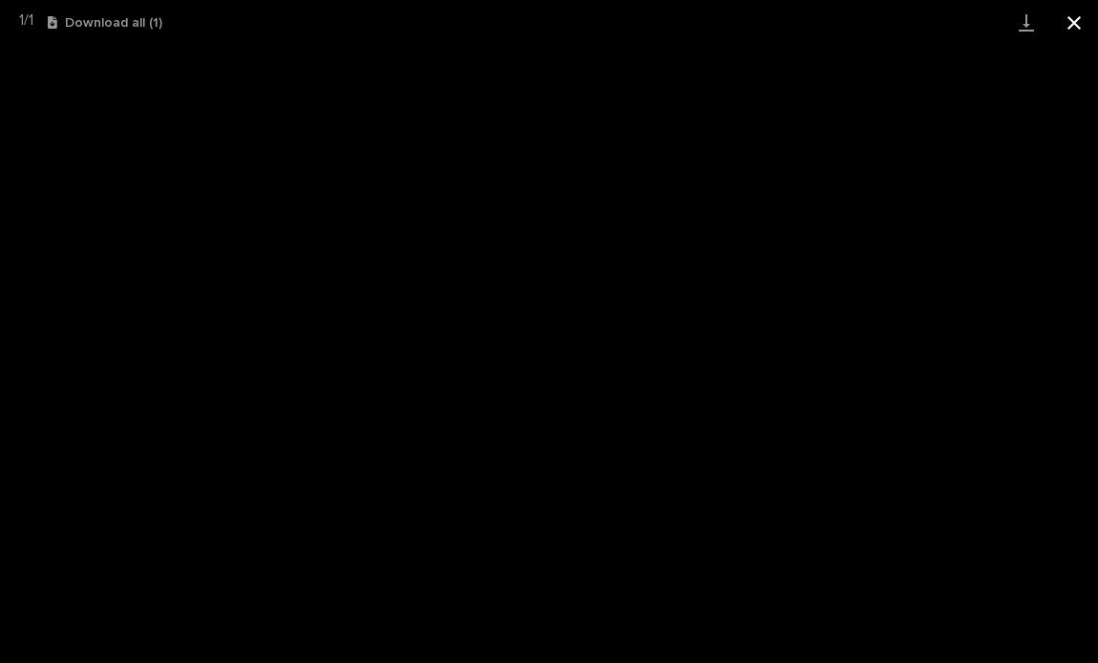
click at [1079, 28] on button "Close gallery" at bounding box center [1074, 22] width 48 height 45
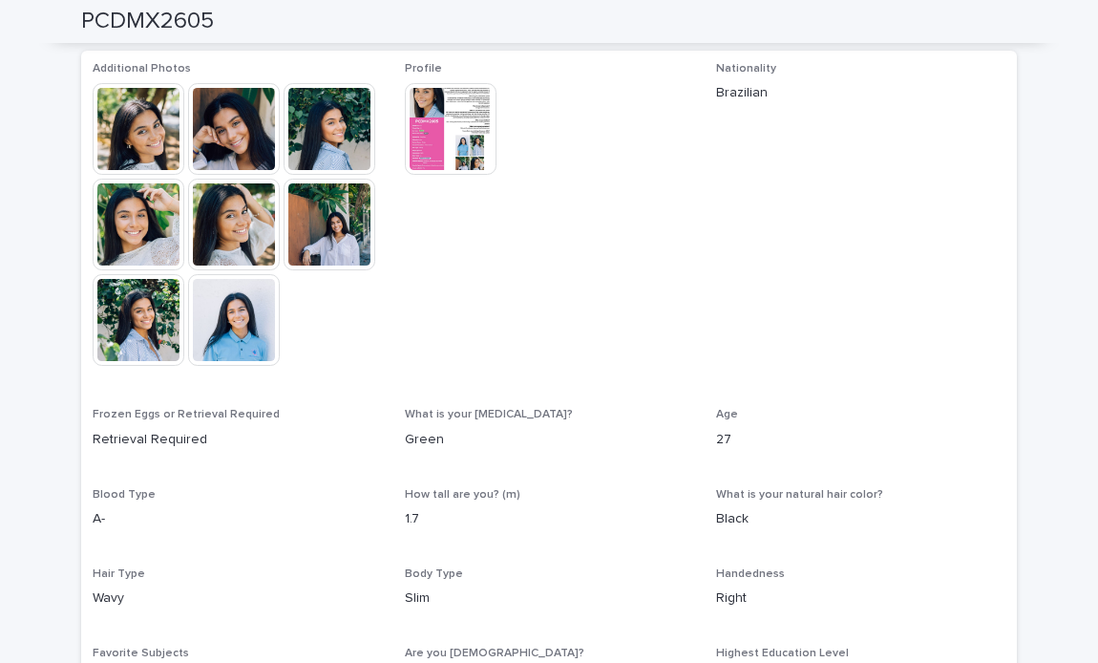
scroll to position [462, 0]
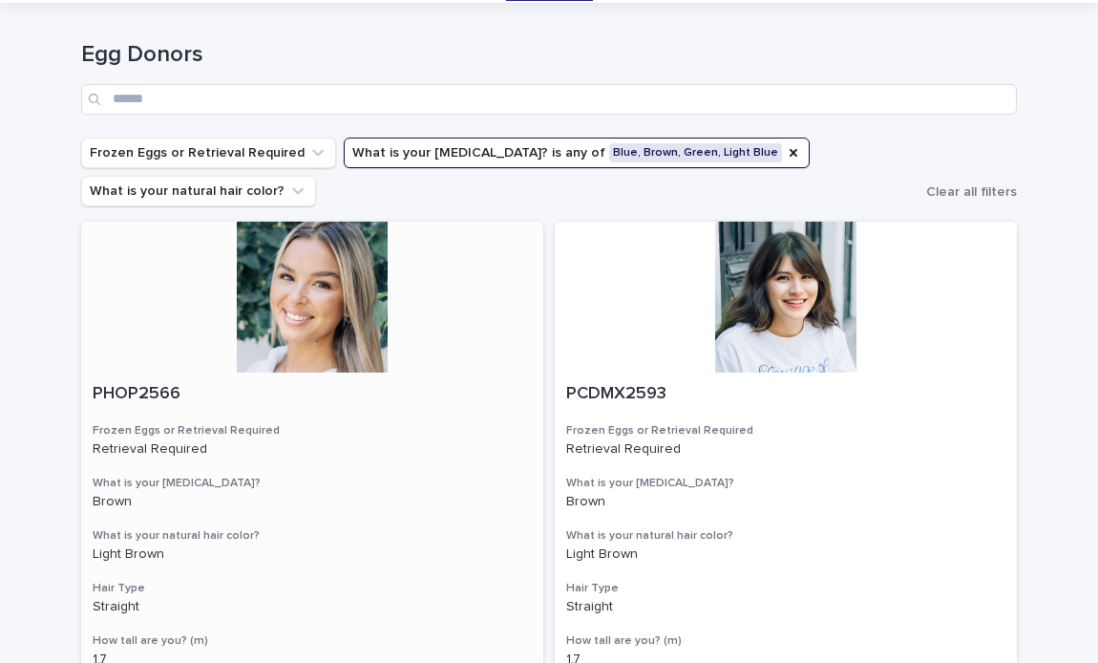
scroll to position [68, 0]
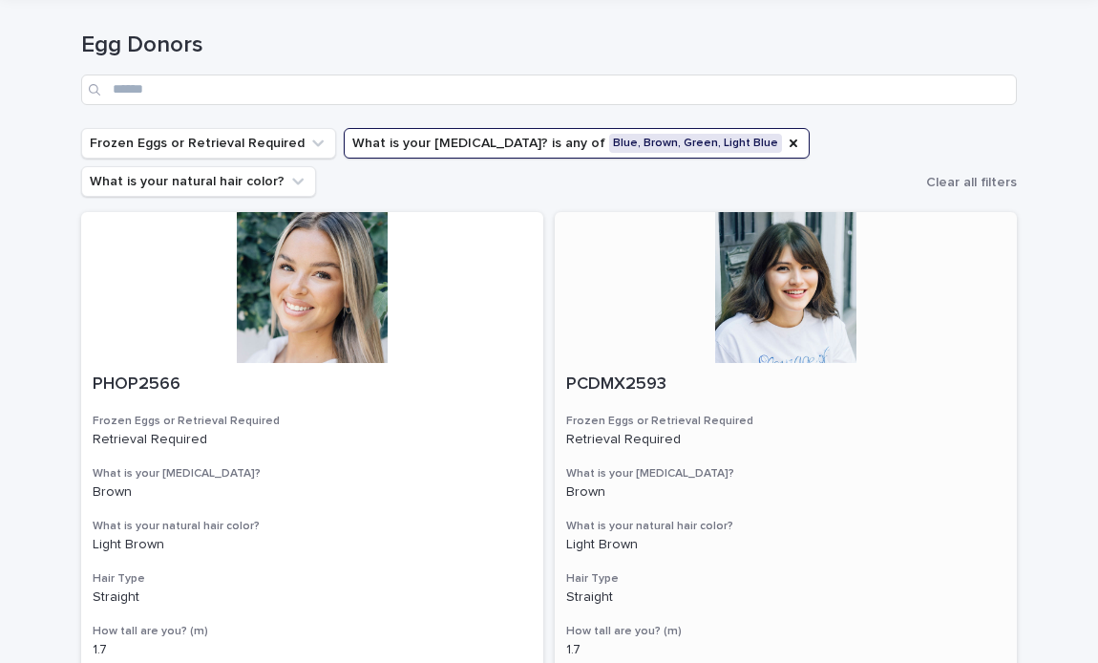
click at [749, 313] on div at bounding box center [786, 287] width 462 height 151
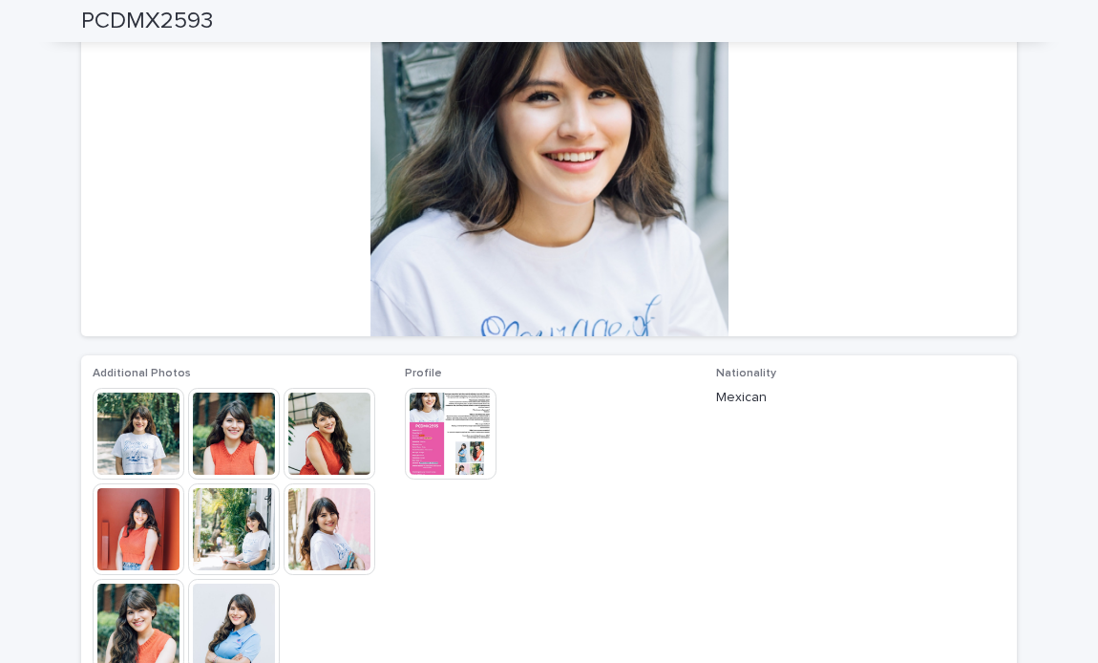
scroll to position [193, 0]
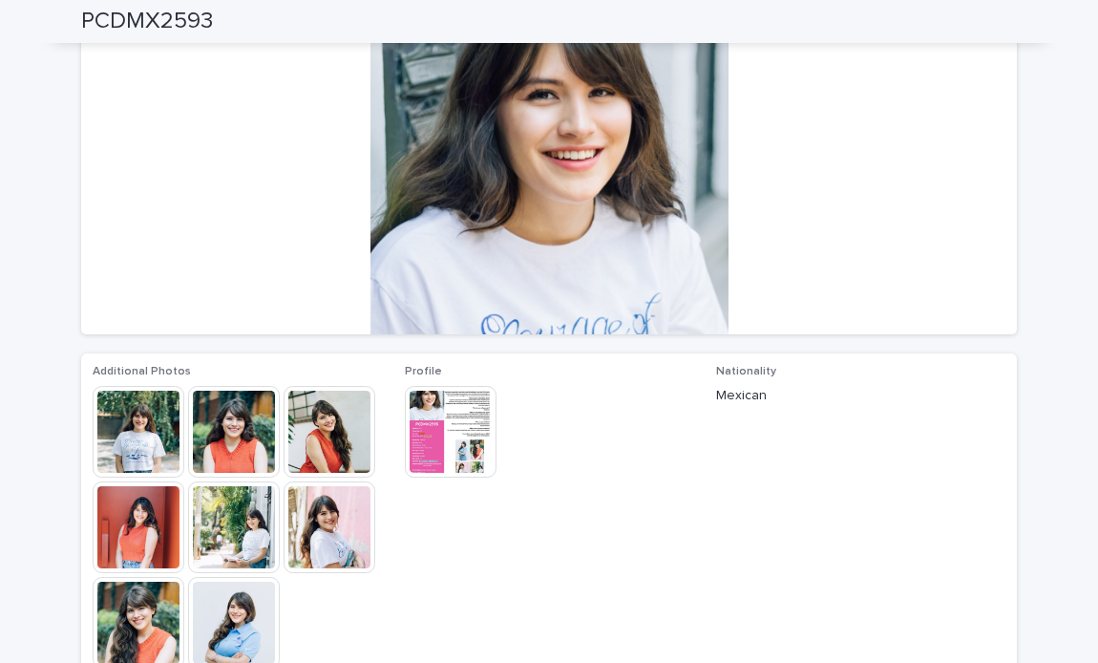
click at [263, 418] on img at bounding box center [234, 432] width 92 height 92
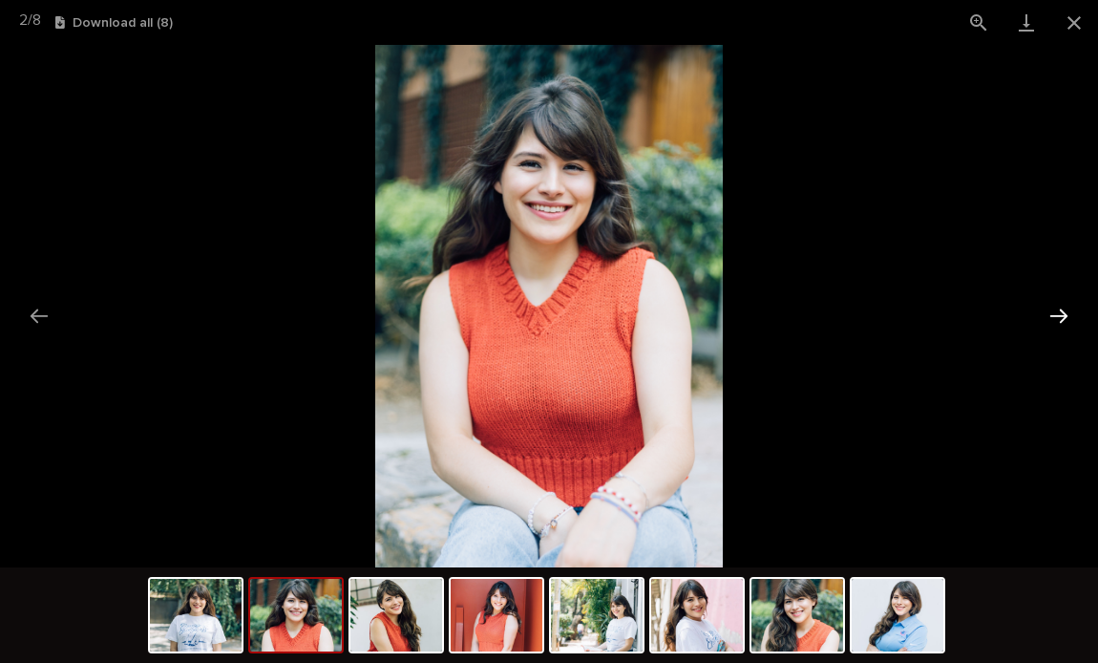
click at [1056, 318] on button "Next slide" at bounding box center [1059, 315] width 40 height 37
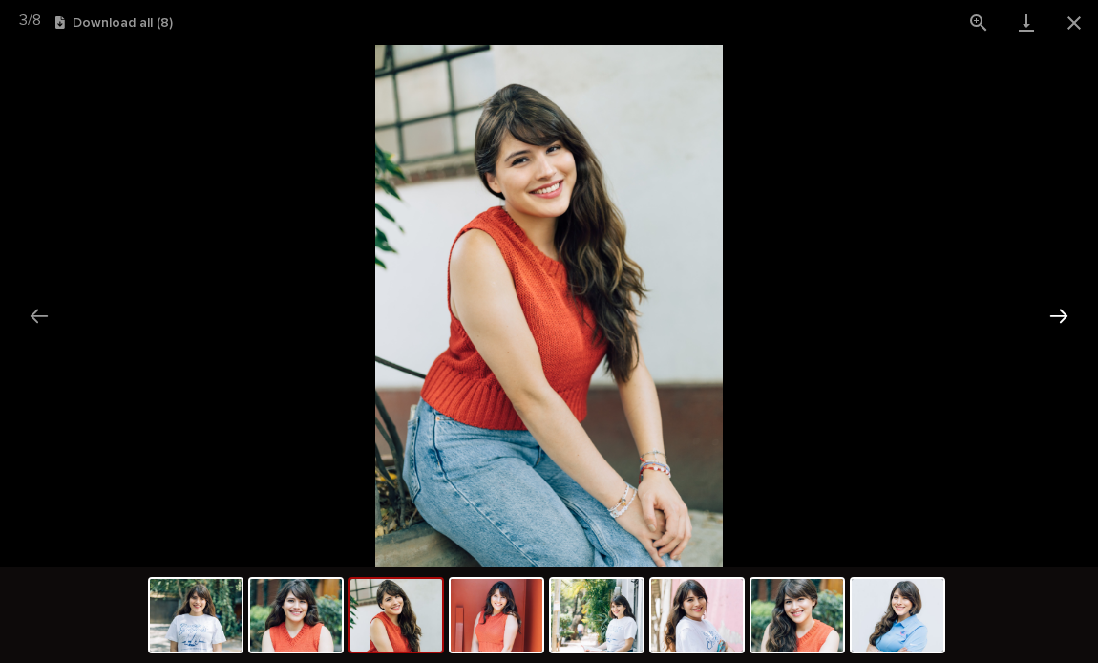
click at [1056, 318] on button "Next slide" at bounding box center [1059, 315] width 40 height 37
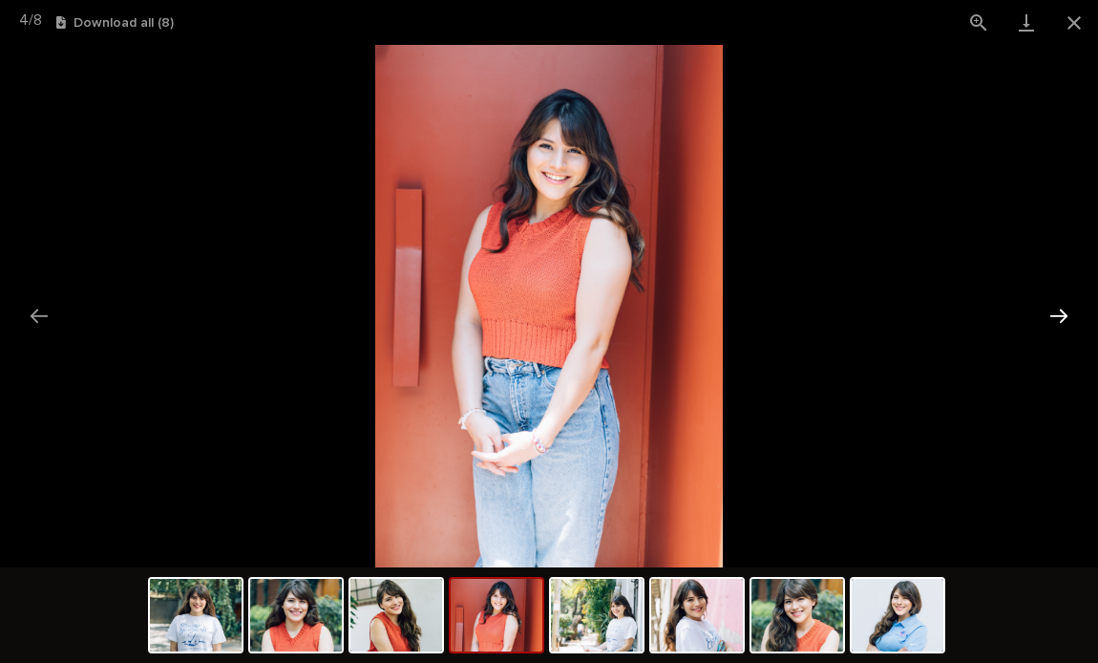
click at [1056, 318] on button "Next slide" at bounding box center [1059, 315] width 40 height 37
click at [1073, 29] on button "Close gallery" at bounding box center [1074, 22] width 48 height 45
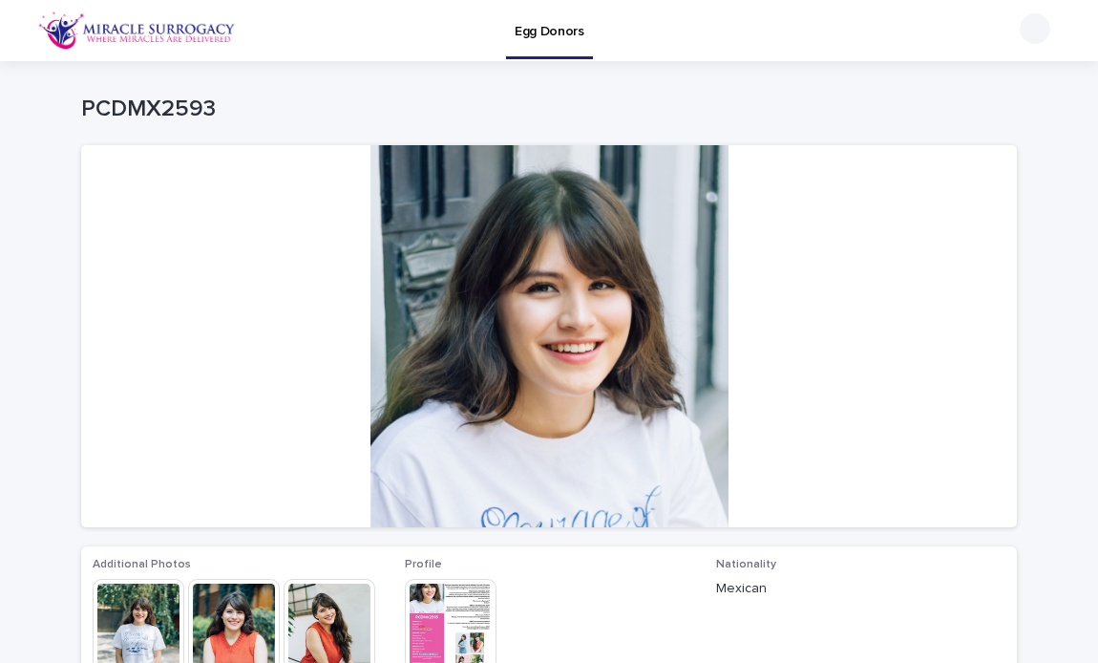
scroll to position [0, 0]
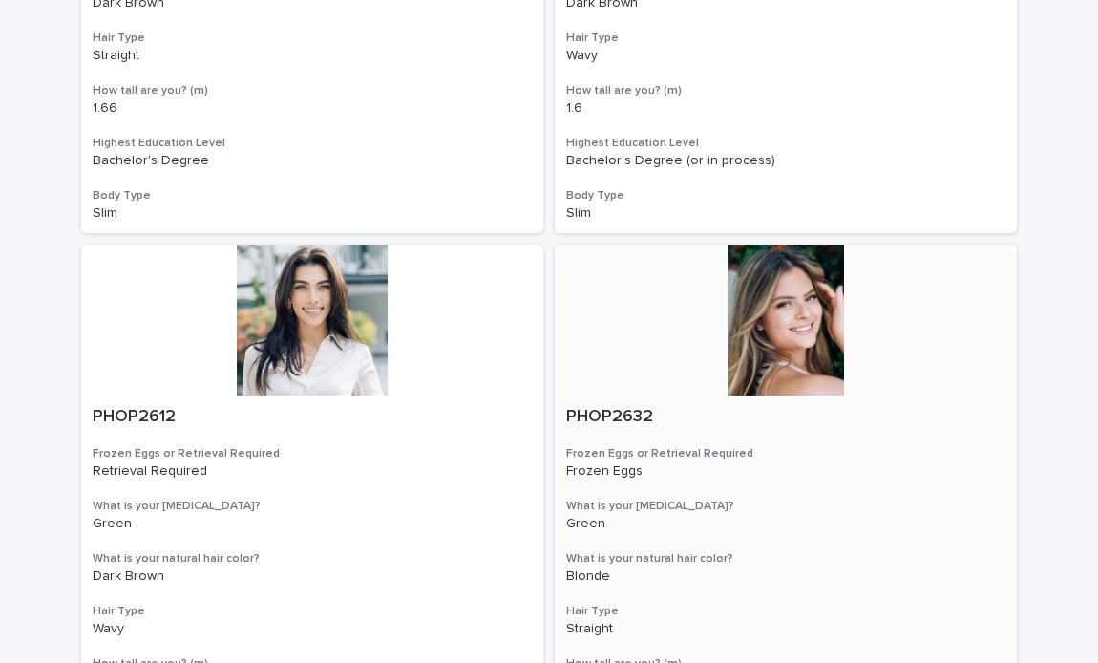
scroll to position [1760, 0]
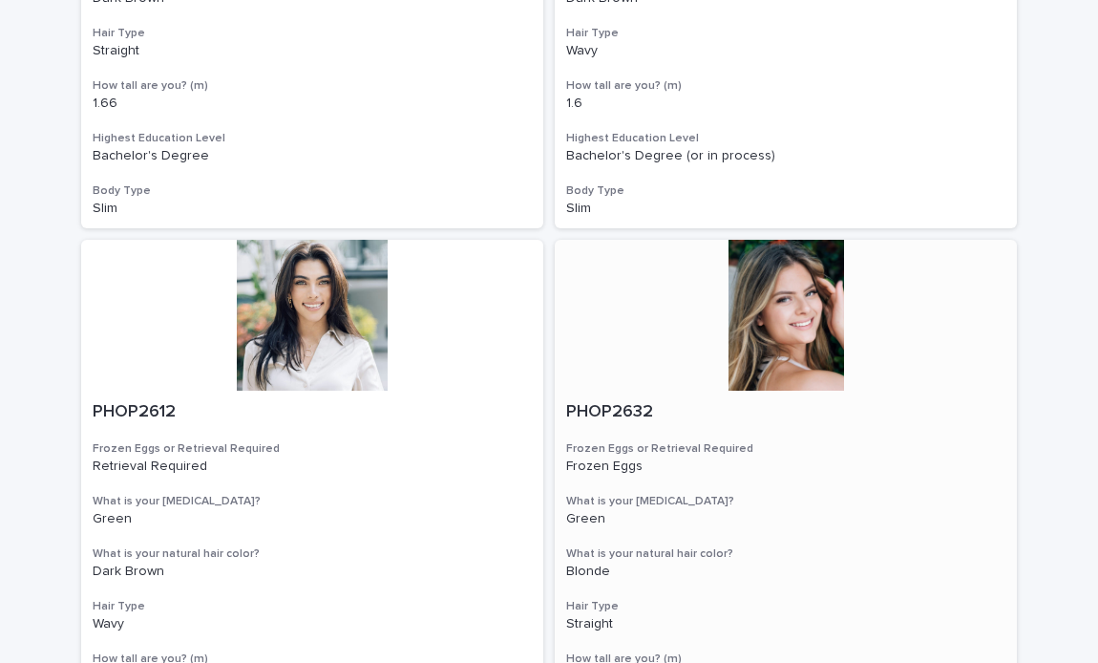
click at [794, 284] on div at bounding box center [786, 315] width 462 height 151
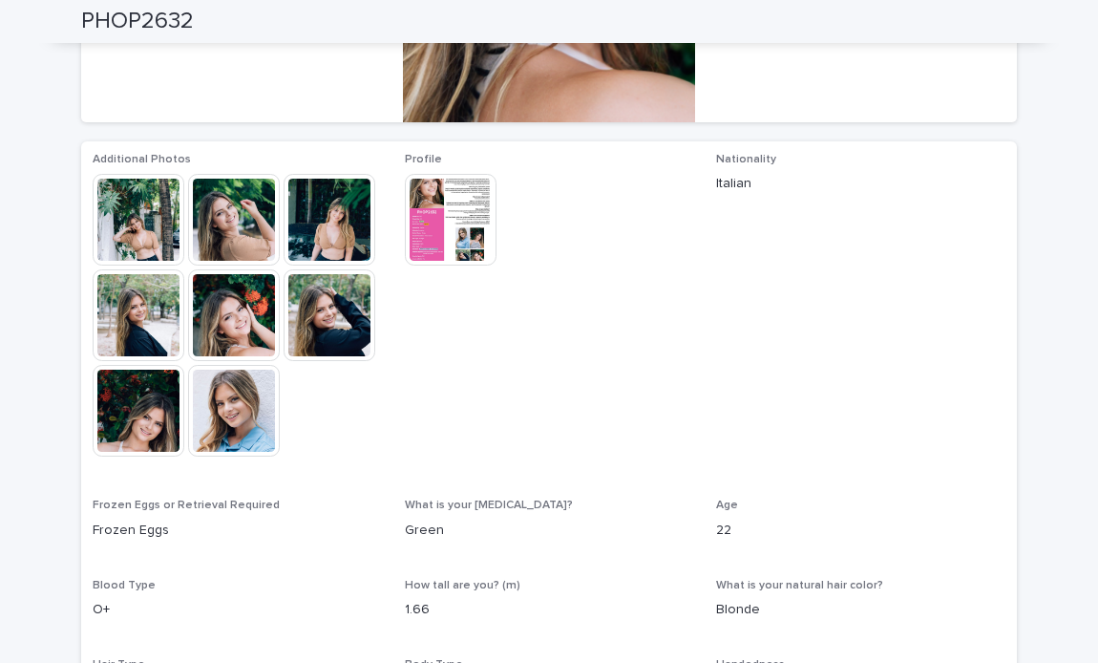
scroll to position [410, 0]
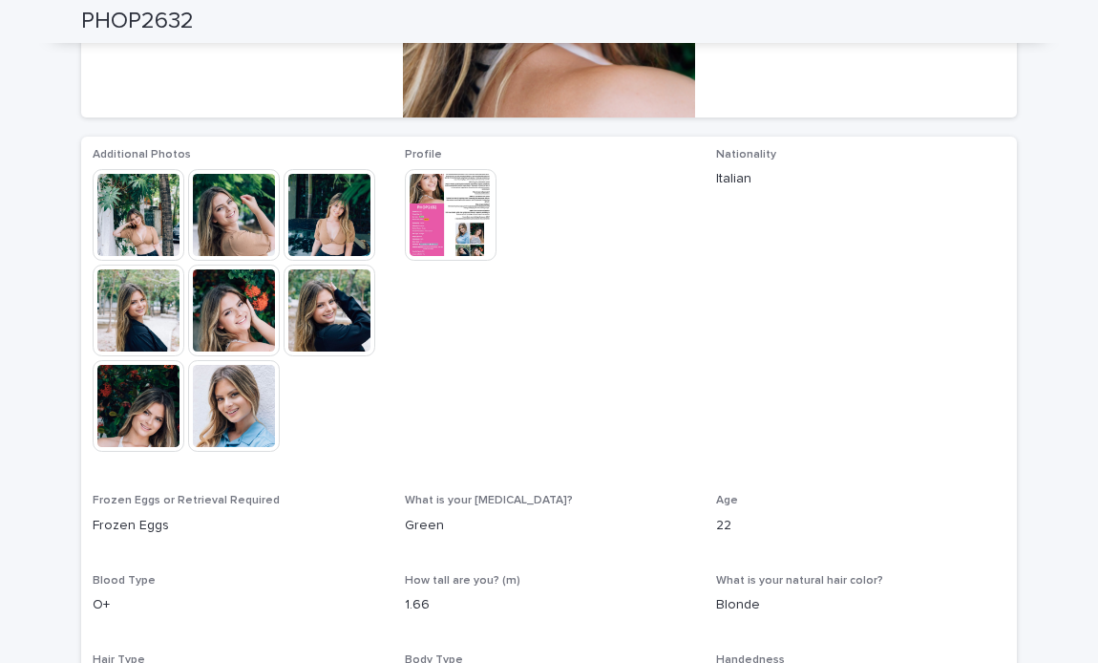
click at [447, 213] on img at bounding box center [451, 215] width 92 height 92
